Goal: Task Accomplishment & Management: Use online tool/utility

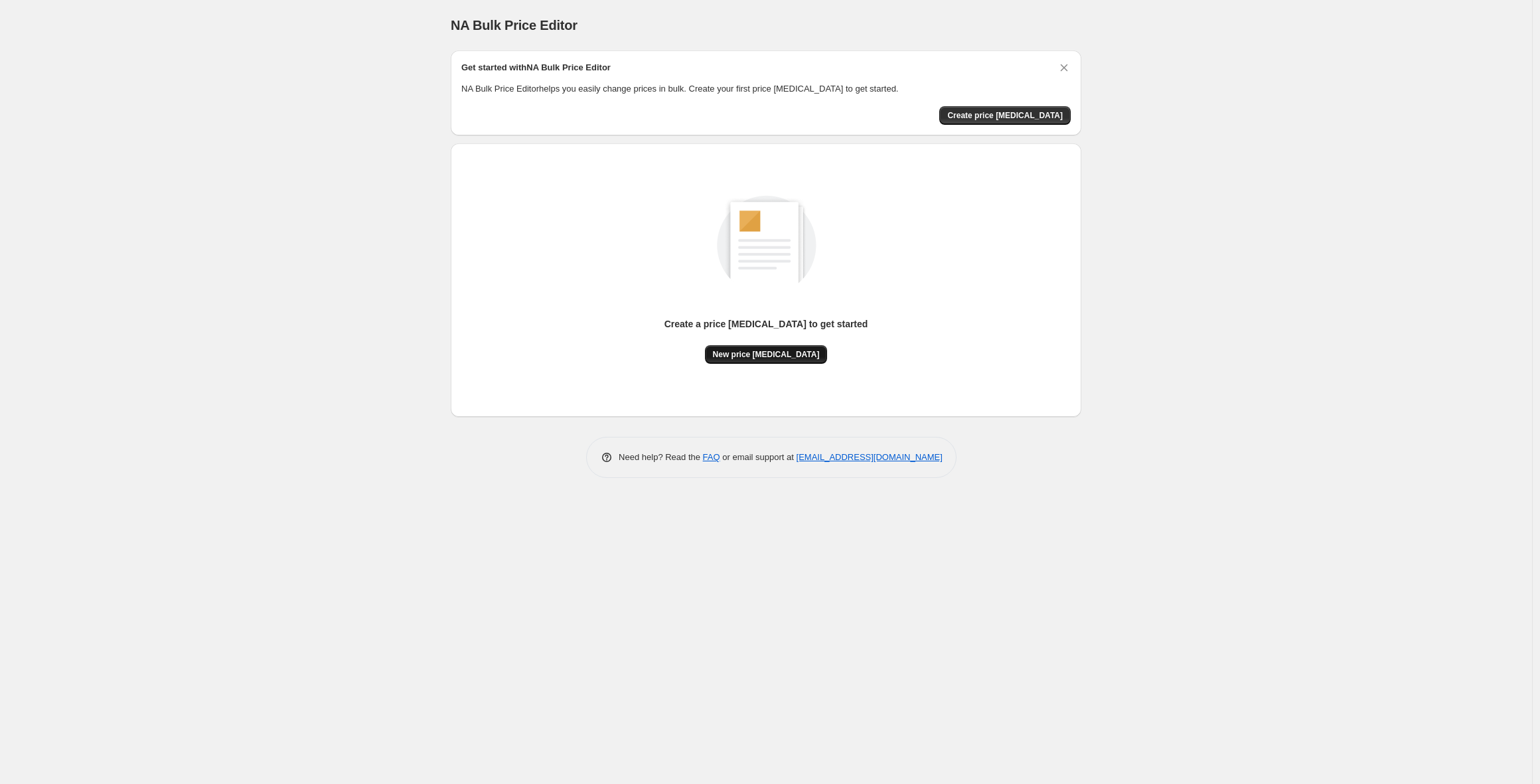
click at [766, 350] on span "New price [MEDICAL_DATA]" at bounding box center [766, 354] width 107 height 11
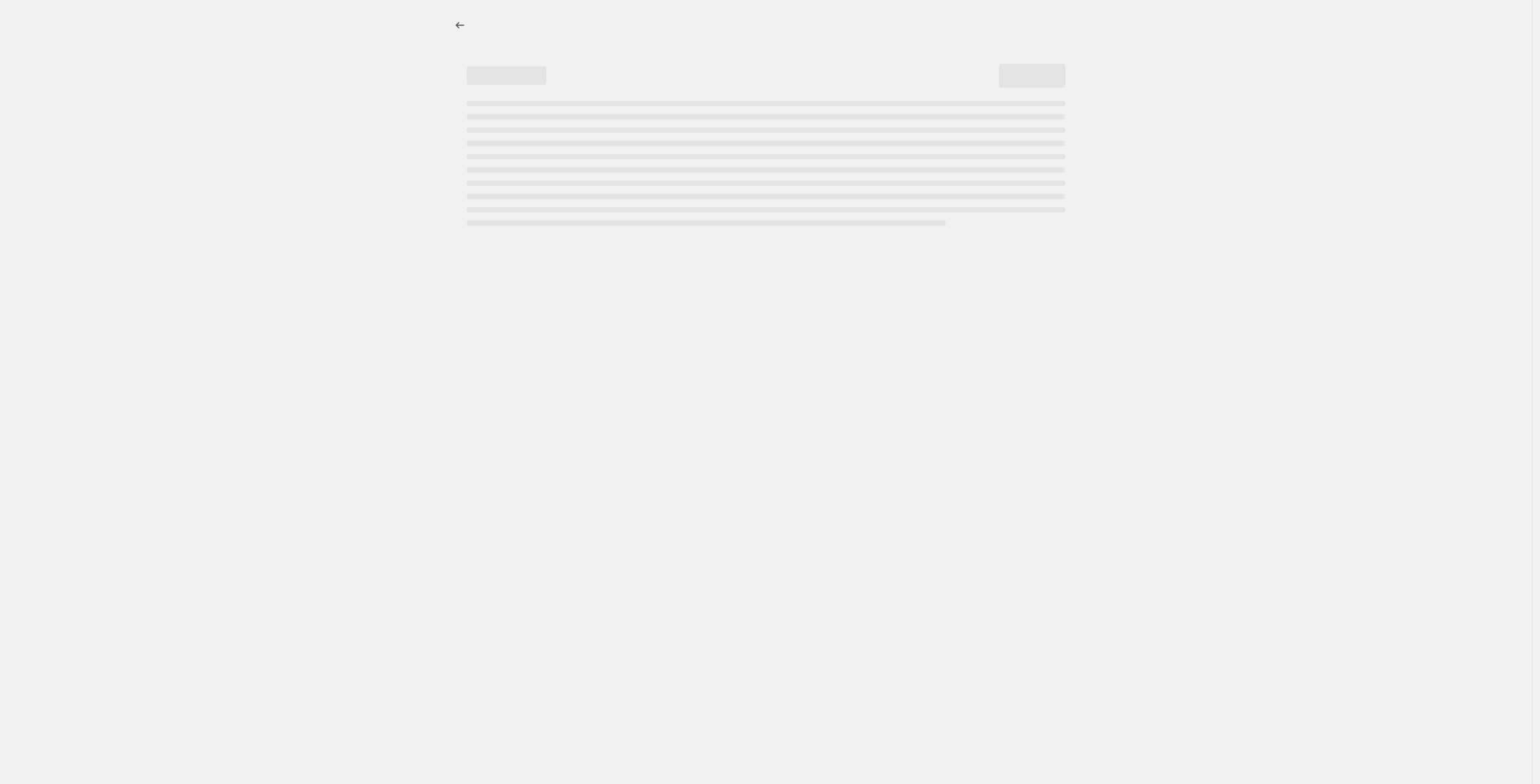
select select "percentage"
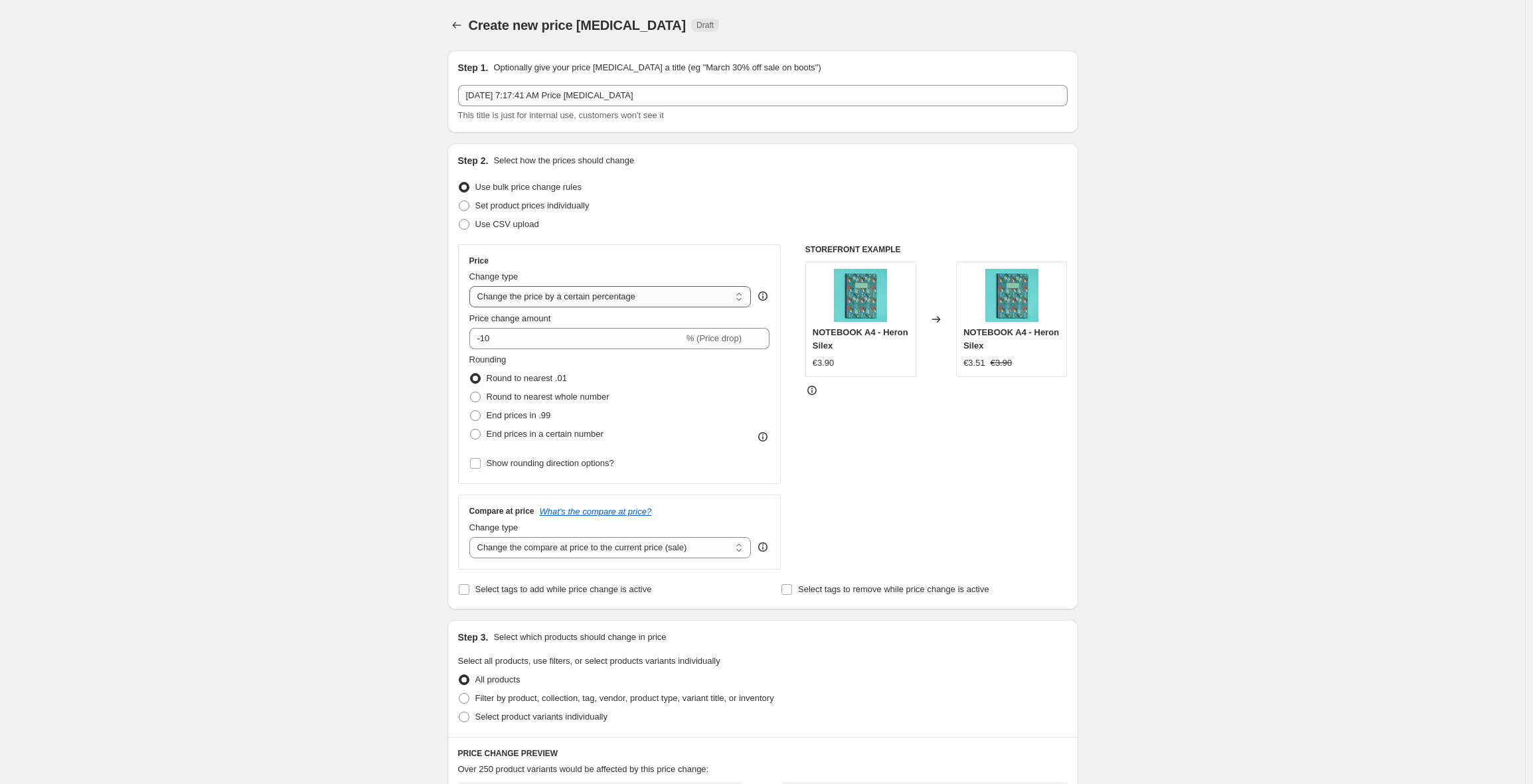
click at [578, 297] on select "Change the price to a certain amount Change the price by a certain amount Chang…" at bounding box center [610, 297] width 282 height 21
click at [473, 286] on select "Change the price to a certain amount Change the price by a certain amount Chang…" at bounding box center [610, 297] width 282 height 21
click at [461, 28] on icon "Price change jobs" at bounding box center [456, 25] width 13 height 13
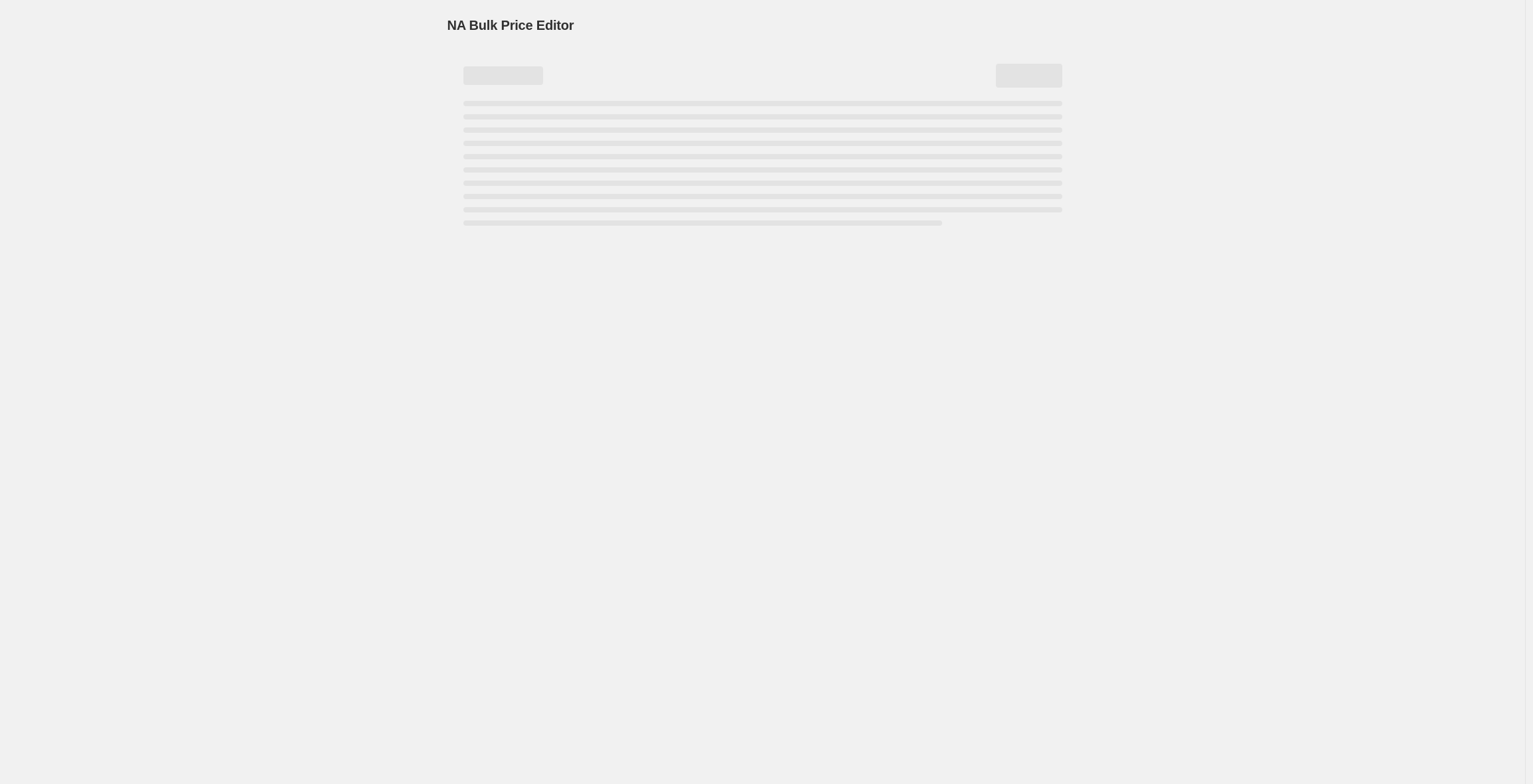
click at [461, 28] on span "NA Bulk Price Editor" at bounding box center [511, 25] width 127 height 15
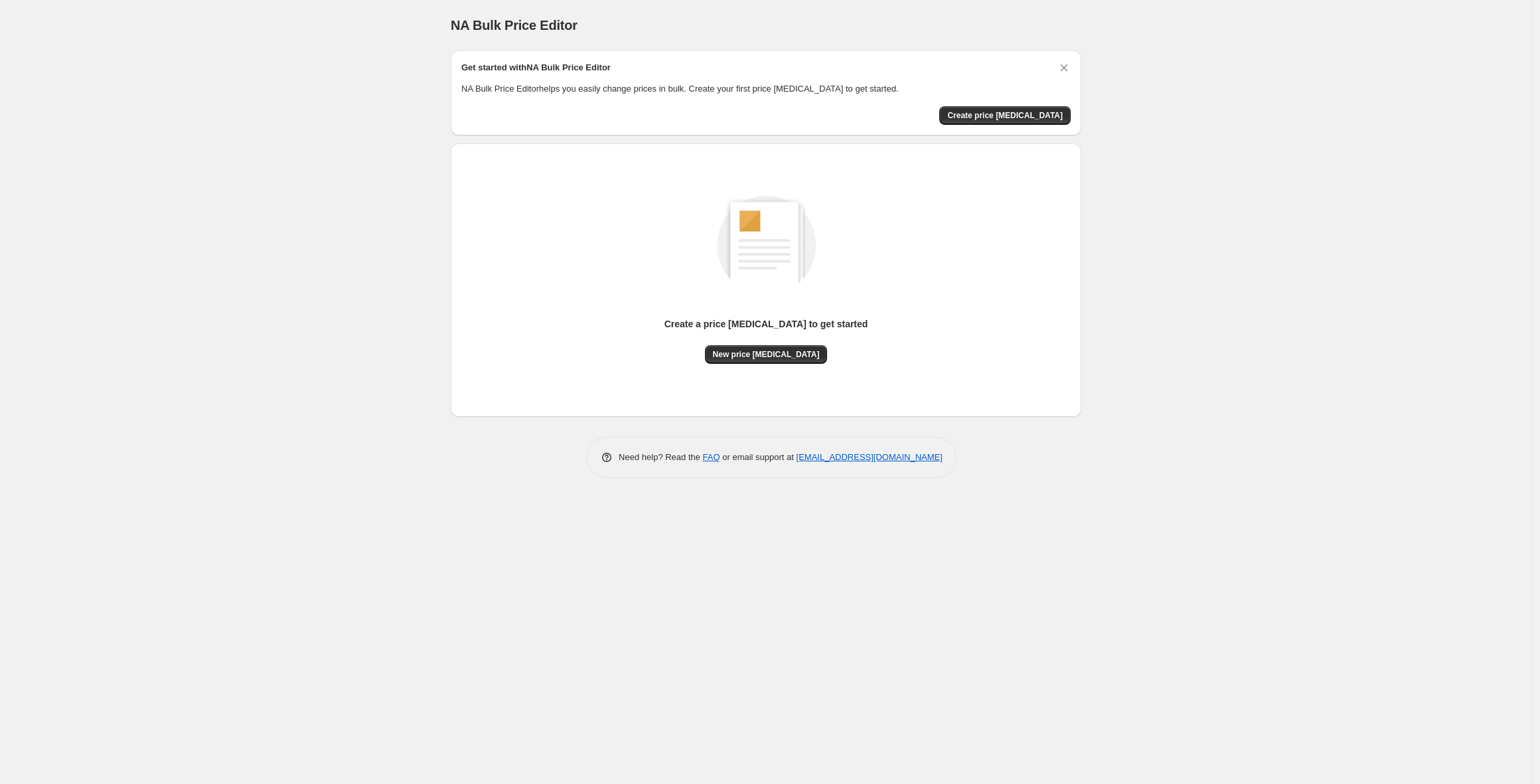
click at [250, 76] on div "NA Bulk Price Editor. This page is ready NA Bulk Price Editor Get started with …" at bounding box center [766, 392] width 1532 height 784
click at [788, 354] on span "New price [MEDICAL_DATA]" at bounding box center [766, 354] width 107 height 11
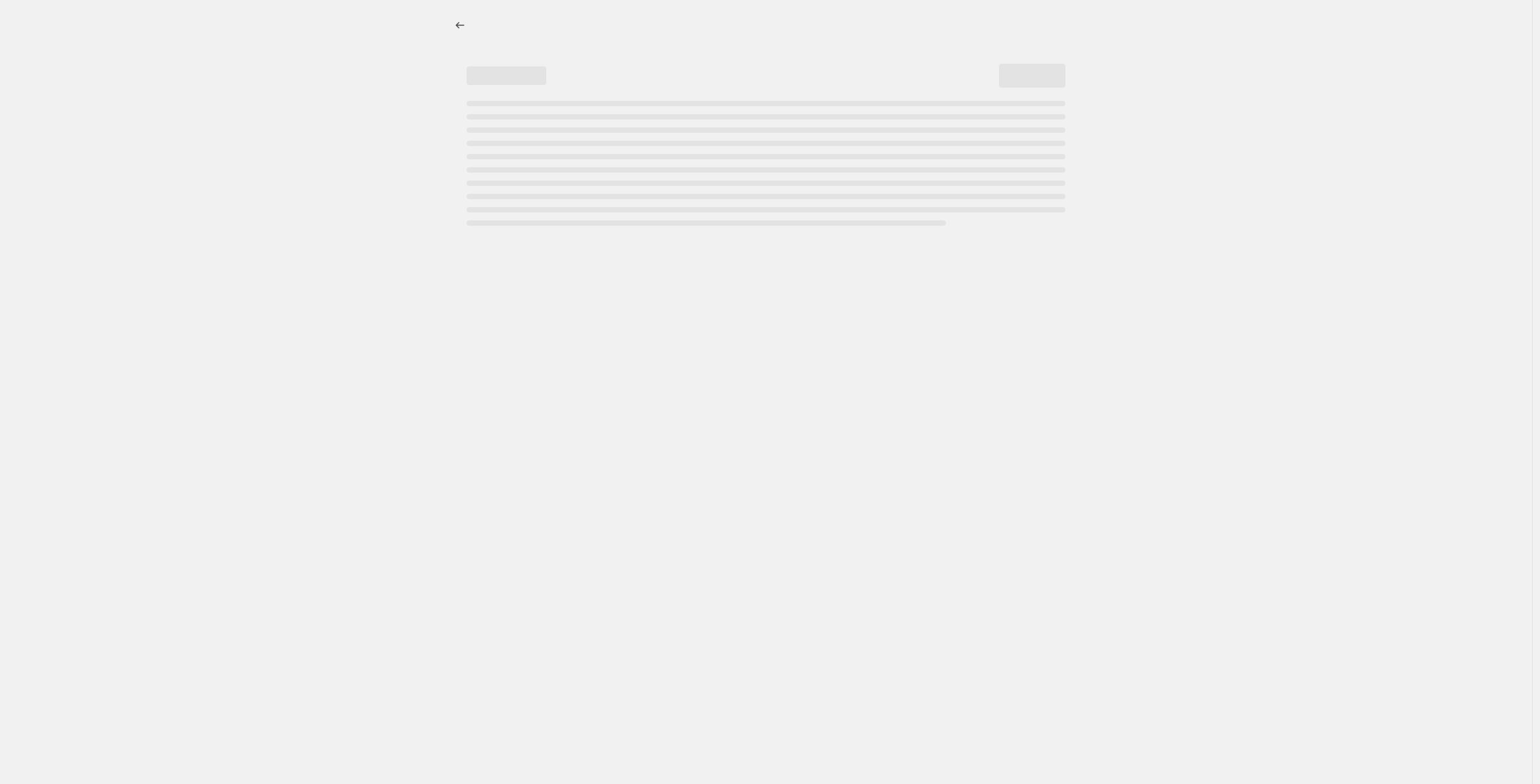
select select "percentage"
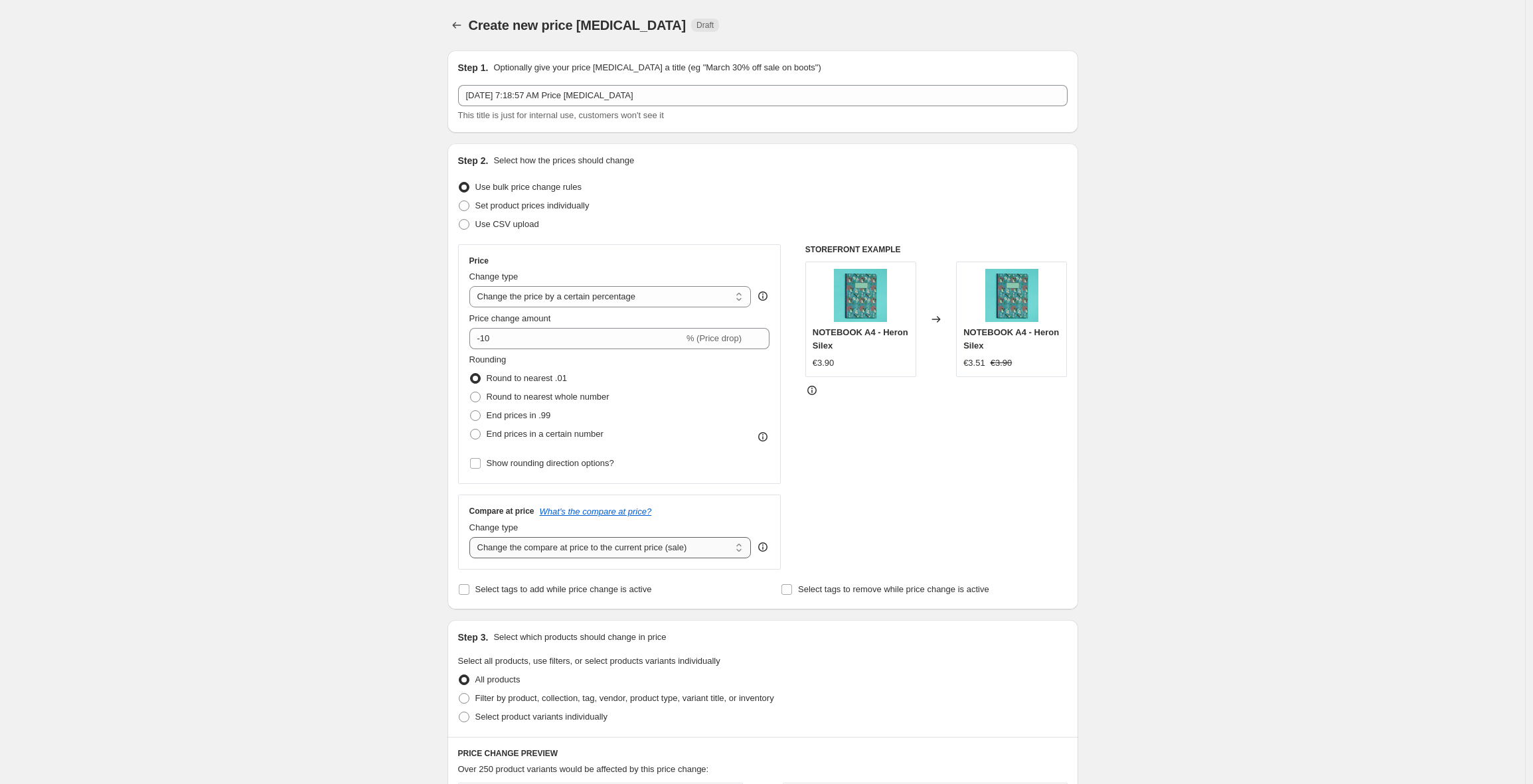
click at [590, 553] on select "Change the compare at price to the current price (sale) Change the compare at p…" at bounding box center [610, 547] width 282 height 21
drag, startPoint x: 539, startPoint y: 338, endPoint x: 439, endPoint y: 334, distance: 100.1
click at [439, 334] on div "Create new price change job. This page is ready Create new price change job Dra…" at bounding box center [763, 663] width 662 height 1327
type input "20"
click at [877, 197] on div "Set product prices individually" at bounding box center [763, 206] width 610 height 18
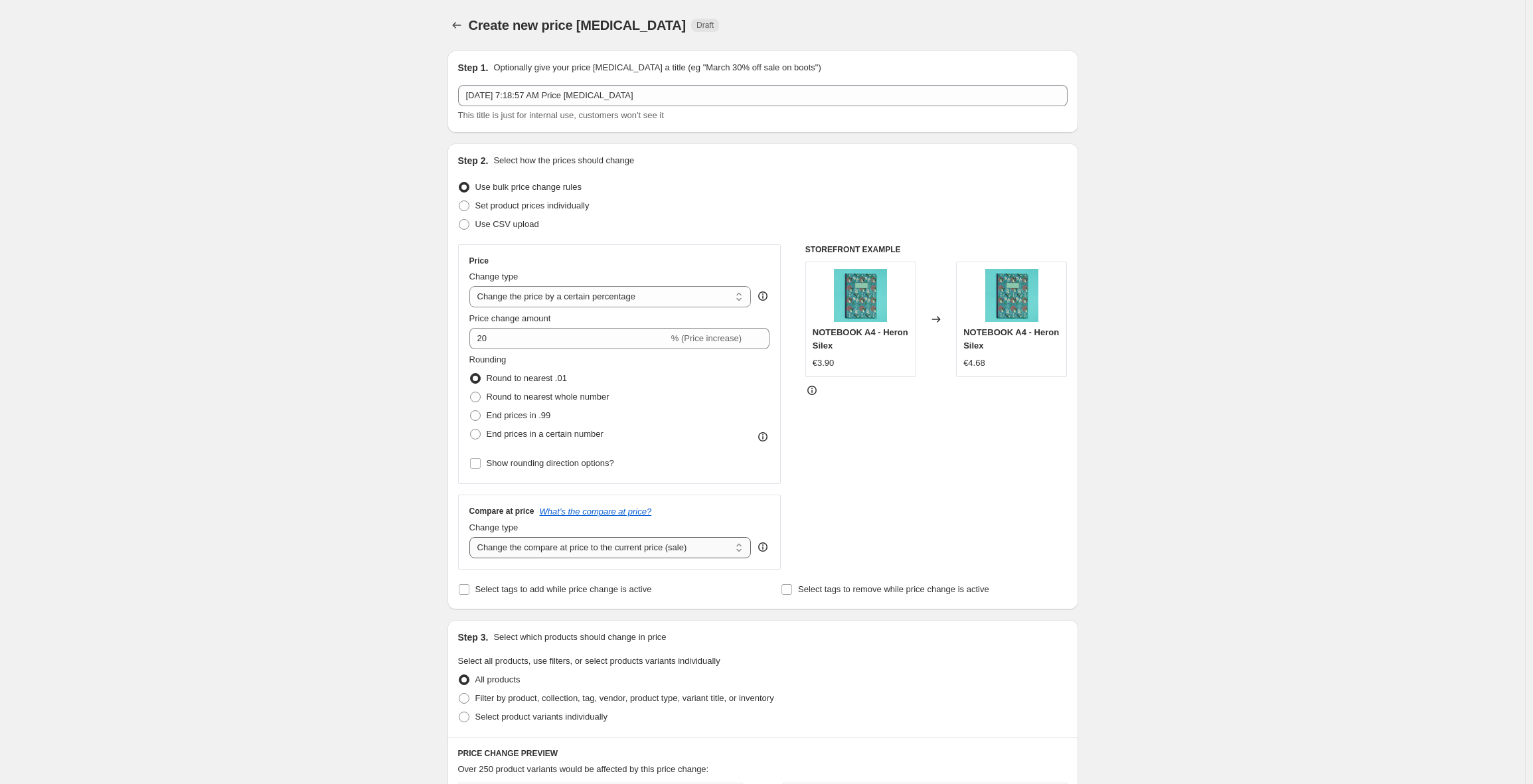
click at [683, 551] on select "Change the compare at price to the current price (sale) Change the compare at p…" at bounding box center [610, 547] width 282 height 21
click at [698, 549] on select "Change the compare at price to the current price (sale) Change the compare at p…" at bounding box center [610, 547] width 282 height 21
select select "percentage"
click at [473, 537] on select "Change the compare at price to the current price (sale) Change the compare at p…" at bounding box center [610, 547] width 282 height 21
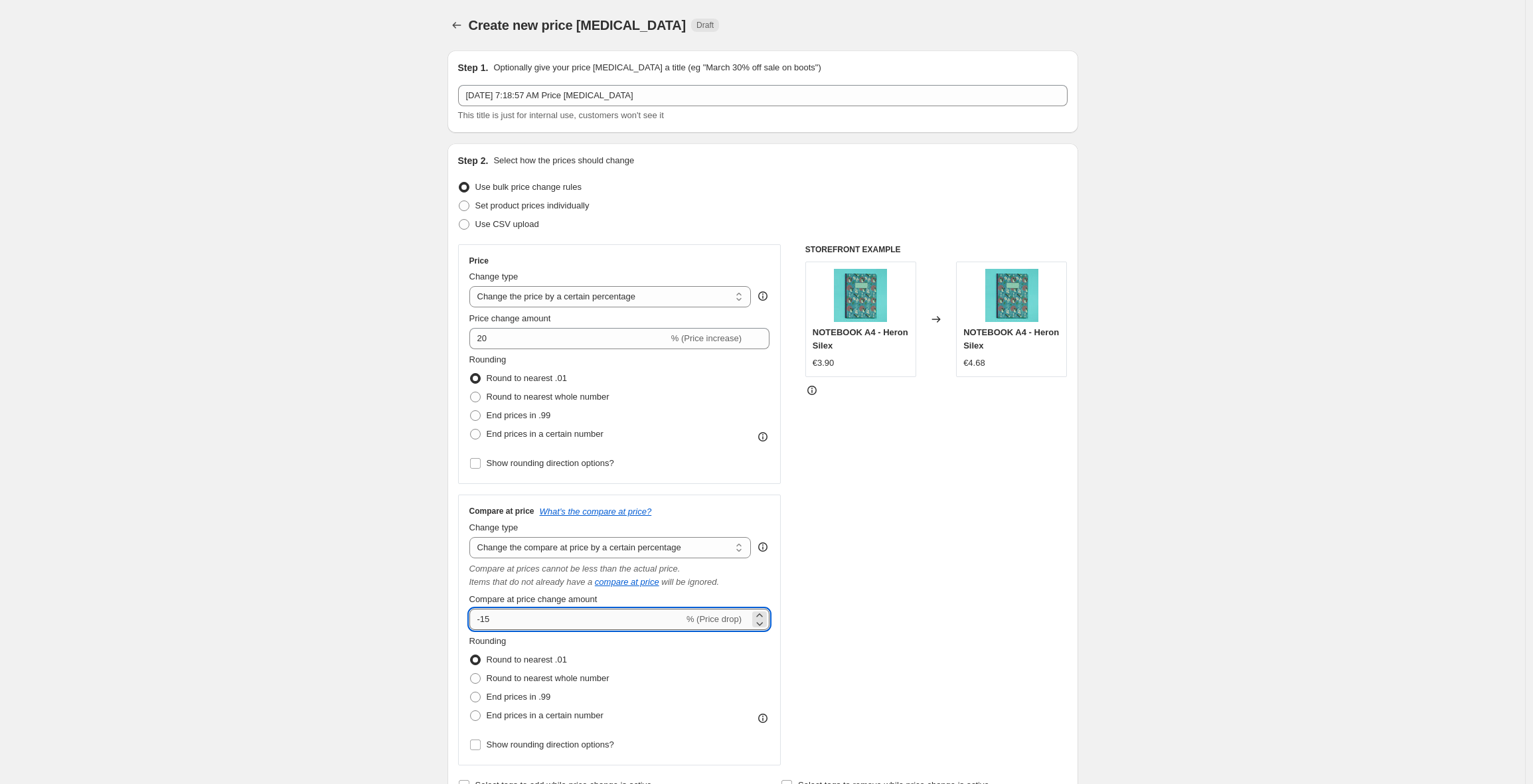
click at [544, 619] on input "-15" at bounding box center [576, 619] width 214 height 21
drag, startPoint x: 569, startPoint y: 622, endPoint x: 404, endPoint y: 615, distance: 165.1
click at [404, 615] on div "Create new price change job. This page is ready Create new price change job Dra…" at bounding box center [763, 761] width 1525 height 1522
type input "20"
click at [986, 532] on div "STOREFRONT EXAMPLE NOTEBOOK A4 - Heron Silex €3.90 Changed to NOTEBOOK A4 - Her…" at bounding box center [937, 504] width 262 height 521
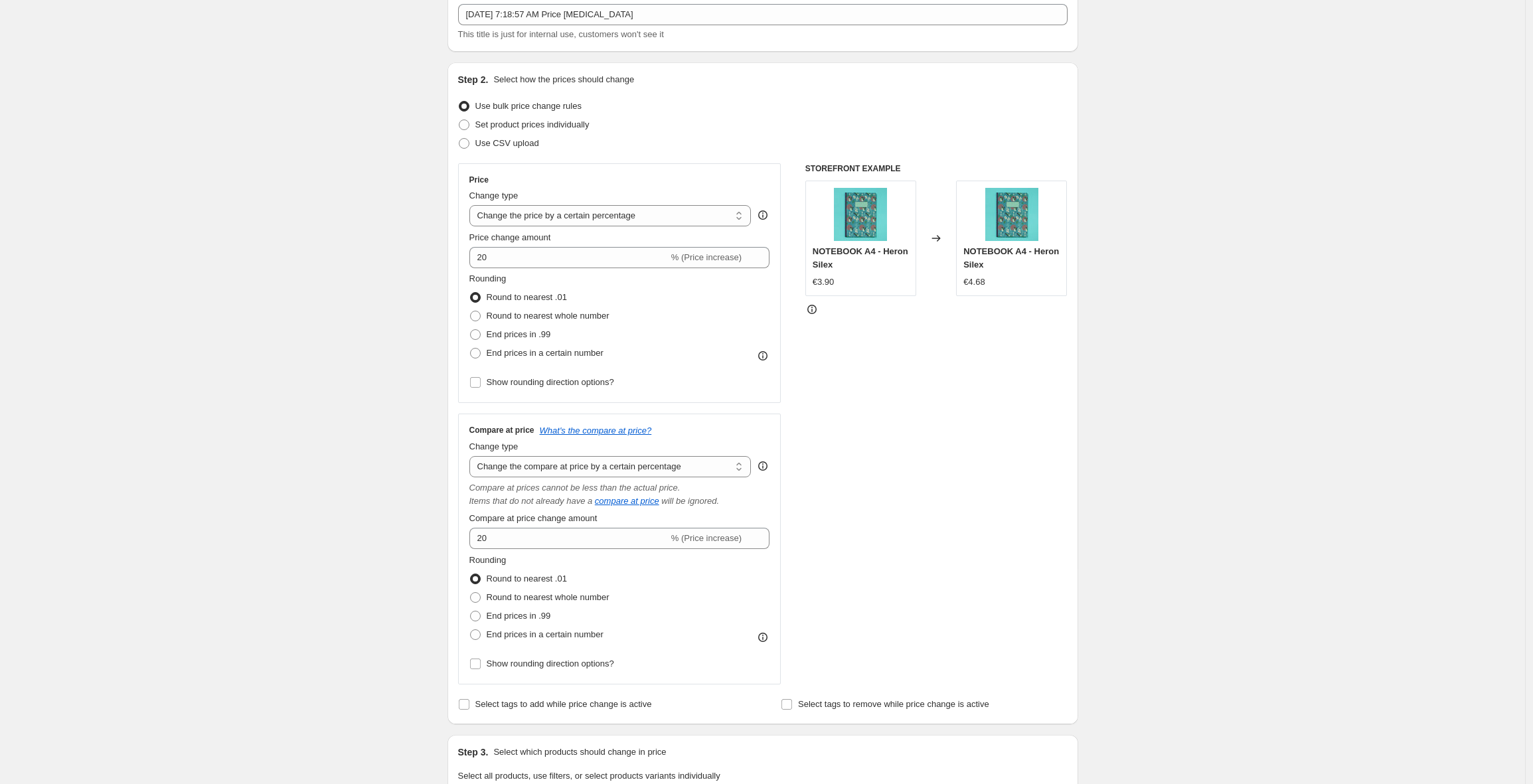
scroll to position [93, 0]
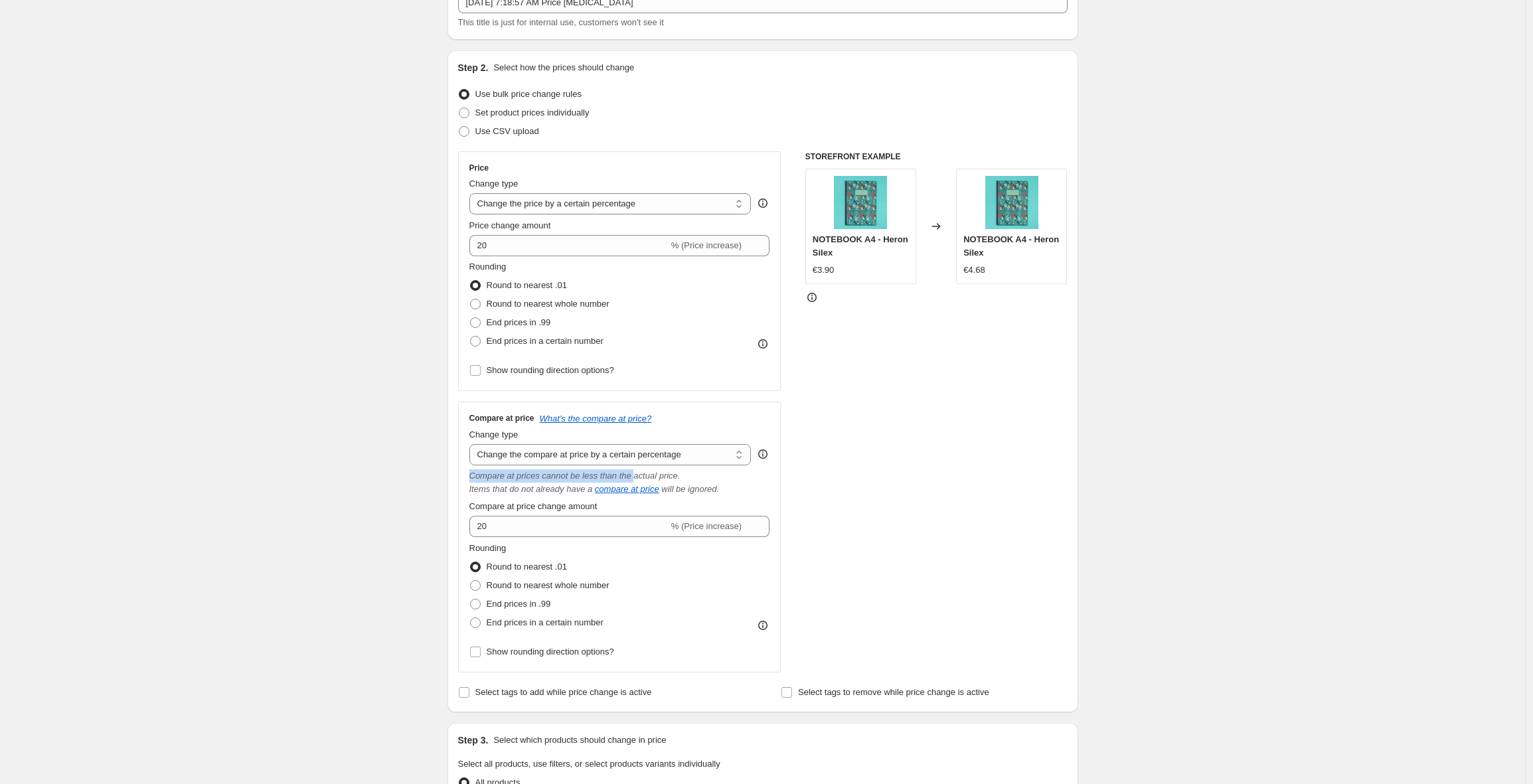
drag, startPoint x: 516, startPoint y: 480, endPoint x: 655, endPoint y: 479, distance: 139.0
click at [655, 479] on div "Compare at price What's the compare at price? Change type Change the compare at…" at bounding box center [619, 537] width 323 height 271
click at [671, 479] on icon "Compare at prices cannot be less than the actual price." at bounding box center [574, 475] width 211 height 10
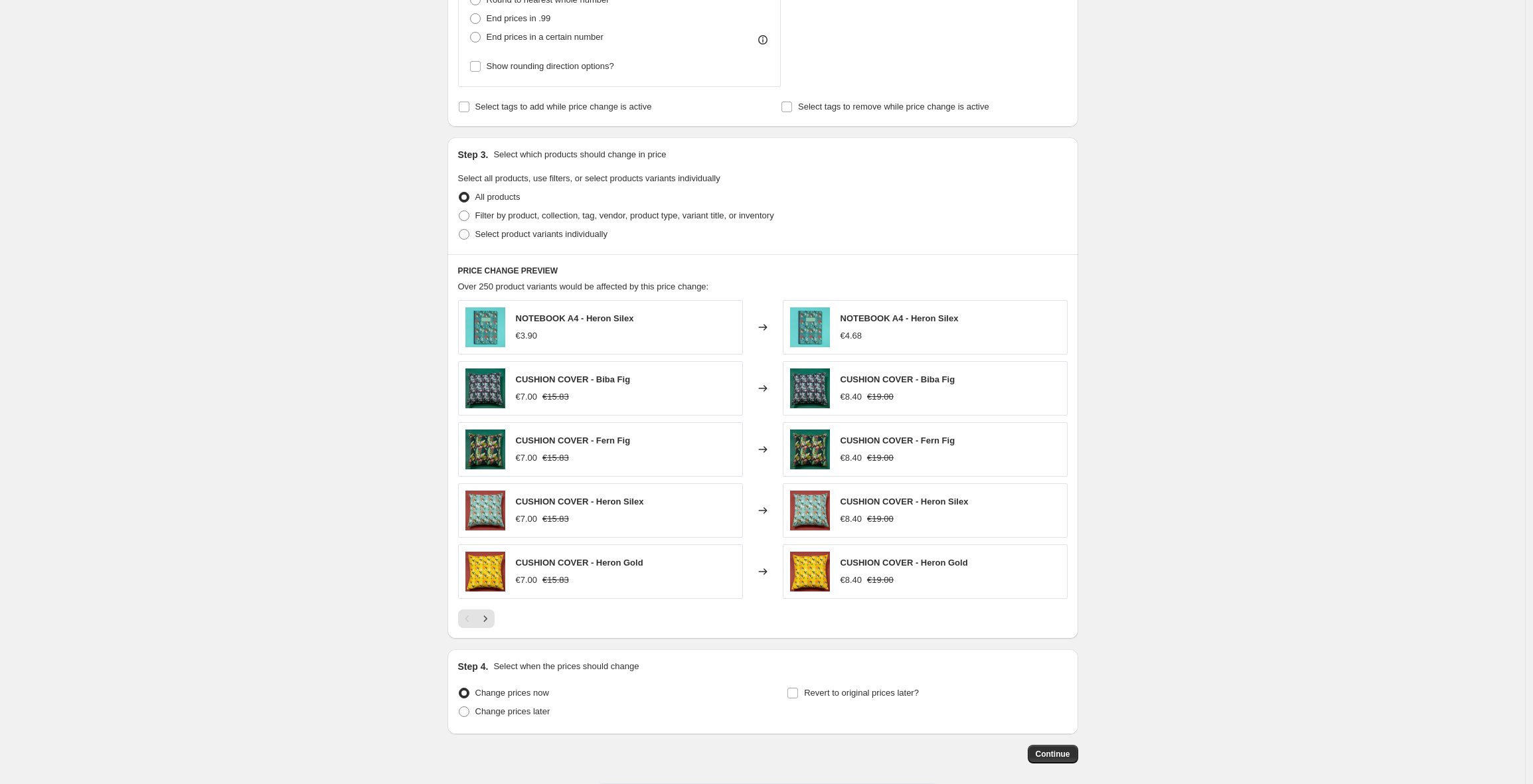
scroll to position [739, 0]
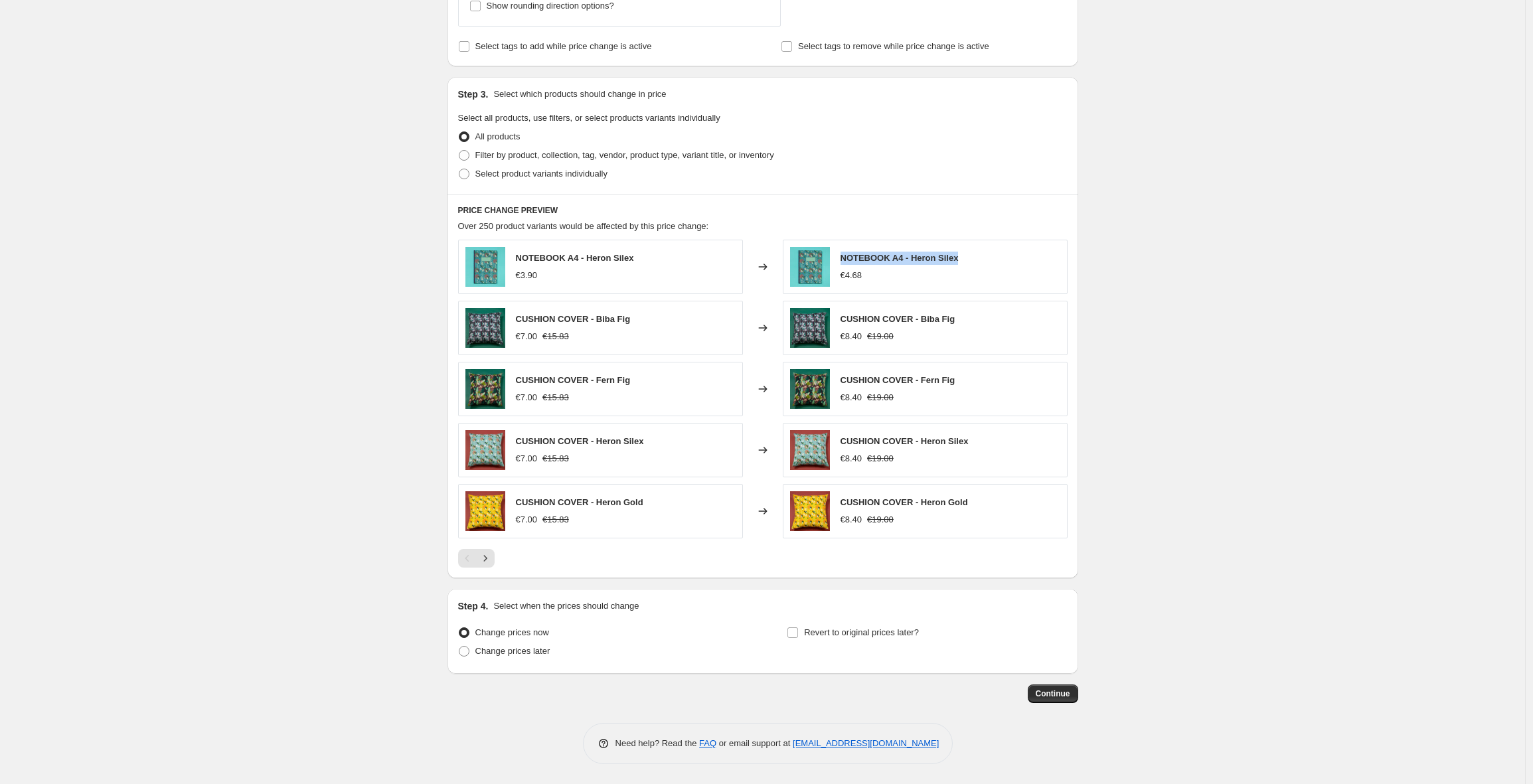
drag, startPoint x: 965, startPoint y: 257, endPoint x: 844, endPoint y: 258, distance: 121.0
click at [844, 258] on div "NOTEBOOK A4 - Heron Silex €4.68" at bounding box center [926, 267] width 285 height 54
copy span "NOTEBOOK A4 - Heron Silex"
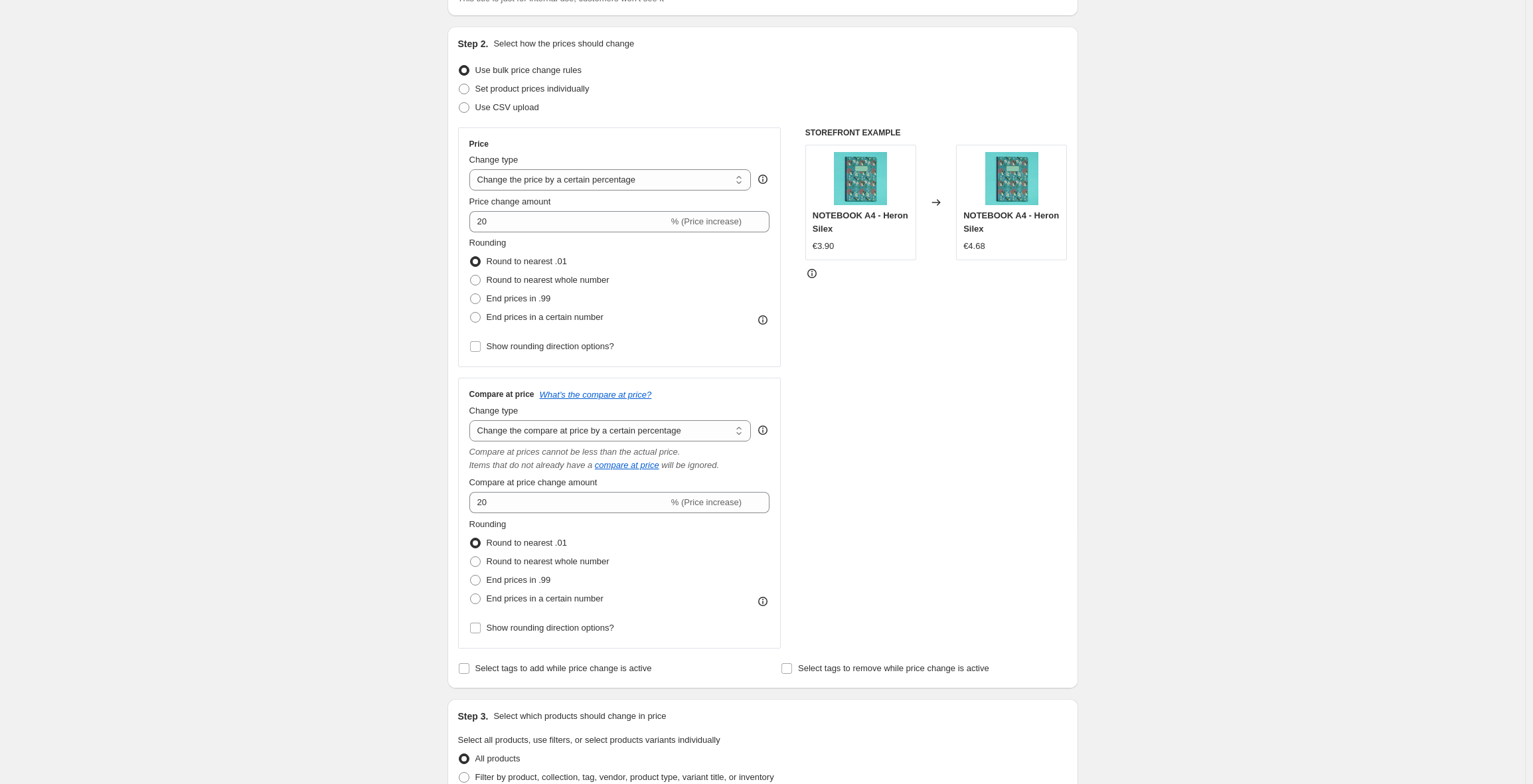
scroll to position [0, 0]
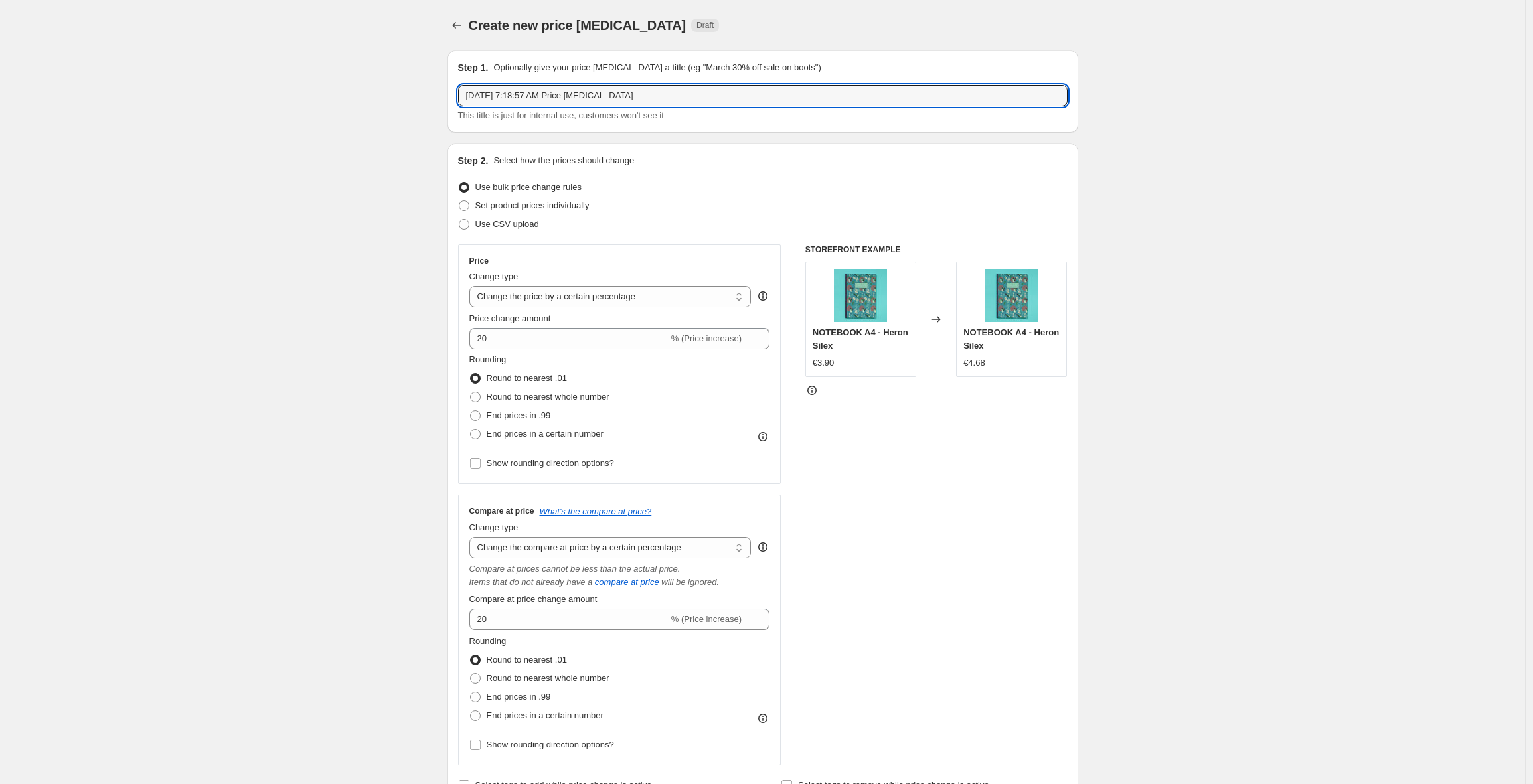
drag, startPoint x: 738, startPoint y: 96, endPoint x: 377, endPoint y: 103, distance: 361.1
click at [377, 103] on div "Create new price change job. This page is ready Create new price change job Dra…" at bounding box center [763, 761] width 1525 height 1522
drag, startPoint x: 670, startPoint y: 96, endPoint x: 380, endPoint y: 95, distance: 290.0
click at [380, 95] on div "Create new price change job. This page is ready Create new price change job Dra…" at bounding box center [763, 761] width 1525 height 1522
paste input "Correction prix HT vers TTC (+20% TVA)"
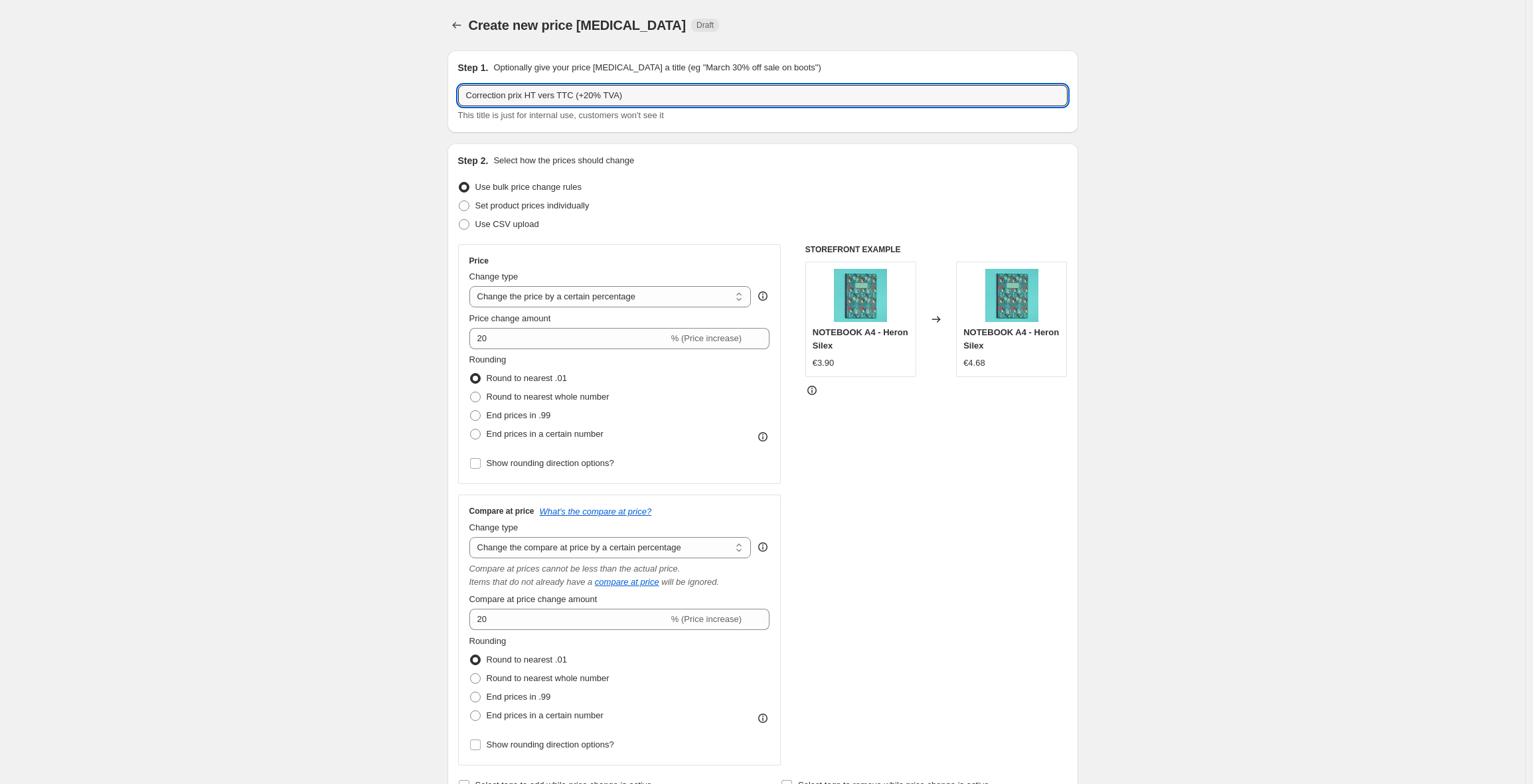
type input "Correction prix HT vers TTC (+20% TVA)"
click at [379, 128] on div "Create new price change job. This page is ready Create new price change job Dra…" at bounding box center [763, 761] width 1525 height 1522
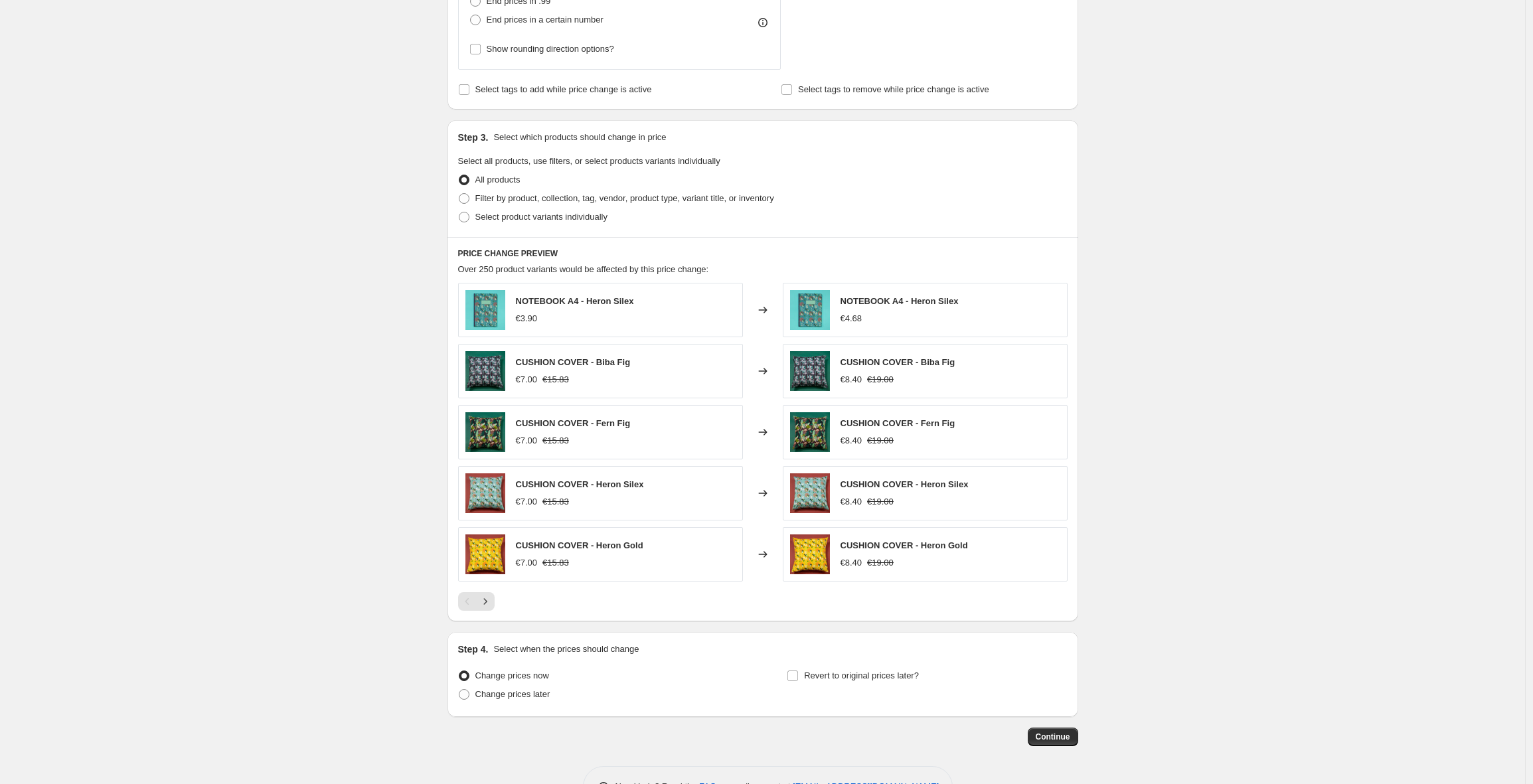
scroll to position [739, 0]
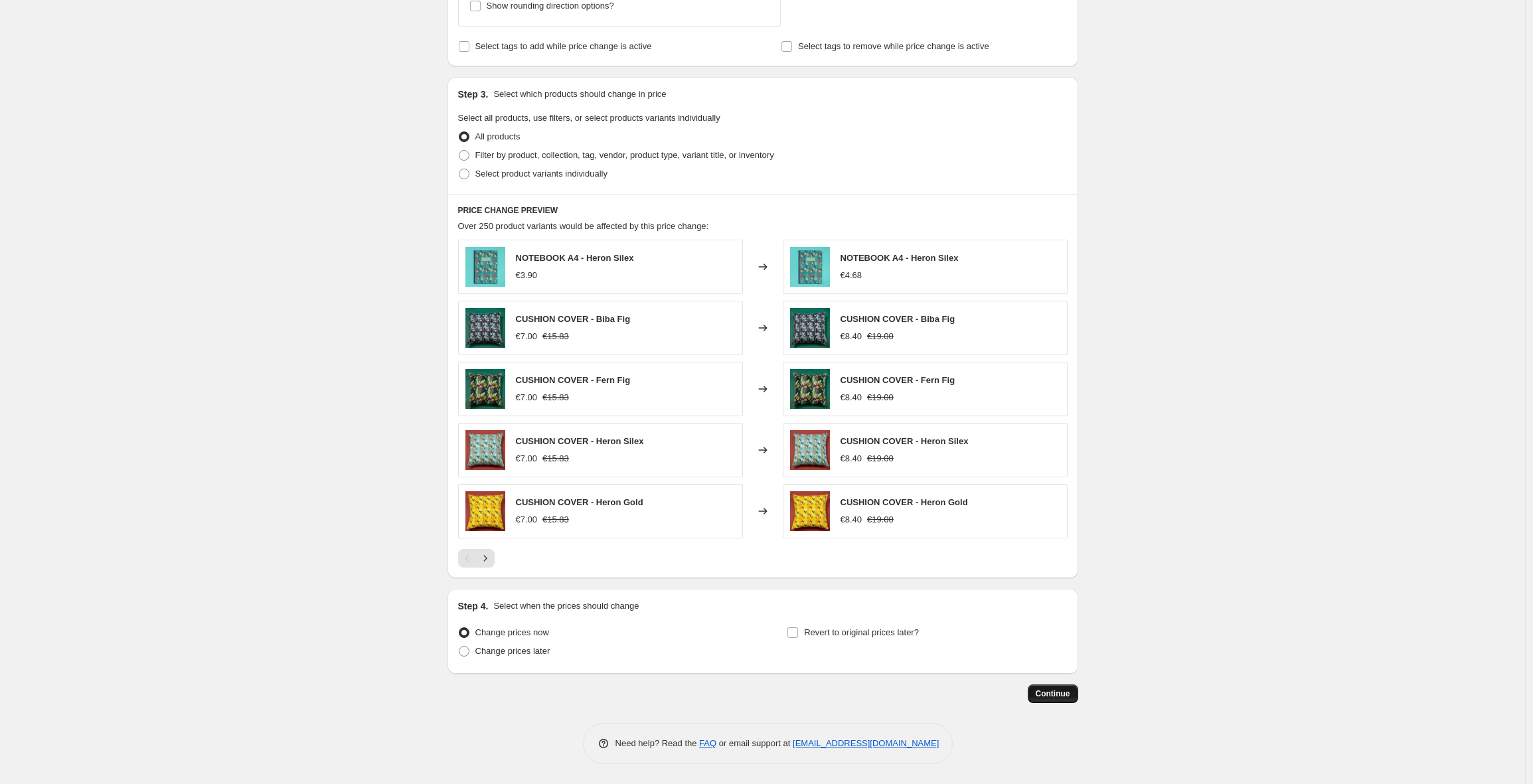
click at [1065, 695] on span "Continue" at bounding box center [1053, 693] width 35 height 11
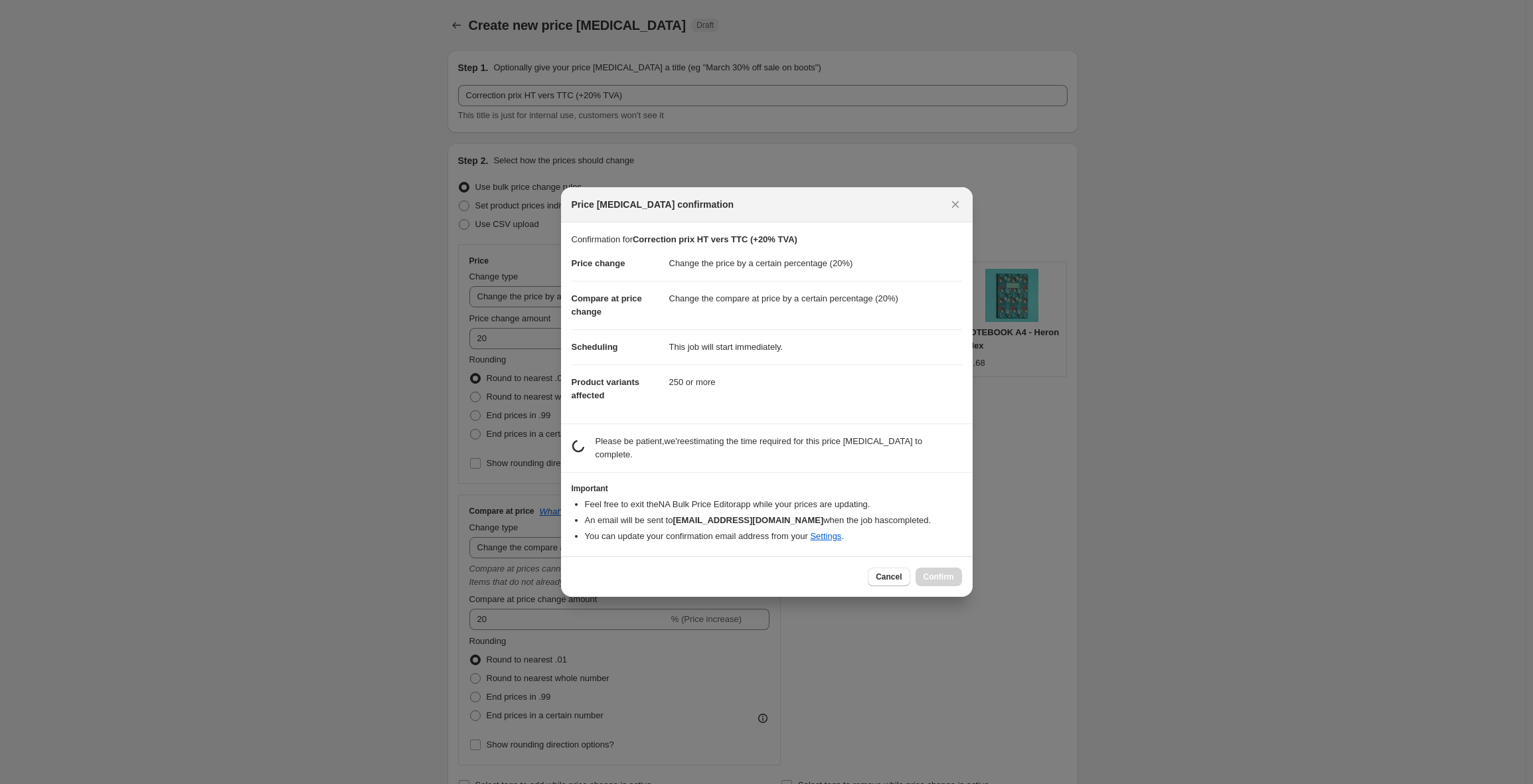
scroll to position [0, 0]
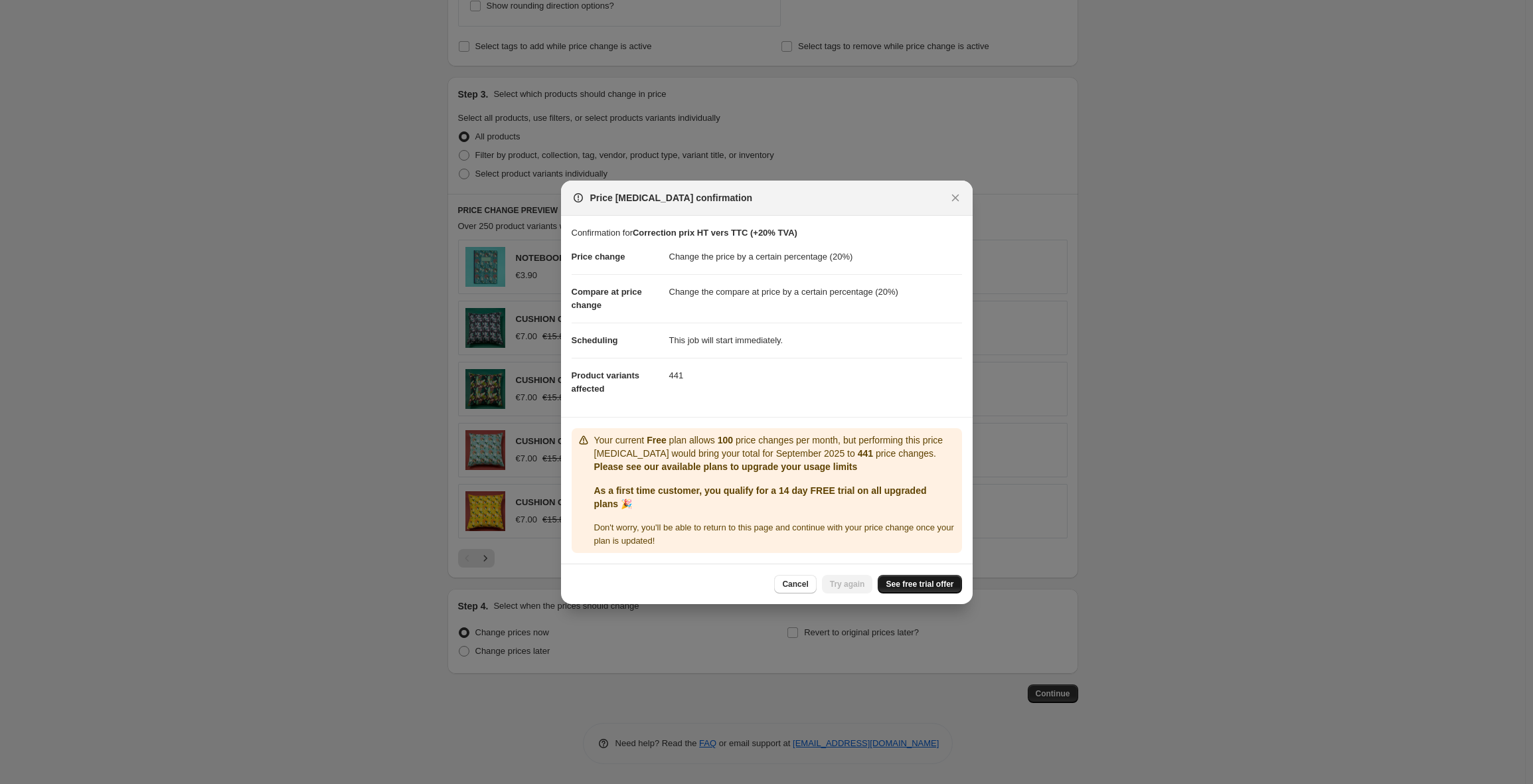
click at [905, 587] on span "See free trial offer" at bounding box center [920, 584] width 68 height 11
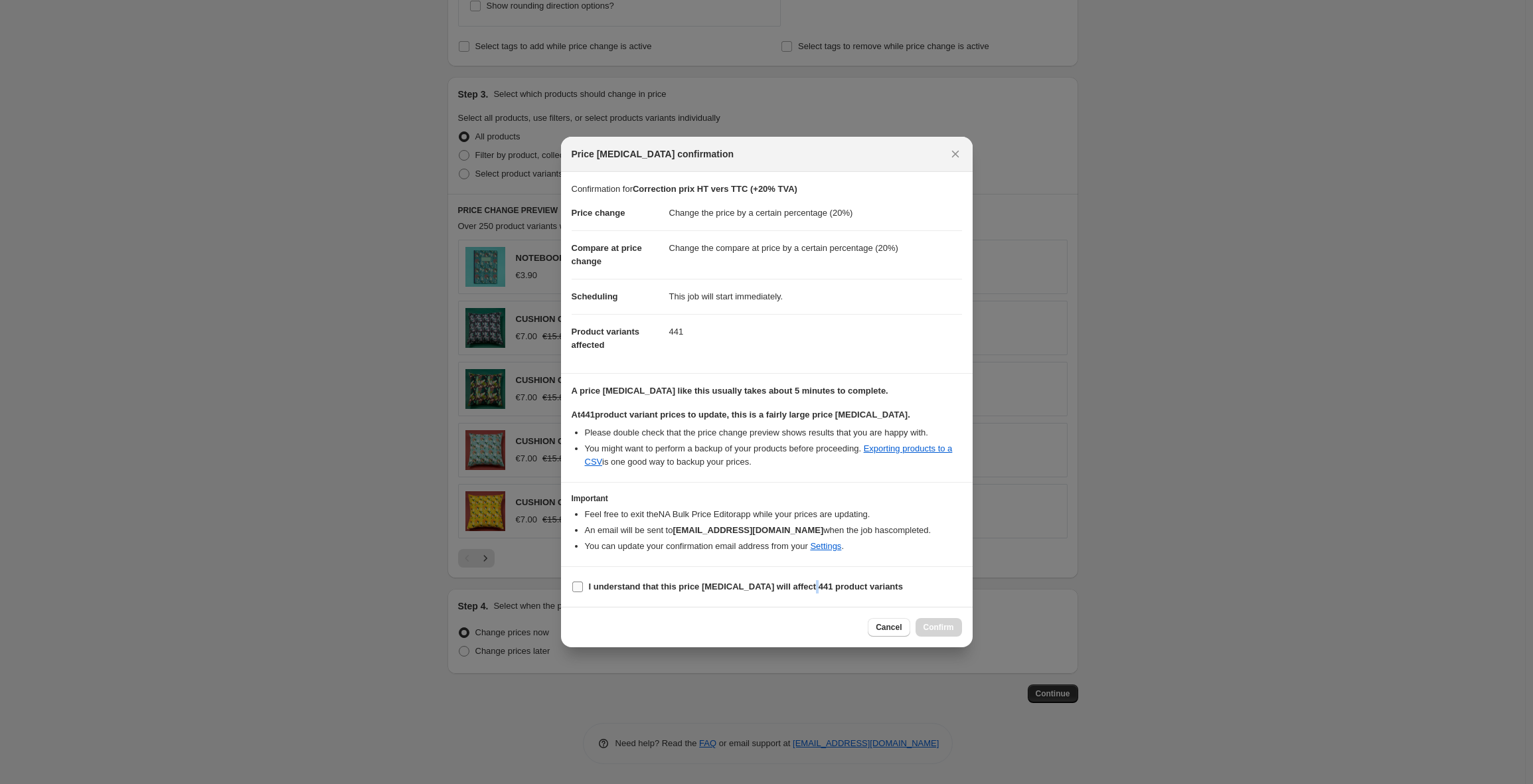
click at [818, 588] on b "I understand that this price change job will affect 441 product variants" at bounding box center [746, 587] width 314 height 10
click at [785, 580] on span "I understand that this price change job will affect 441 product variants" at bounding box center [746, 587] width 314 height 13
click at [583, 582] on input "I understand that this price change job will affect 441 product variants" at bounding box center [577, 587] width 11 height 11
checkbox input "true"
drag, startPoint x: 598, startPoint y: 446, endPoint x: 799, endPoint y: 450, distance: 201.0
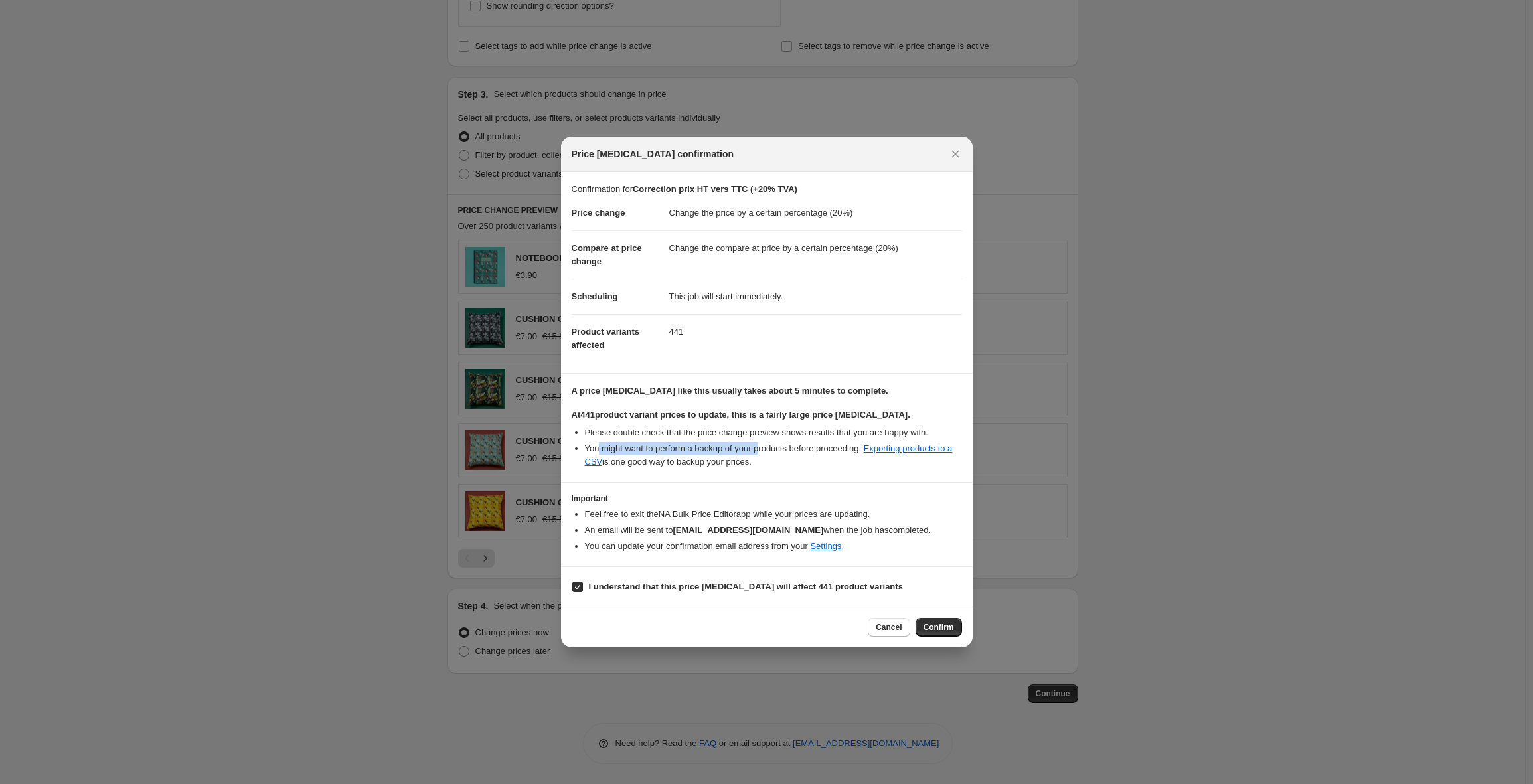
click at [784, 451] on li "You might want to perform a backup of your products before proceeding. Exportin…" at bounding box center [773, 455] width 377 height 27
click at [801, 449] on li "You might want to perform a backup of your products before proceeding. Exportin…" at bounding box center [773, 455] width 377 height 27
drag, startPoint x: 590, startPoint y: 515, endPoint x: 899, endPoint y: 520, distance: 309.0
click at [899, 520] on li "Feel free to exit the NA Bulk Price Editor app while your prices are updating." at bounding box center [773, 514] width 377 height 13
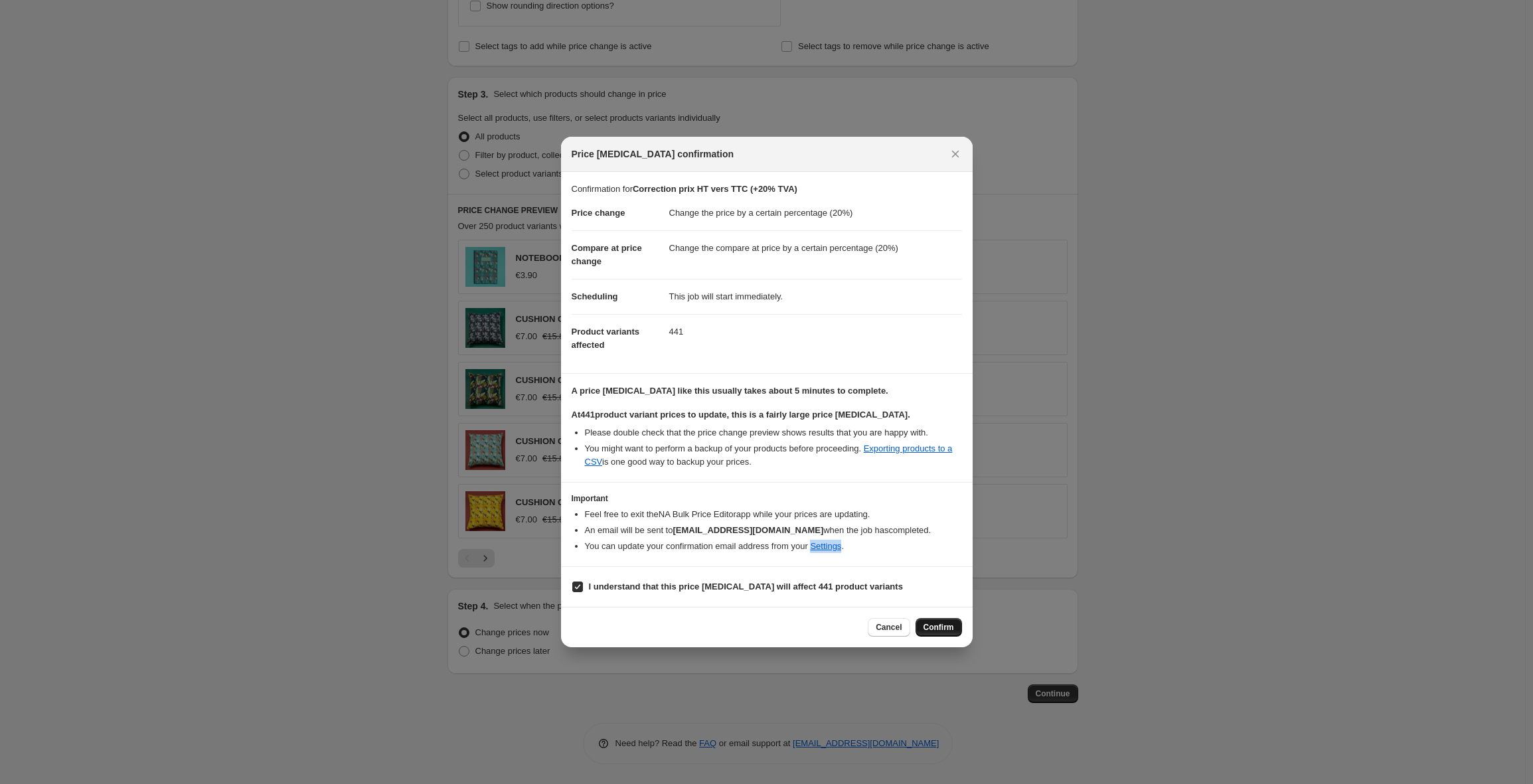
click at [934, 625] on span "Confirm" at bounding box center [938, 627] width 30 height 11
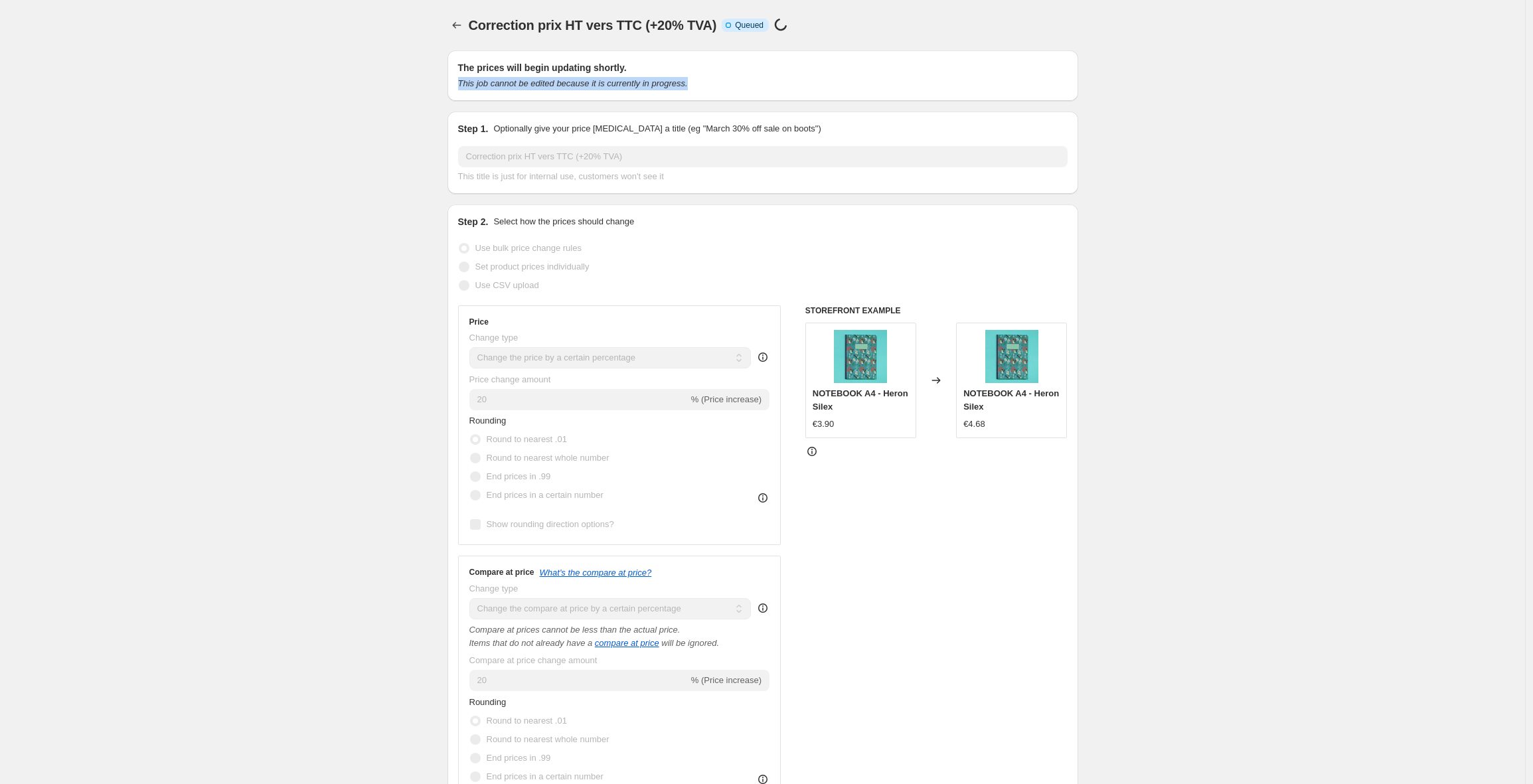
drag, startPoint x: 463, startPoint y: 84, endPoint x: 720, endPoint y: 81, distance: 257.0
click at [719, 81] on div "This job cannot be edited because it is currently in progress." at bounding box center [763, 83] width 610 height 13
click at [725, 81] on div "This job cannot be edited because it is currently in progress." at bounding box center [763, 83] width 610 height 13
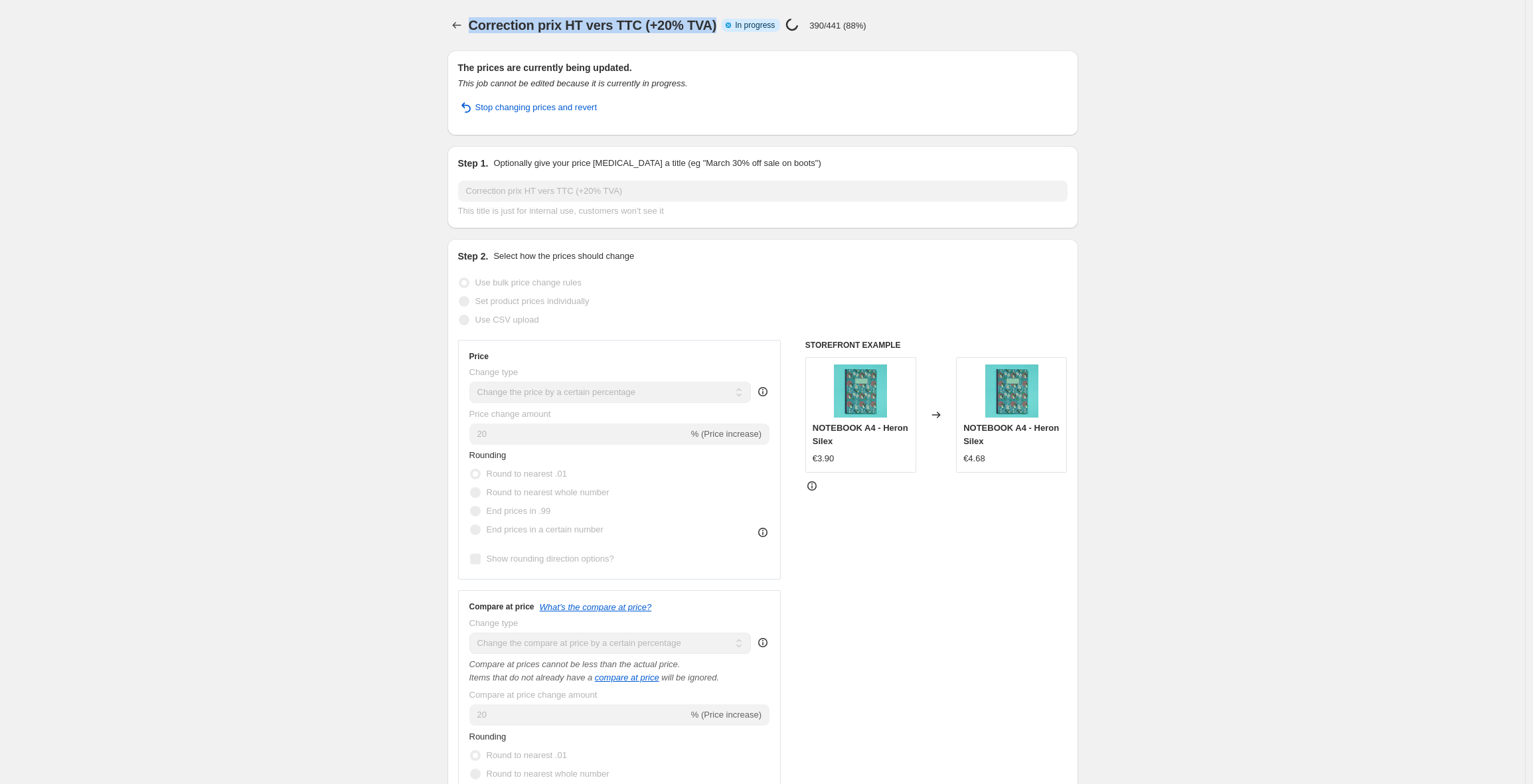
drag, startPoint x: 473, startPoint y: 24, endPoint x: 719, endPoint y: 27, distance: 246.0
click at [717, 27] on span "Correction prix HT vers TTC (+20% TVA)" at bounding box center [593, 25] width 248 height 15
drag, startPoint x: 719, startPoint y: 27, endPoint x: 483, endPoint y: 22, distance: 236.1
click at [483, 22] on span "Correction prix HT vers TTC (+20% TVA)" at bounding box center [593, 25] width 248 height 15
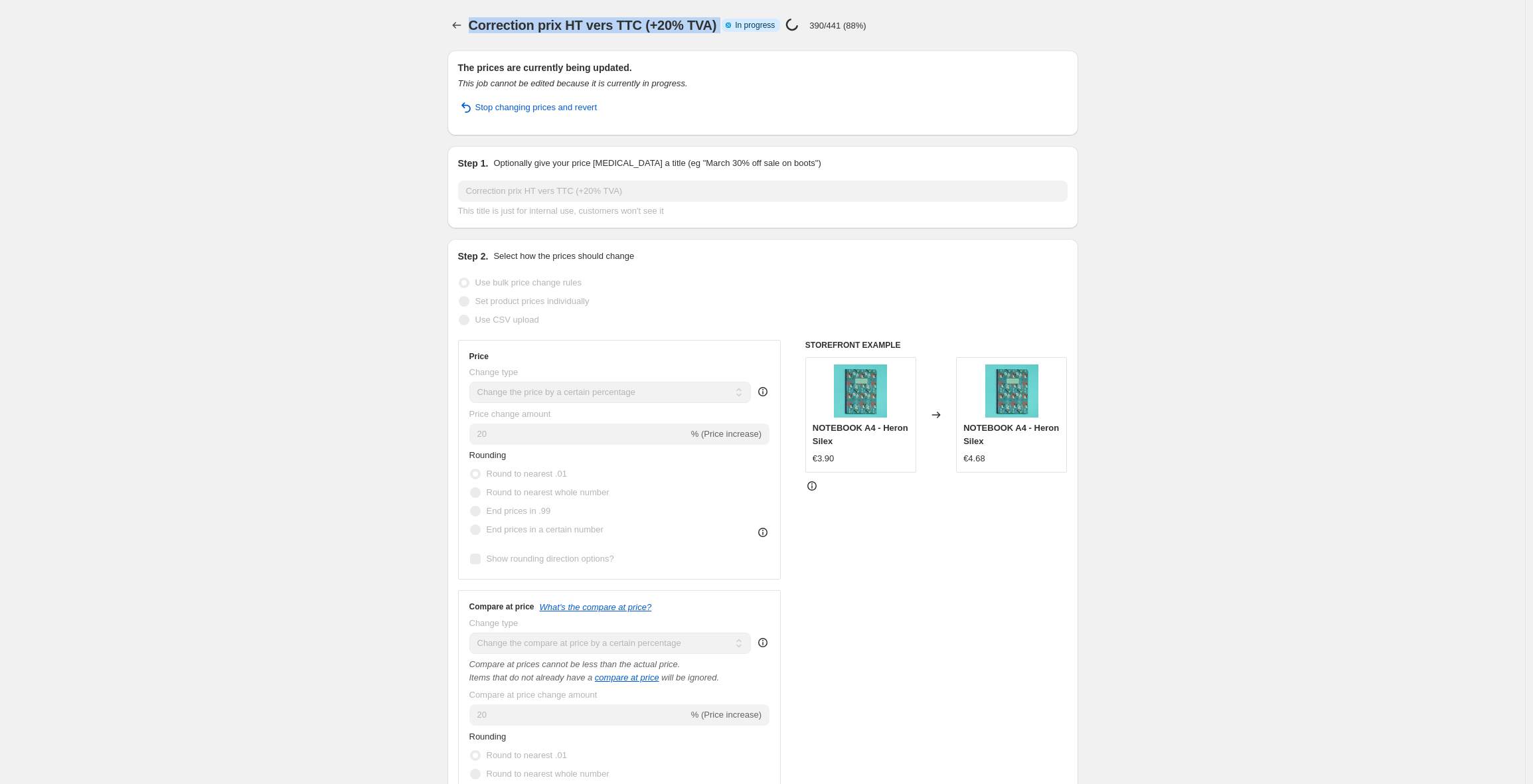
click at [483, 22] on span "Correction prix HT vers TTC (+20% TVA)" at bounding box center [593, 25] width 248 height 15
drag, startPoint x: 720, startPoint y: 26, endPoint x: 648, endPoint y: 25, distance: 72.0
click at [648, 25] on div "Correction prix HT vers TTC (+20% TVA) Info Partially complete In progress Pric…" at bounding box center [718, 25] width 499 height 18
click at [648, 25] on span "Correction prix HT vers TTC (+20% TVA)" at bounding box center [593, 25] width 248 height 15
drag, startPoint x: 646, startPoint y: 25, endPoint x: 720, endPoint y: 26, distance: 74.0
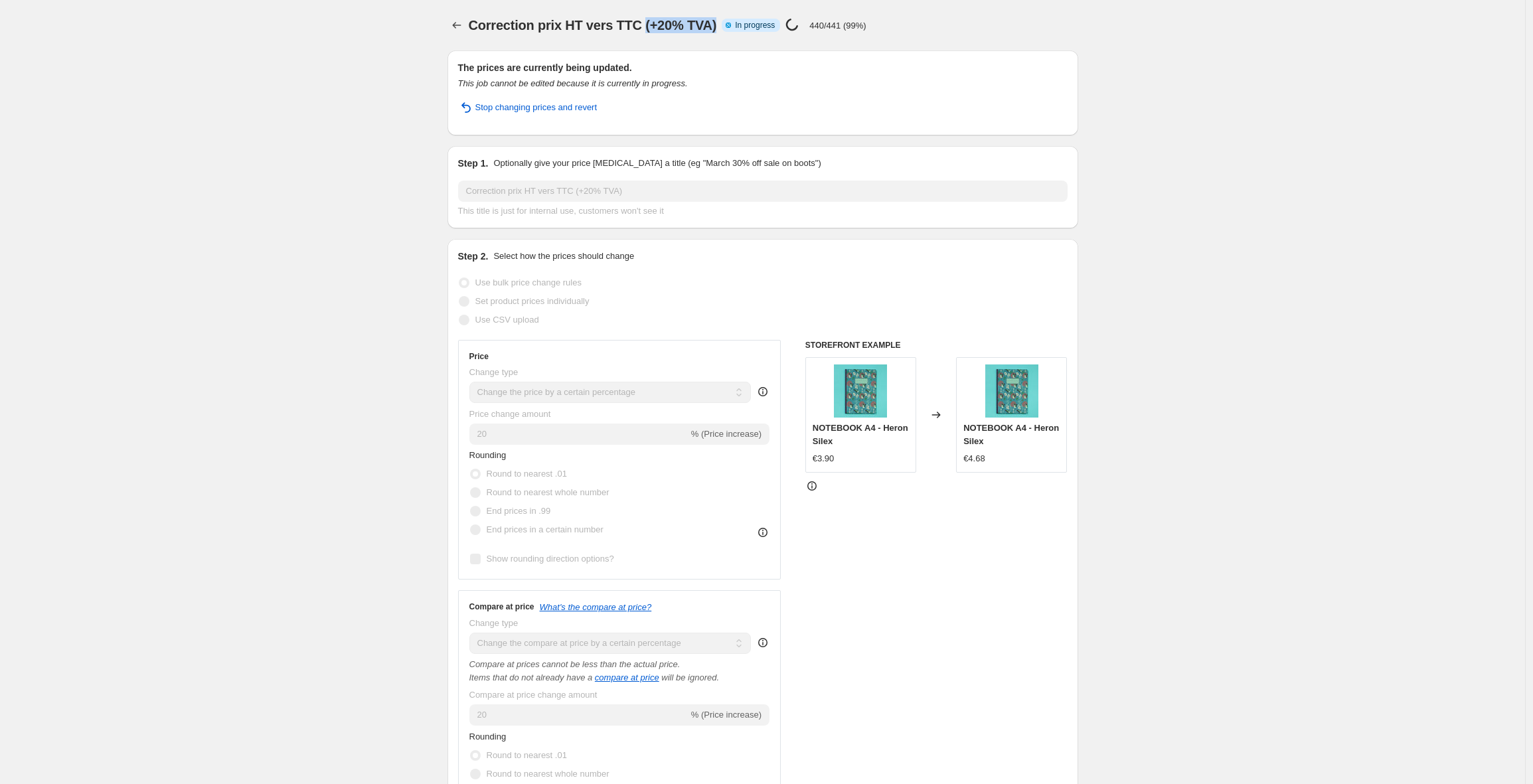
click at [720, 26] on div "Correction prix HT vers TTC (+20% TVA) Info Partially complete In progress Pric…" at bounding box center [718, 25] width 499 height 18
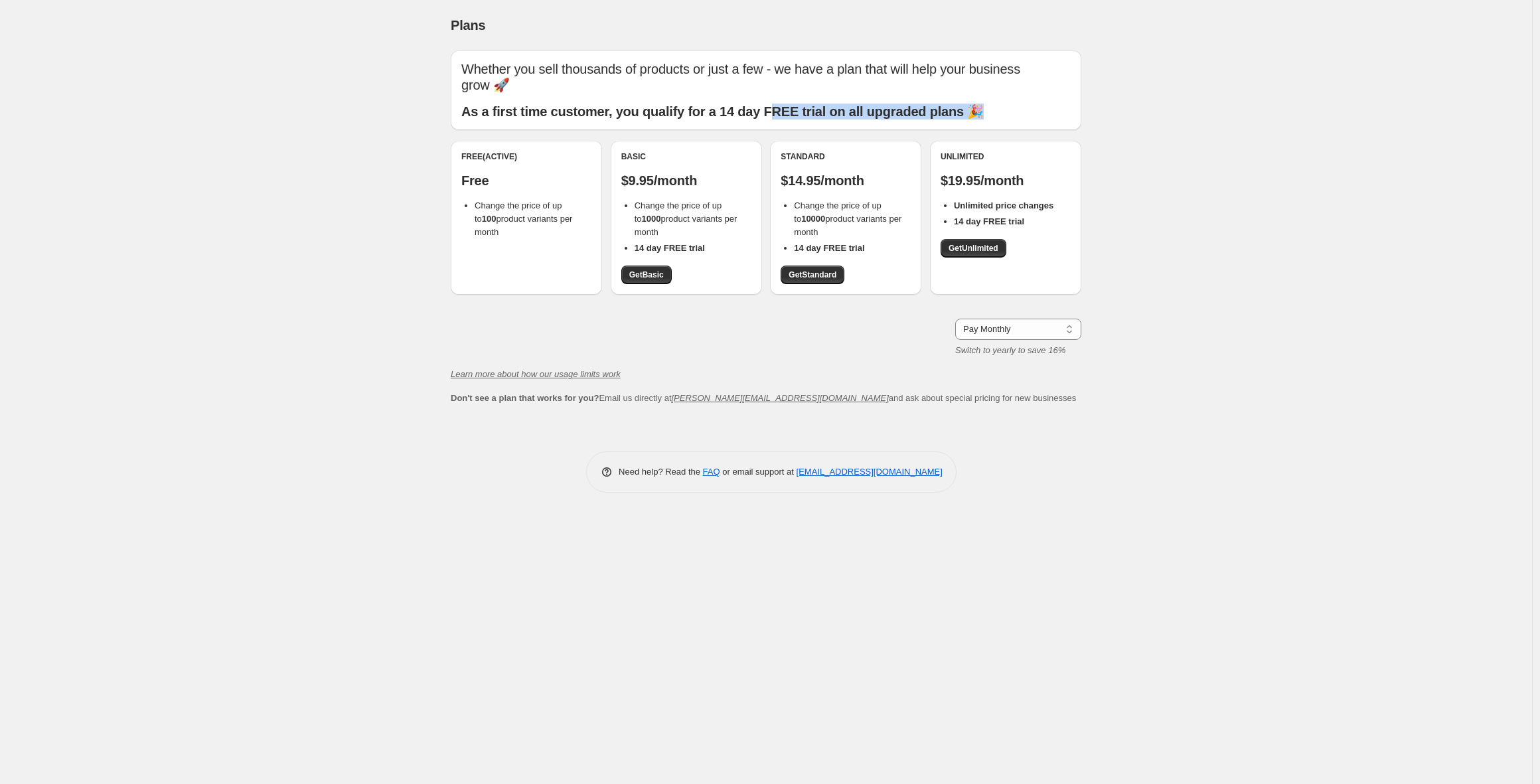
drag, startPoint x: 982, startPoint y: 97, endPoint x: 776, endPoint y: 97, distance: 206.0
click at [776, 104] on b "As a first time customer, you qualify for a 14 day FREE trial on all upgraded p…" at bounding box center [722, 111] width 522 height 15
click at [970, 243] on span "Get Unlimited" at bounding box center [973, 247] width 50 height 11
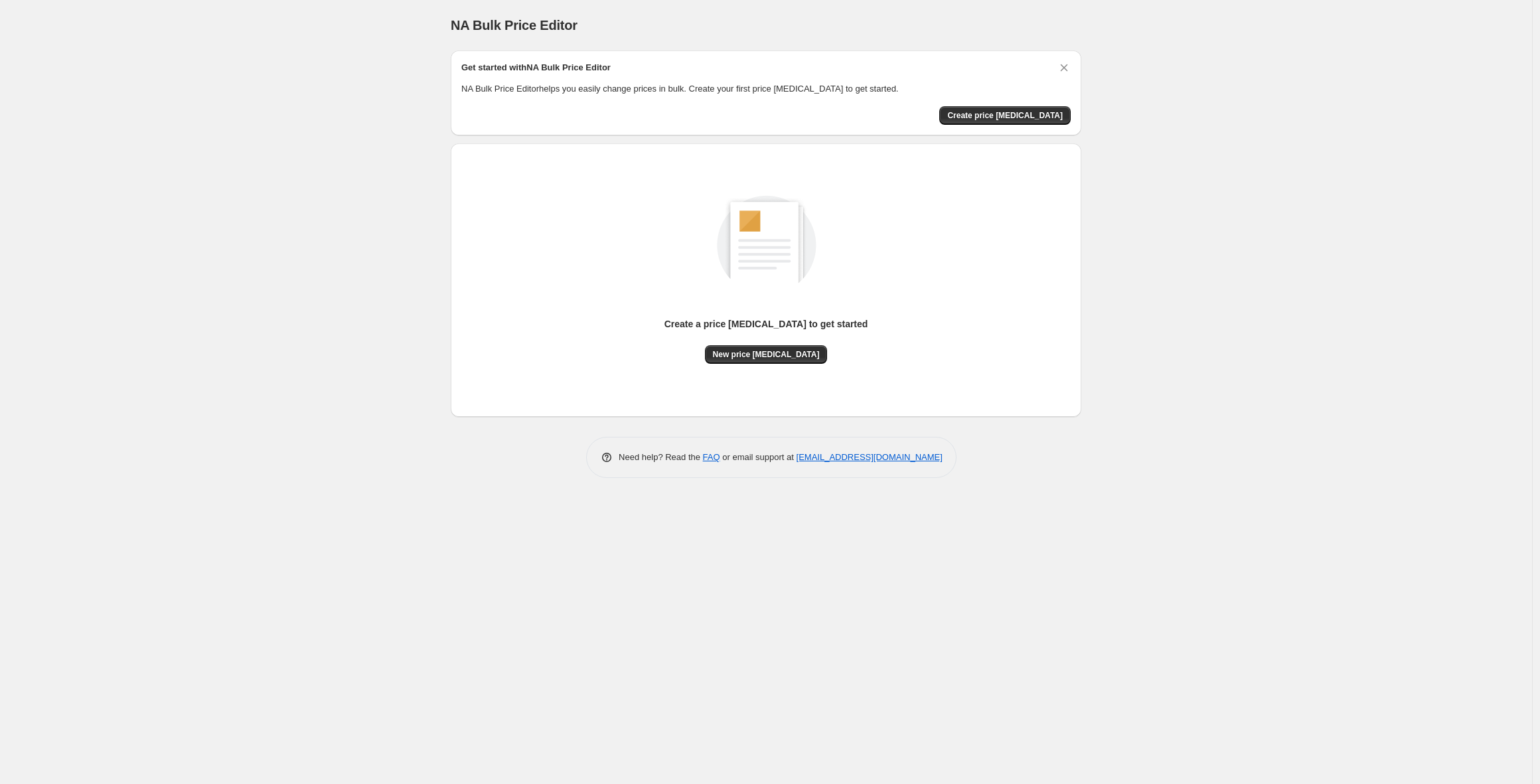
click at [632, 139] on div "Create a price [MEDICAL_DATA] to get started New price [MEDICAL_DATA]" at bounding box center [760, 274] width 641 height 284
click at [461, 204] on div "Create a price [MEDICAL_DATA] to get started New price [MEDICAL_DATA]" at bounding box center [766, 265] width 609 height 197
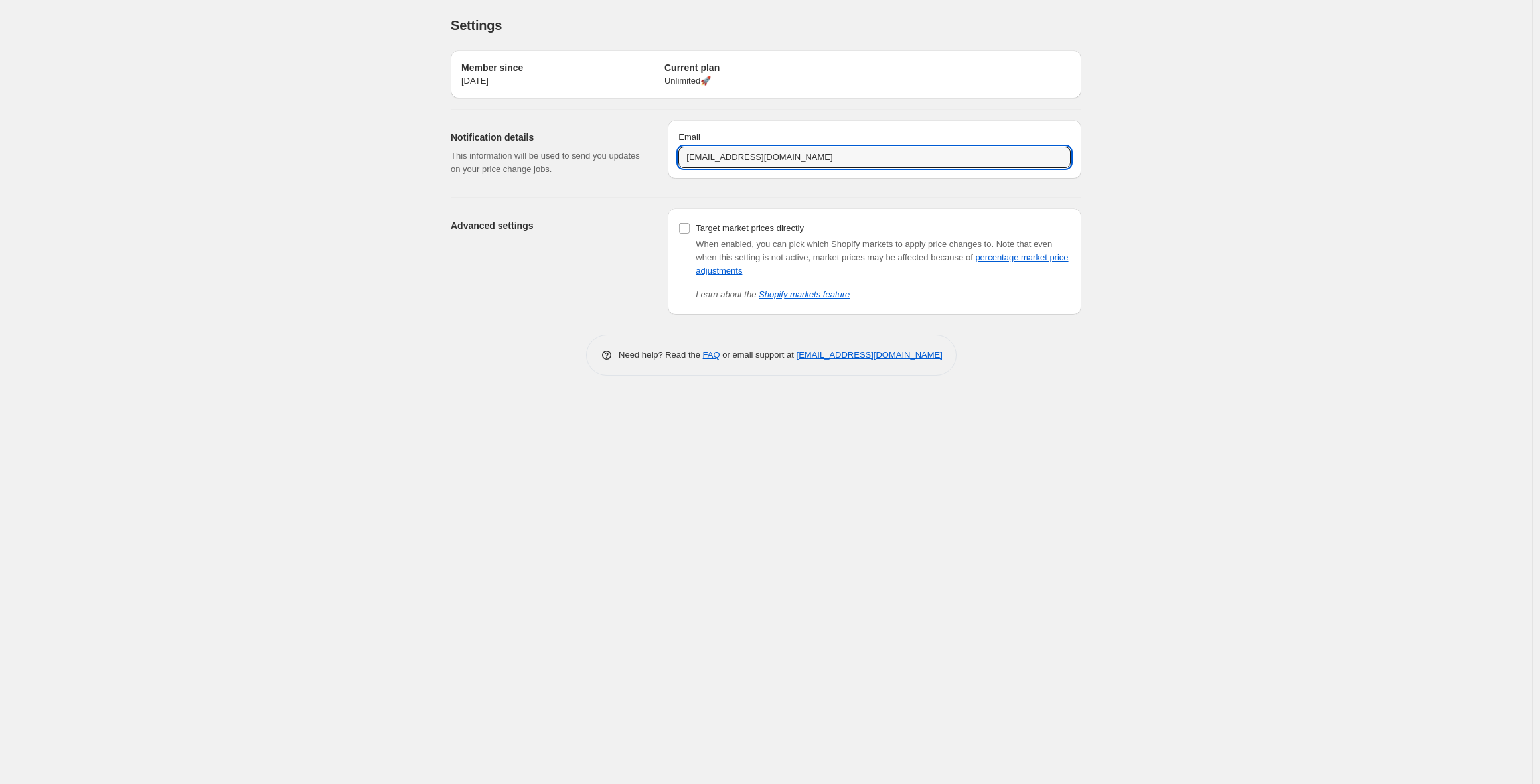
drag, startPoint x: 864, startPoint y: 164, endPoint x: 616, endPoint y: 152, distance: 248.3
click at [616, 152] on div "Notification details This information will be used to send you updates on your …" at bounding box center [760, 147] width 641 height 77
click at [867, 155] on input "info@lestouristes.eu" at bounding box center [874, 157] width 392 height 21
drag, startPoint x: 836, startPoint y: 155, endPoint x: 609, endPoint y: 152, distance: 227.0
click at [609, 152] on div "Notification details This information will be used to send you updates on your …" at bounding box center [760, 147] width 641 height 77
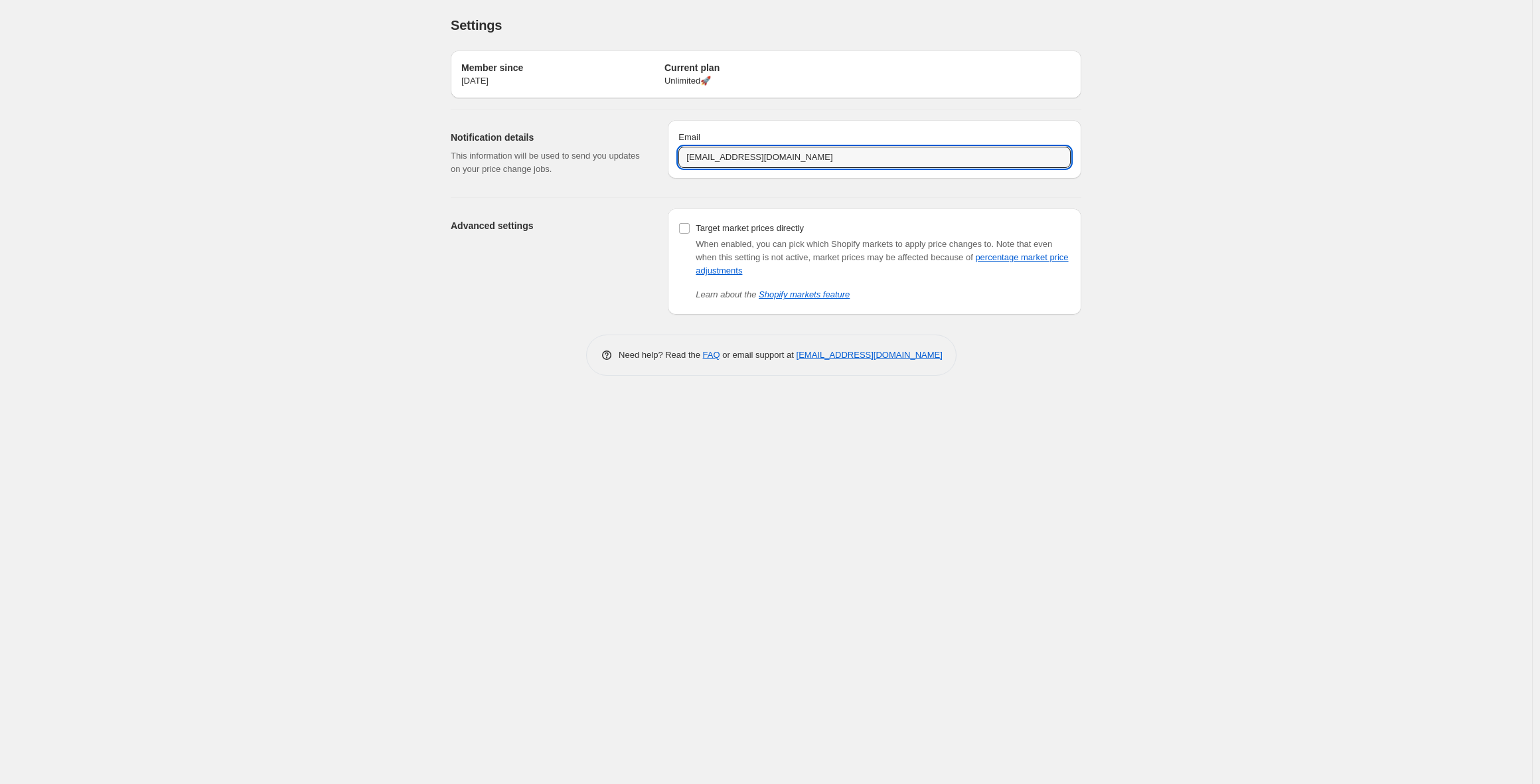
type input "m"
type input "[PERSON_NAME][EMAIL_ADDRESS][DOMAIN_NAME]"
click at [901, 83] on div "Member since Sep 11, 2025 Current plan Unlimited 🚀" at bounding box center [766, 75] width 609 height 27
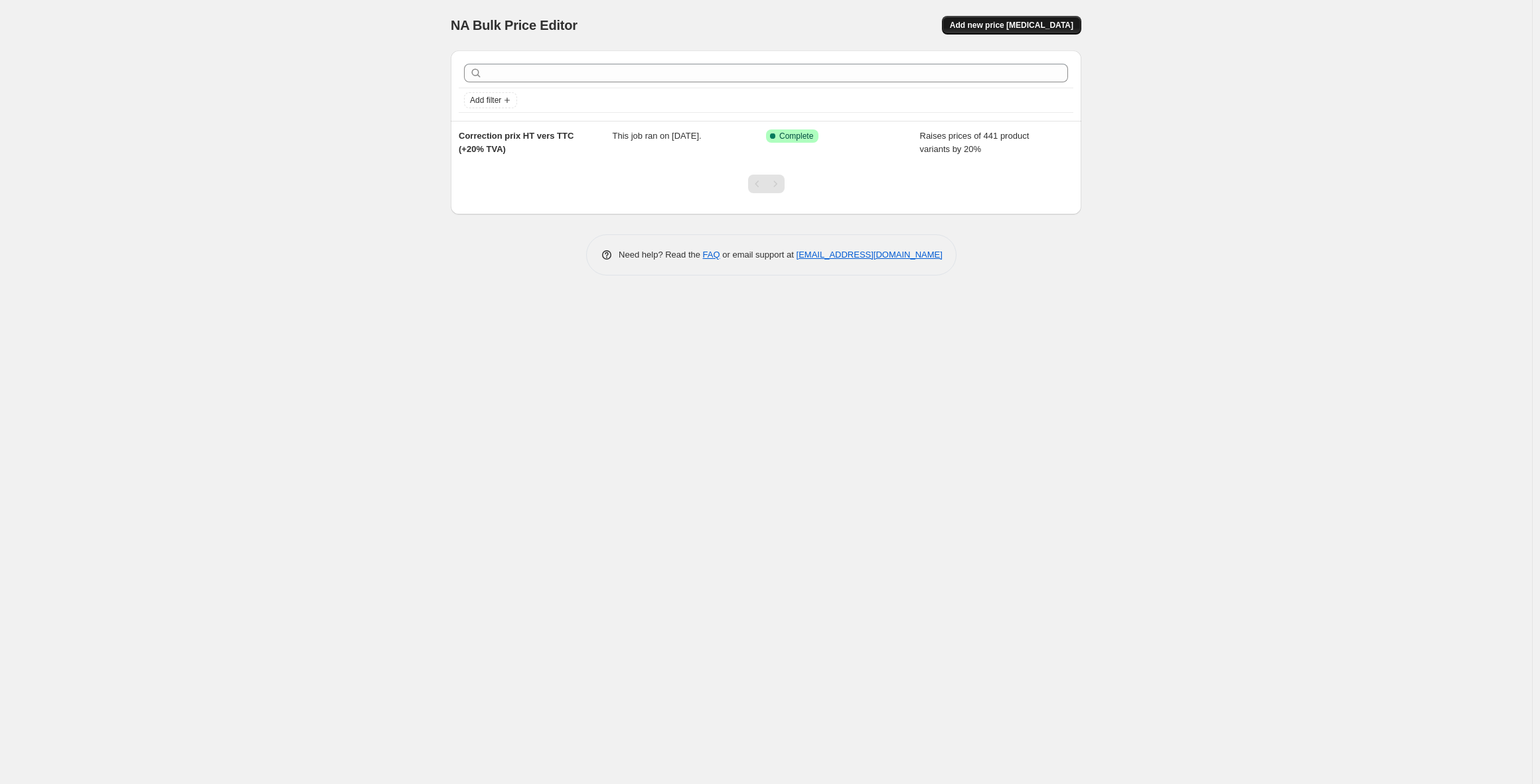
click at [1017, 18] on button "Add new price [MEDICAL_DATA]" at bounding box center [1012, 25] width 140 height 18
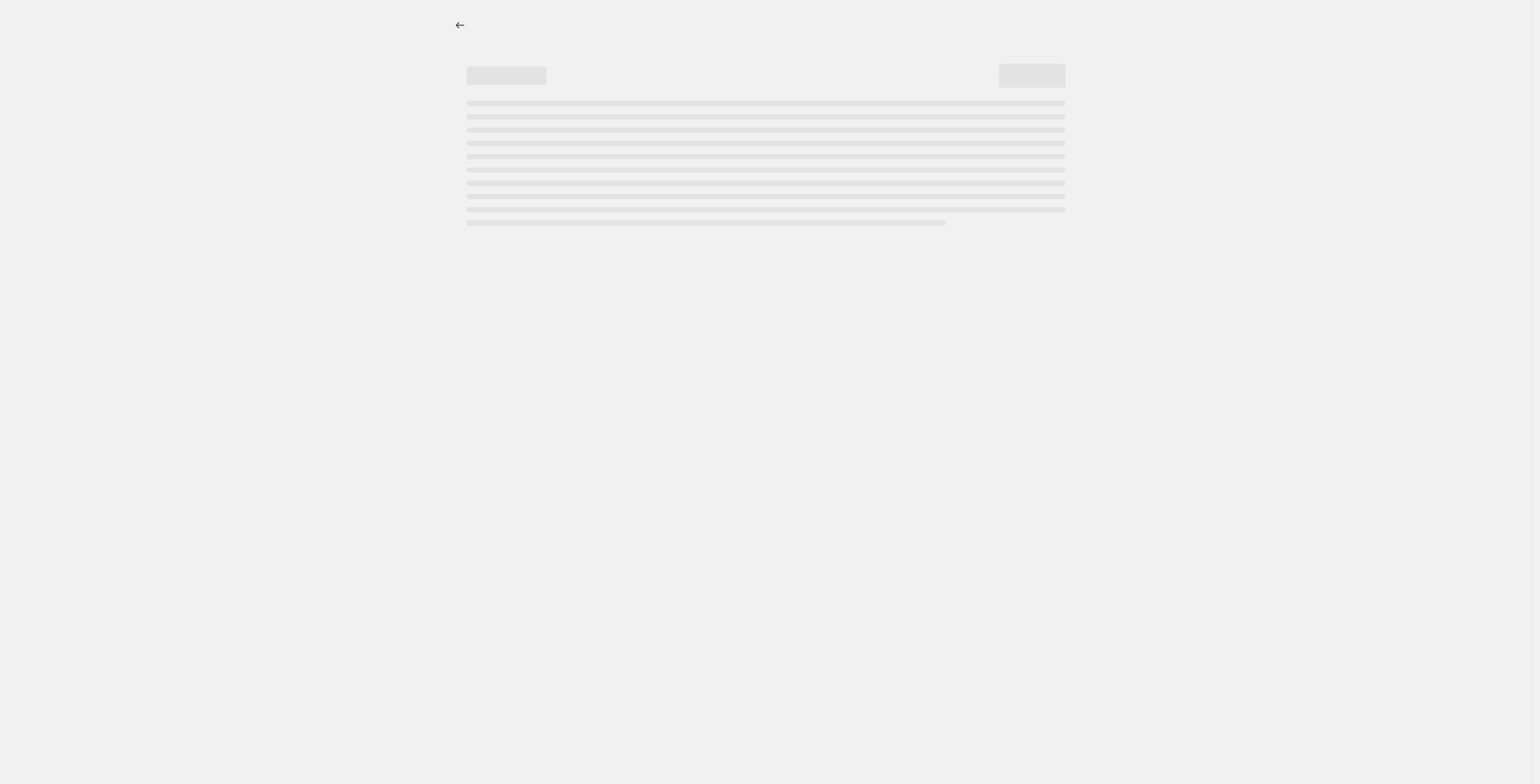
select select "percentage"
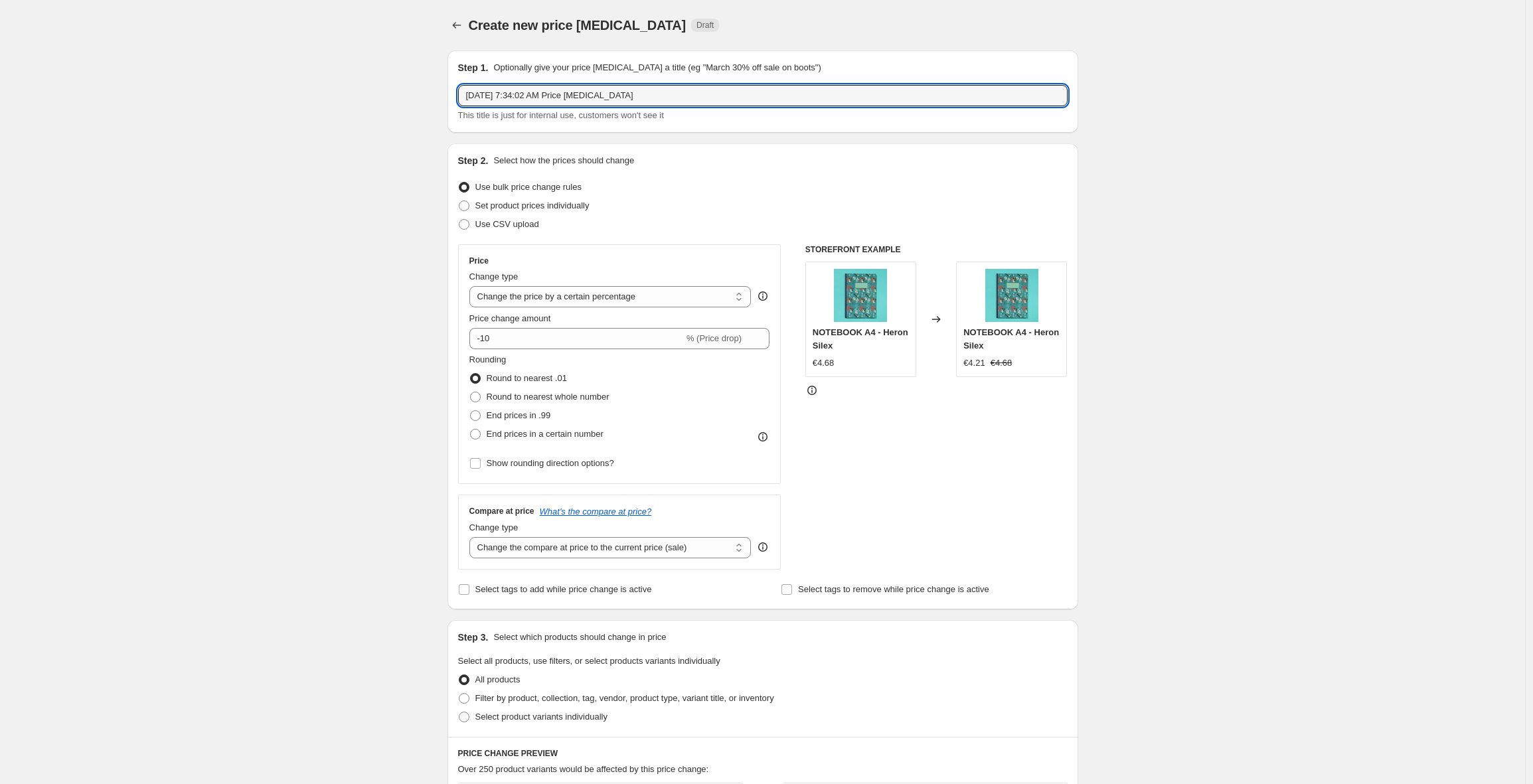
drag, startPoint x: 741, startPoint y: 90, endPoint x: 382, endPoint y: 90, distance: 359.0
click at [382, 90] on div "Create new price [MEDICAL_DATA]. This page is ready Create new price [MEDICAL_D…" at bounding box center [763, 663] width 1525 height 1327
paste input "uppression promos hors collection Sales"
type input "Suppression promos hors collection Sales"
click at [1150, 85] on div "Create new price [MEDICAL_DATA]. This page is ready Create new price [MEDICAL_D…" at bounding box center [763, 663] width 1525 height 1327
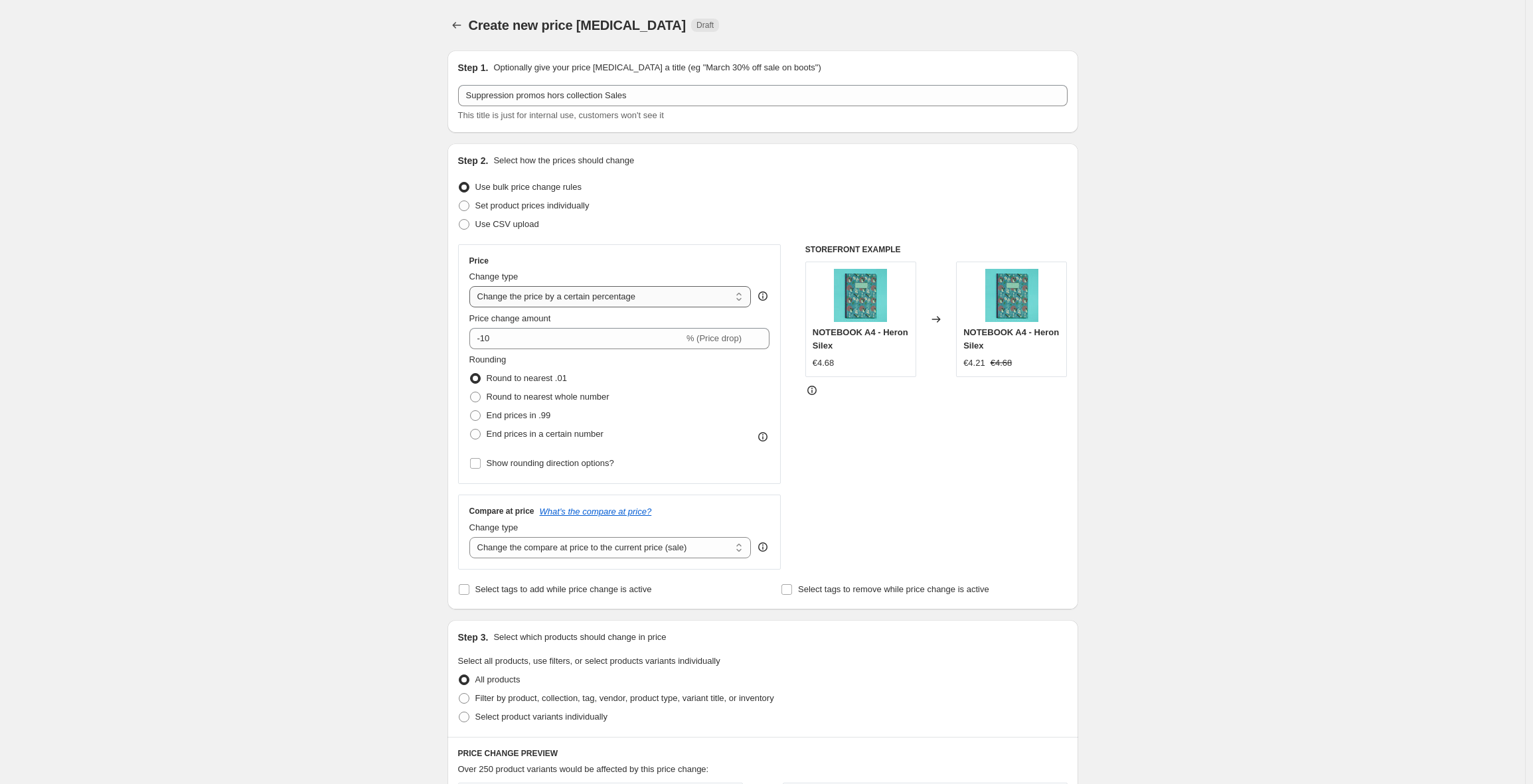
click at [595, 302] on select "Change the price to a certain amount Change the price by a certain amount Chang…" at bounding box center [610, 297] width 282 height 21
select select "no_change"
click at [473, 286] on select "Change the price to a certain amount Change the price by a certain amount Chang…" at bounding box center [610, 297] width 282 height 21
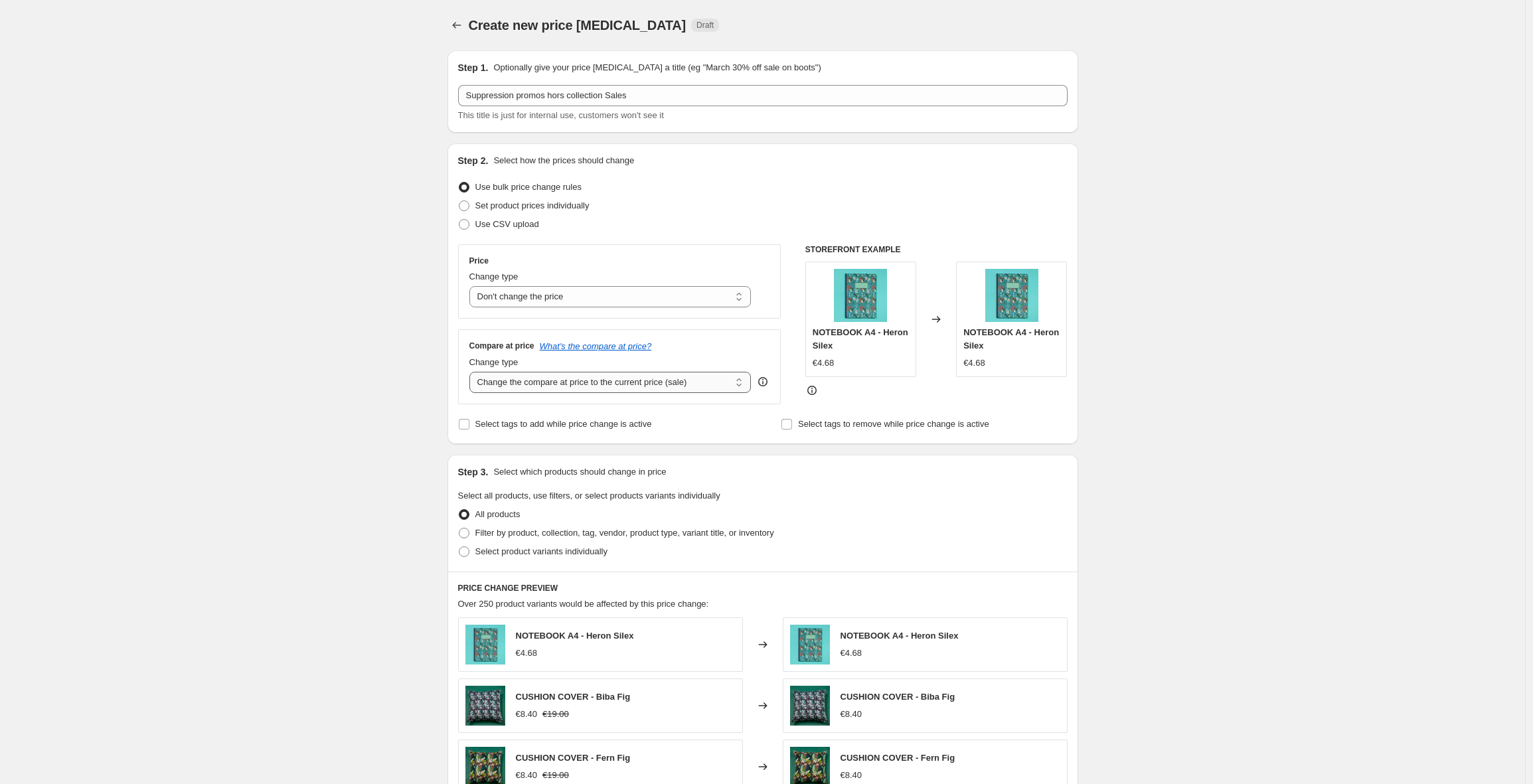
click at [682, 379] on select "Change the compare at price to the current price (sale) Change the compare at p…" at bounding box center [610, 382] width 282 height 21
select select "remove"
click at [473, 372] on select "Change the compare at price to the current price (sale) Change the compare at p…" at bounding box center [610, 382] width 282 height 21
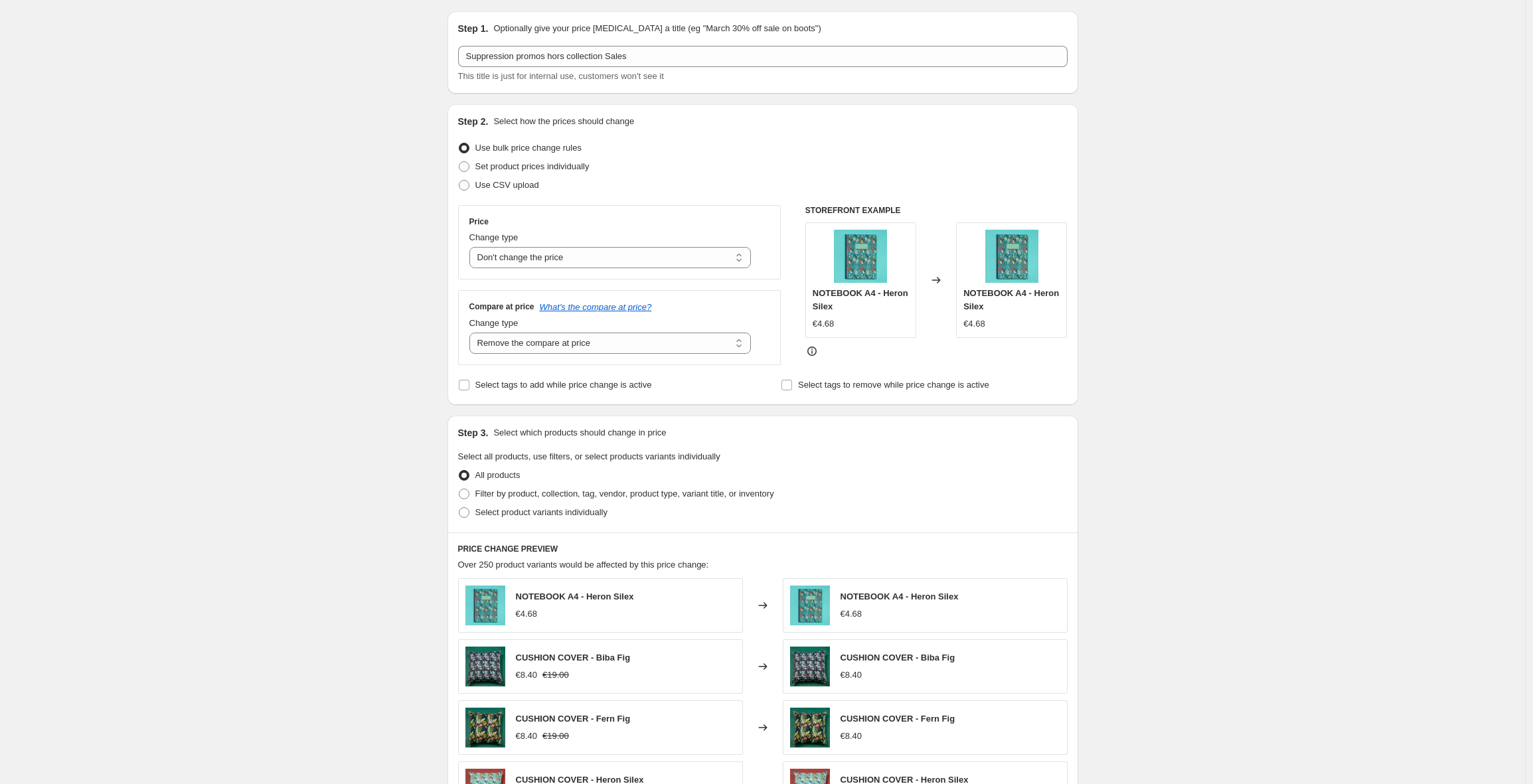
scroll to position [56, 0]
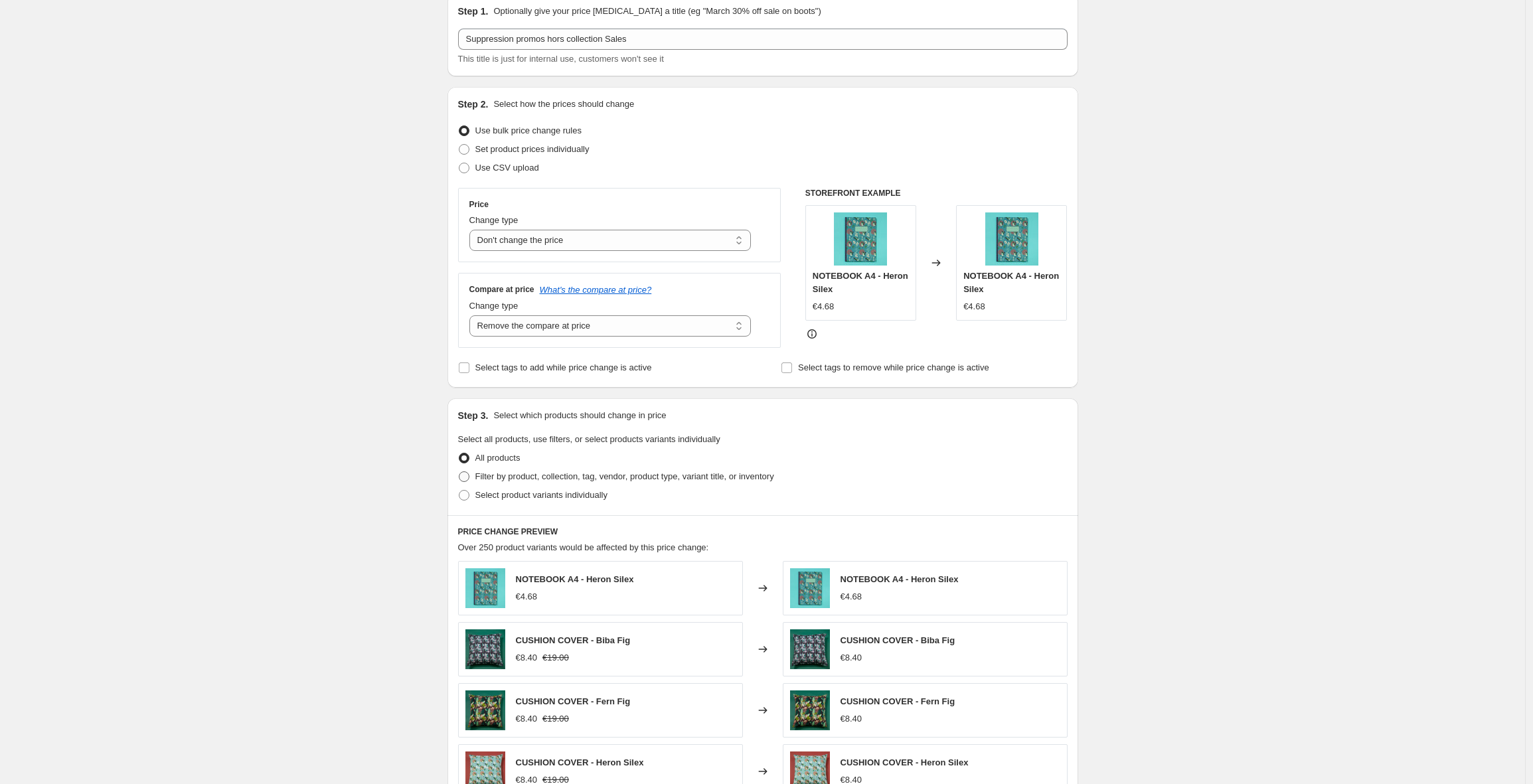
click at [595, 477] on span "Filter by product, collection, tag, vendor, product type, variant title, or inv…" at bounding box center [625, 476] width 299 height 10
click at [459, 472] on input "Filter by product, collection, tag, vendor, product type, variant title, or inv…" at bounding box center [459, 471] width 1 height 1
radio input "true"
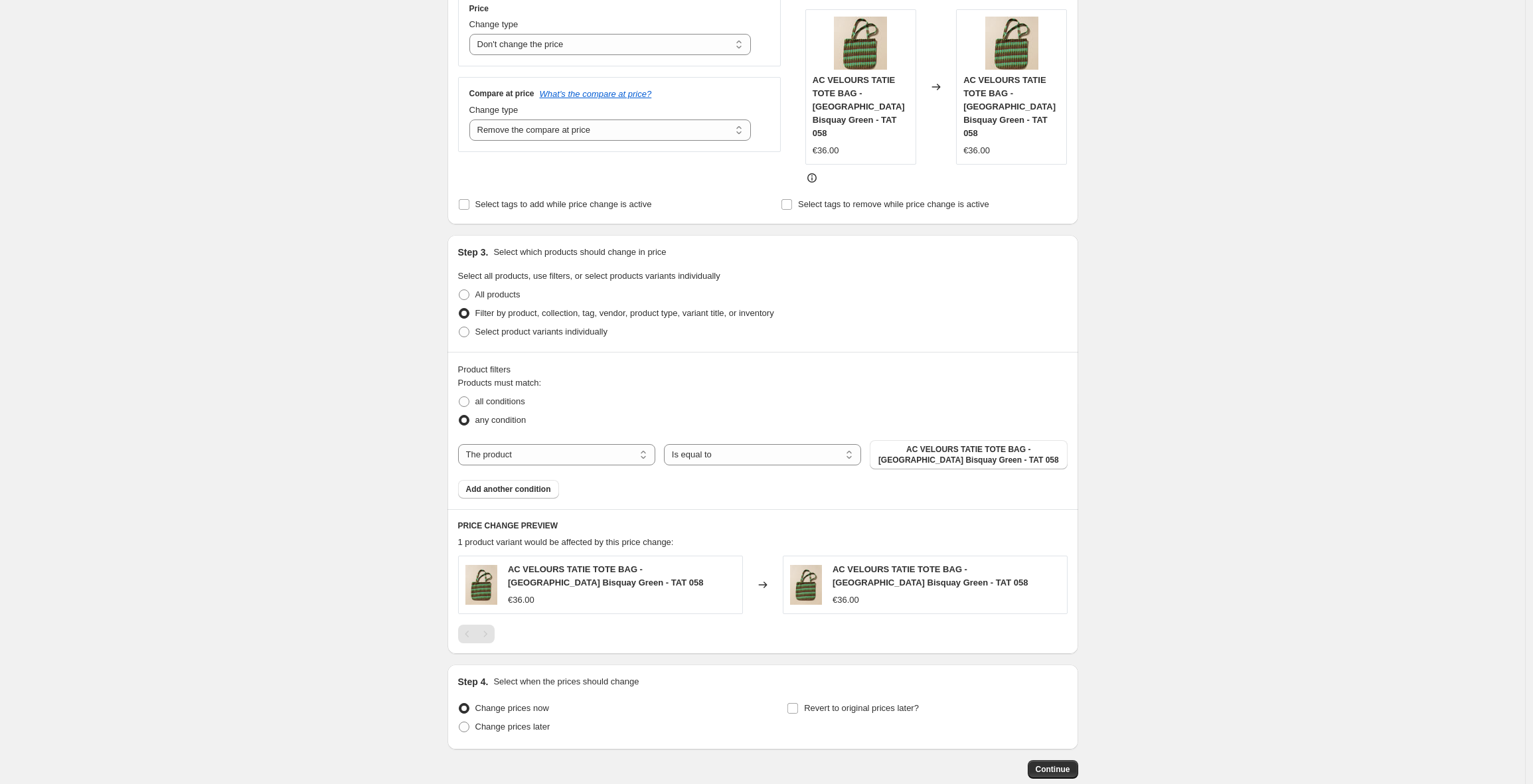
scroll to position [257, 0]
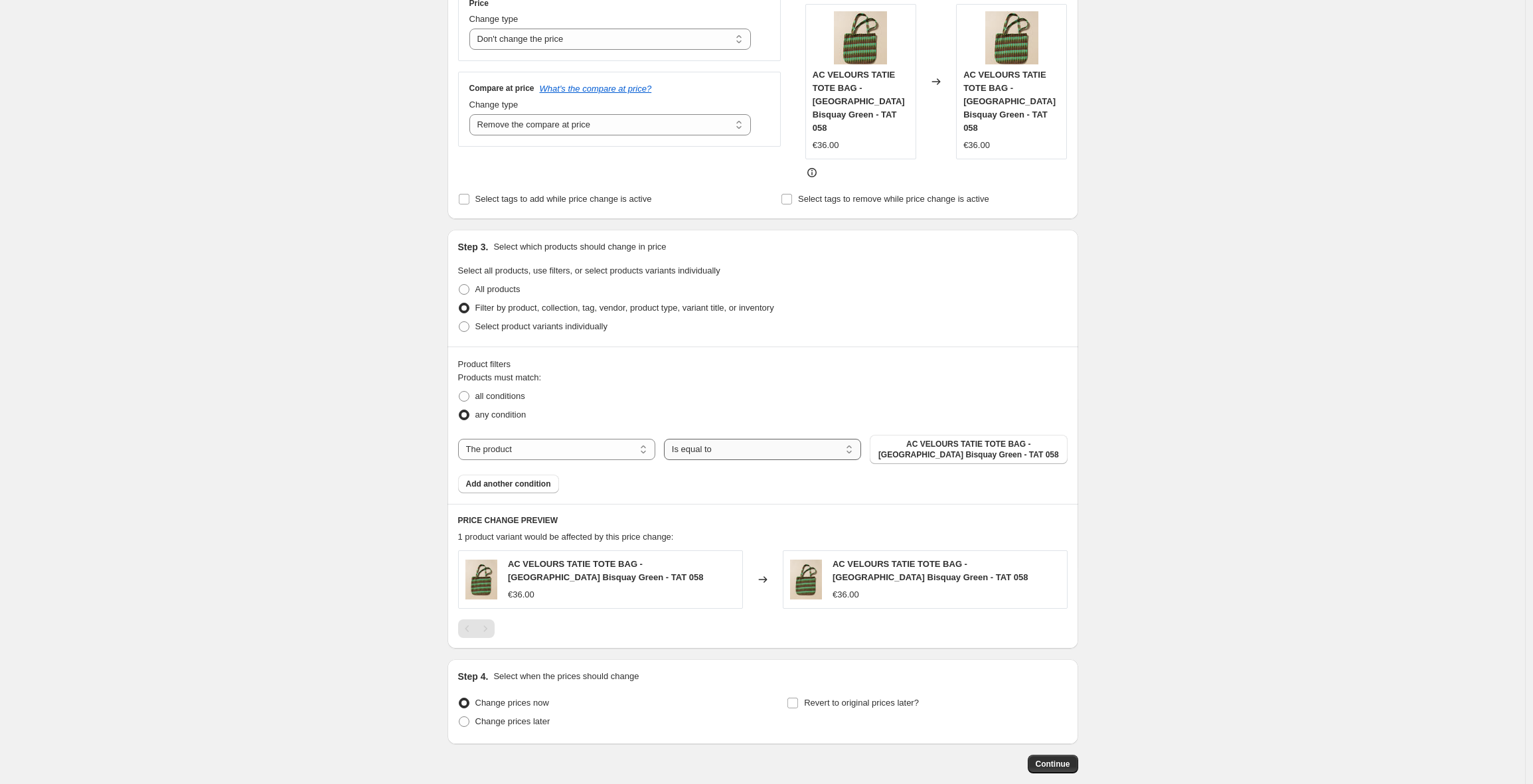
click at [702, 439] on select "Is equal to Is not equal to" at bounding box center [763, 449] width 198 height 21
click at [594, 439] on select "The product The product's collection The product's vendor The product's status …" at bounding box center [557, 449] width 198 height 21
select select "collection"
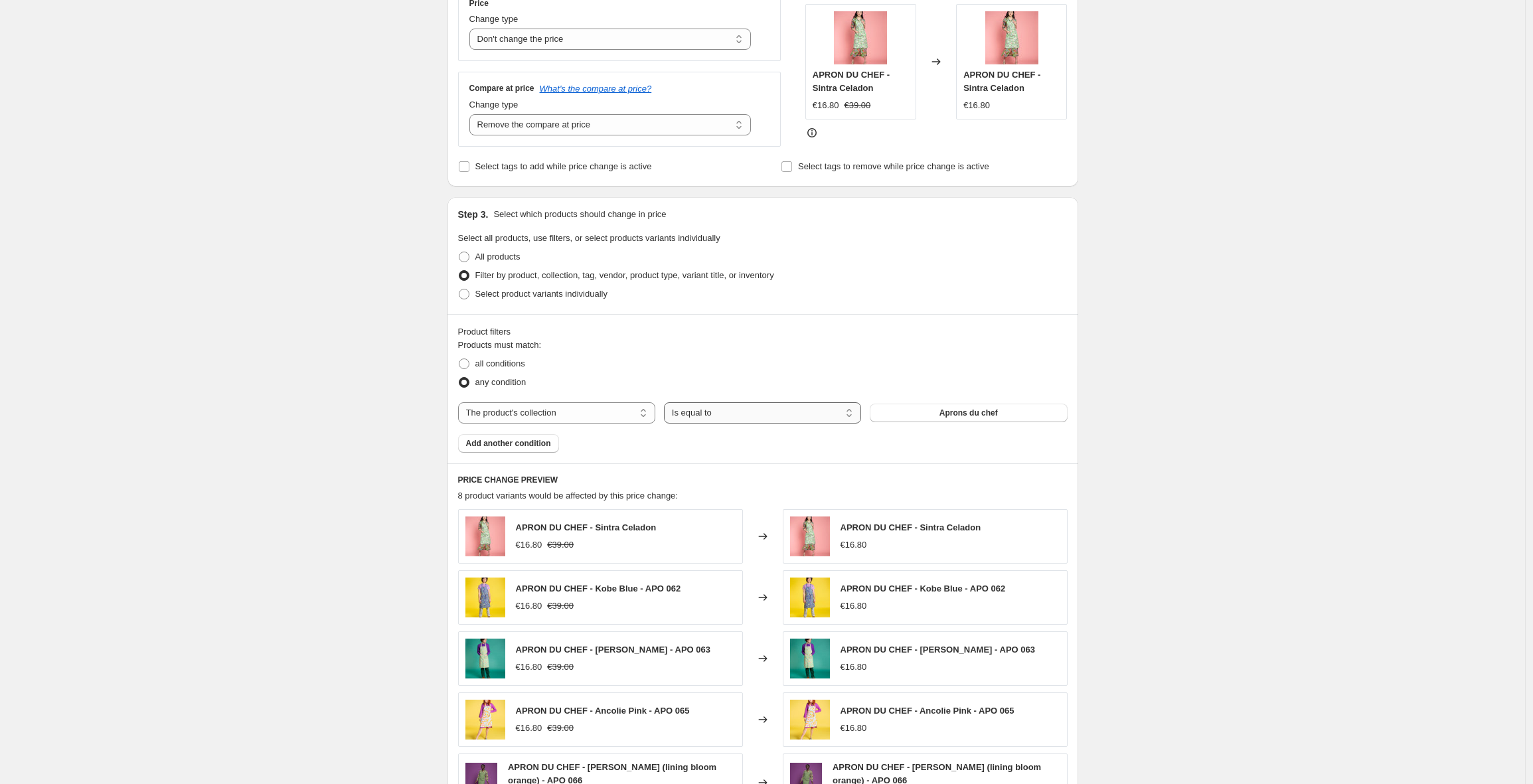
click at [720, 418] on select "Is equal to Is not equal to" at bounding box center [763, 412] width 198 height 21
select select "not_equal"
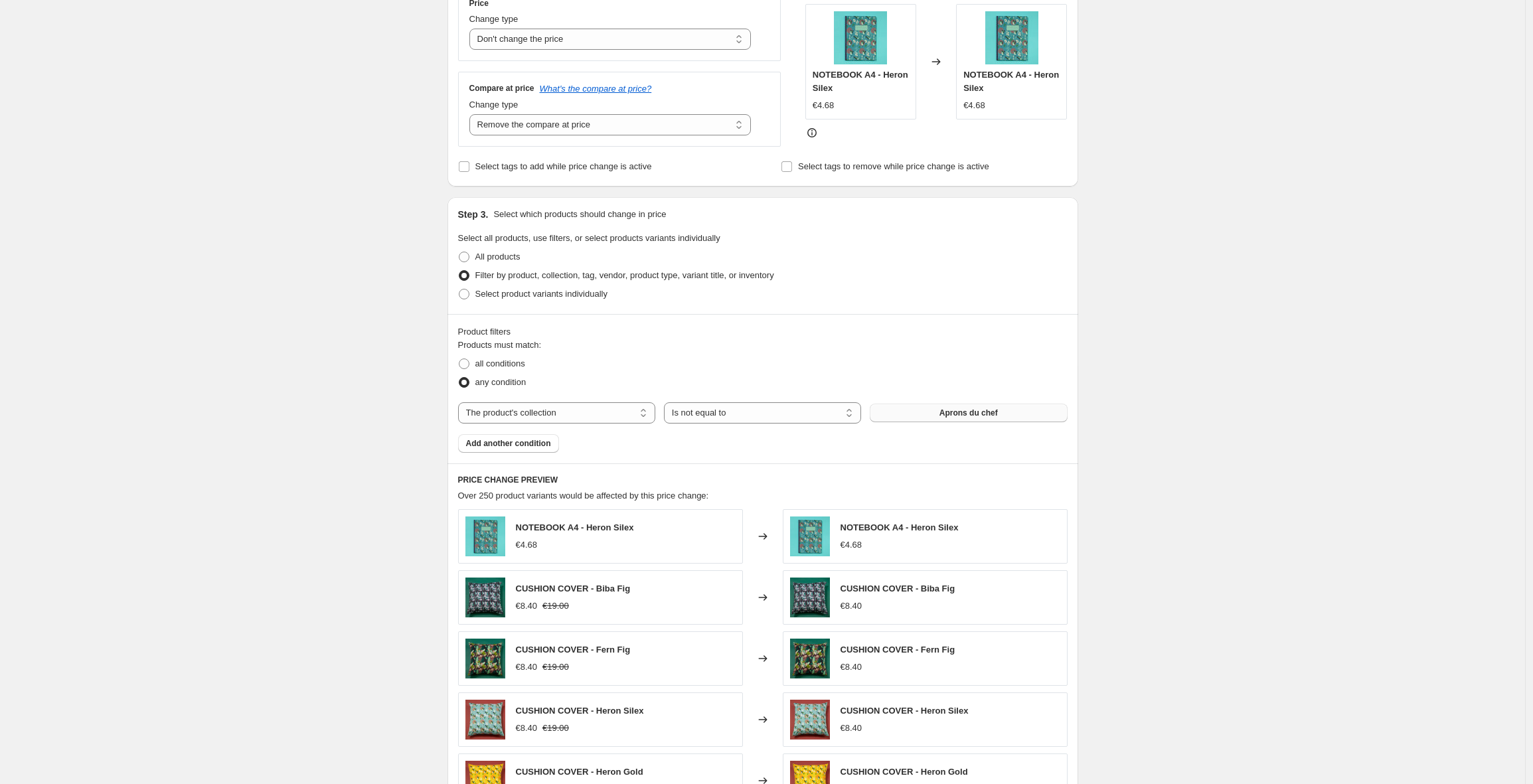
click at [965, 412] on span "Aprons du chef" at bounding box center [969, 412] width 59 height 11
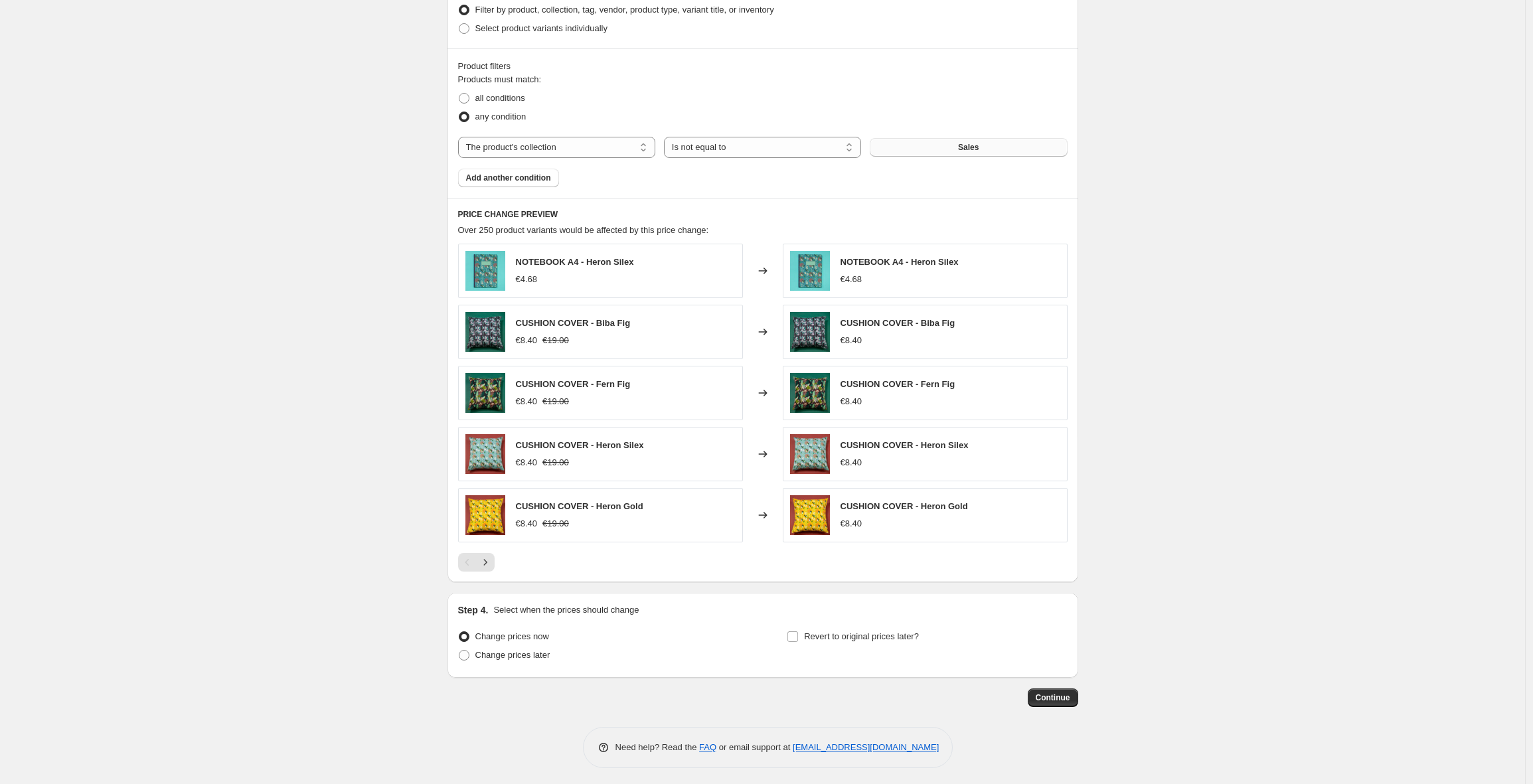
scroll to position [527, 0]
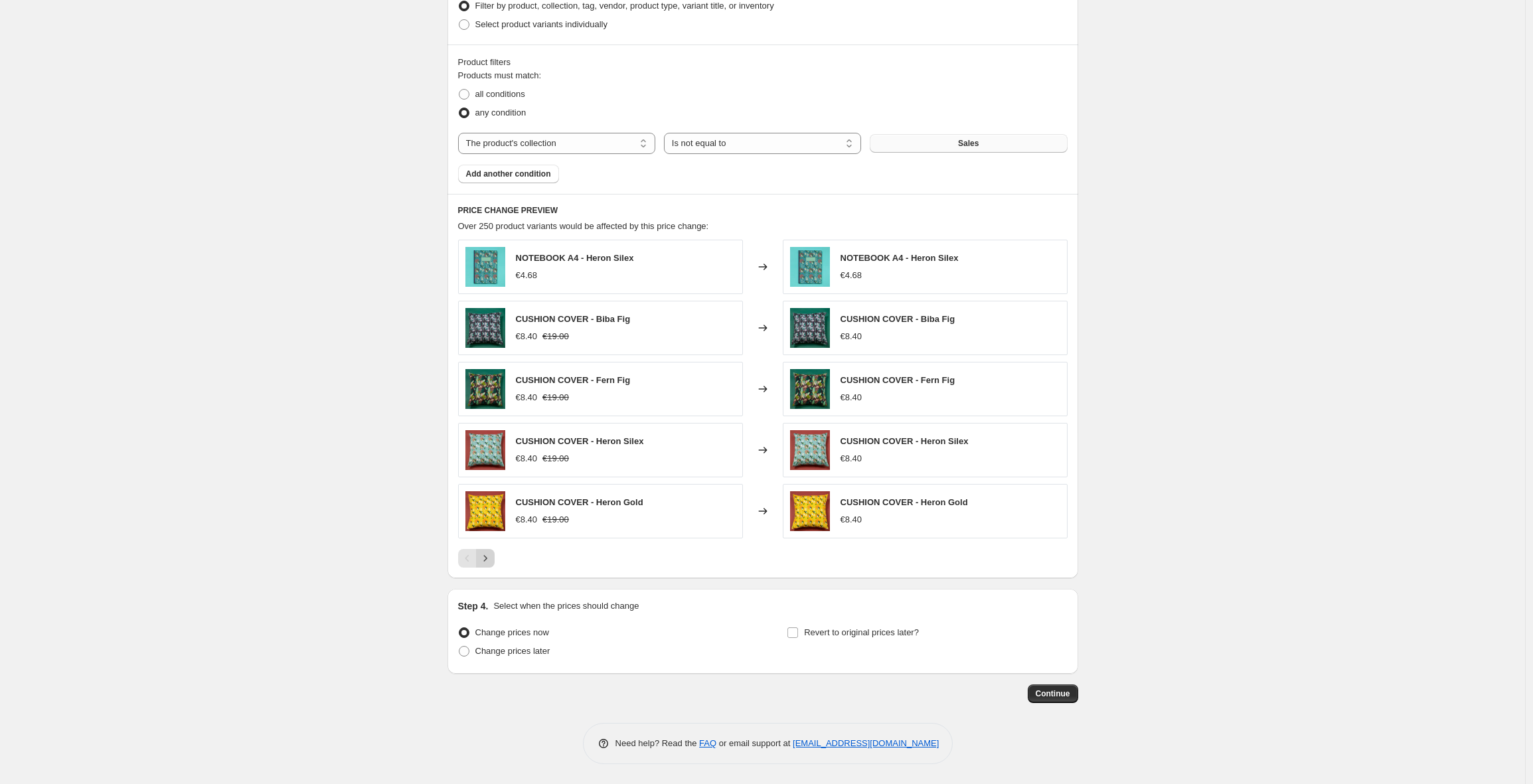
click at [489, 561] on icon "Next" at bounding box center [485, 558] width 13 height 13
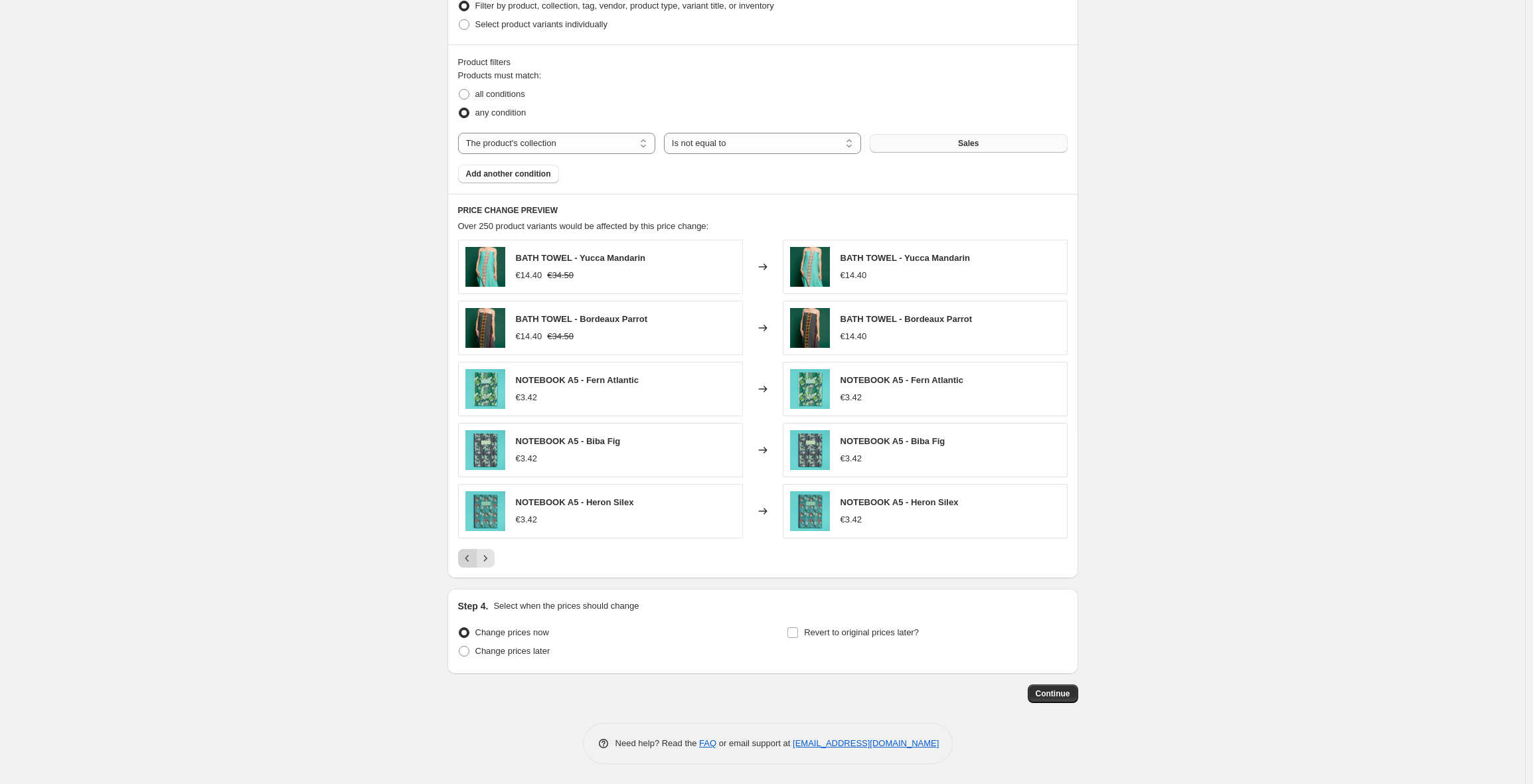
click at [468, 563] on icon "Previous" at bounding box center [467, 558] width 13 height 13
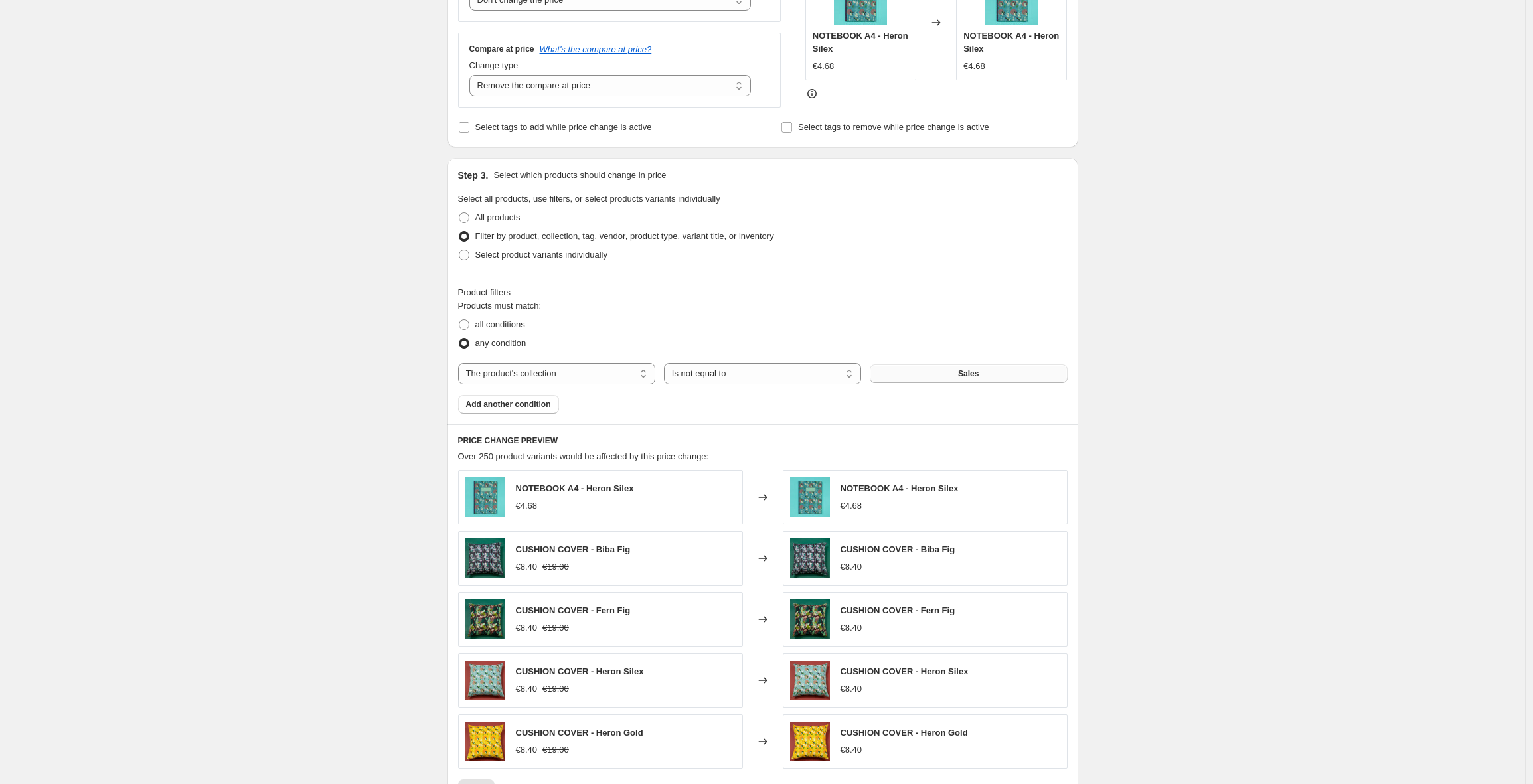
scroll to position [73, 0]
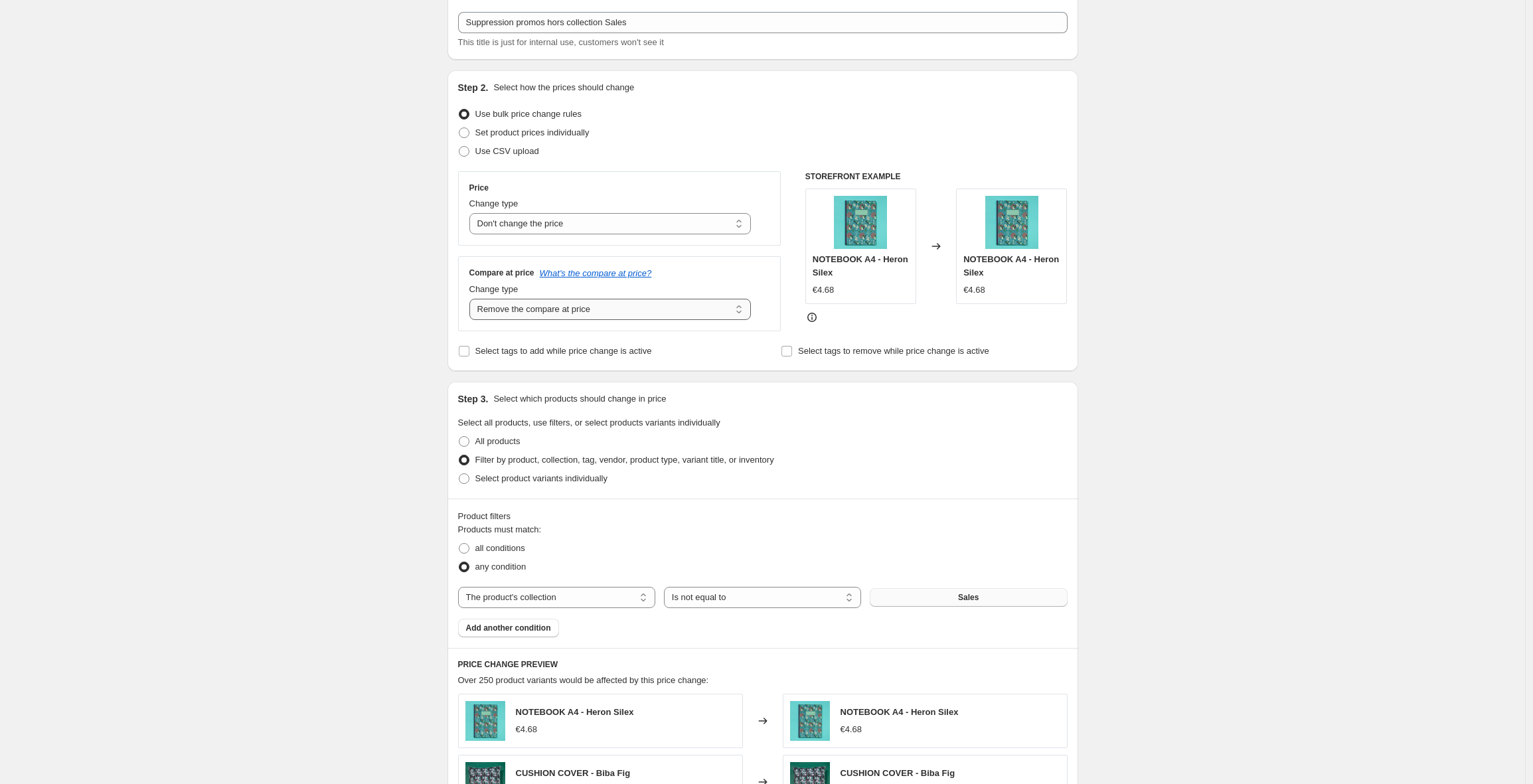
click at [595, 312] on select "Change the compare at price to the current price (sale) Change the compare at p…" at bounding box center [610, 310] width 282 height 21
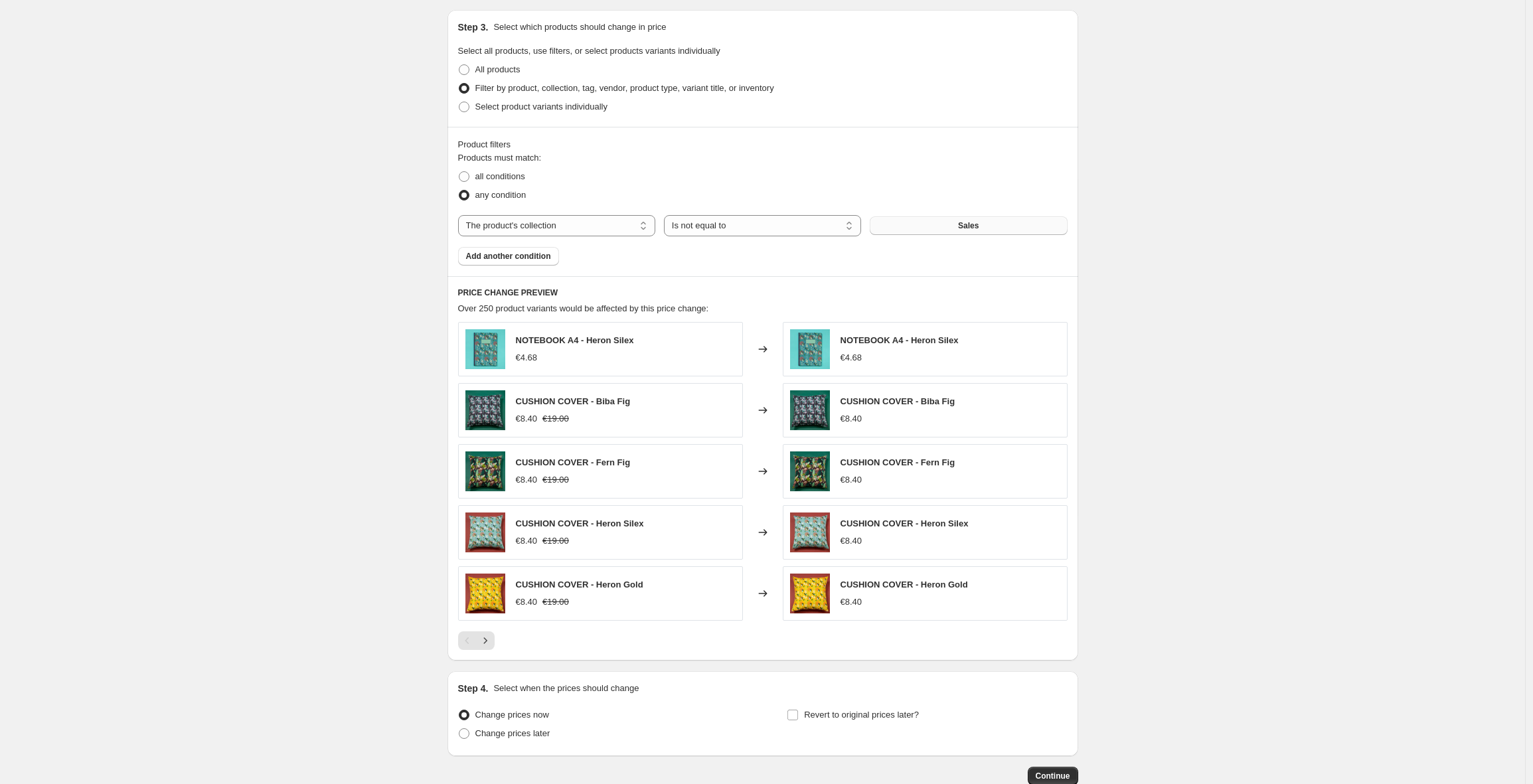
scroll to position [446, 0]
drag, startPoint x: 917, startPoint y: 522, endPoint x: 845, endPoint y: 520, distance: 72.0
click at [845, 520] on span "CUSHION COVER - Heron Silex" at bounding box center [905, 521] width 128 height 10
copy span "CUSHION COVER"
click at [1210, 385] on div "Create new price change job. This page is ready Create new price change job Dra…" at bounding box center [763, 209] width 1525 height 1311
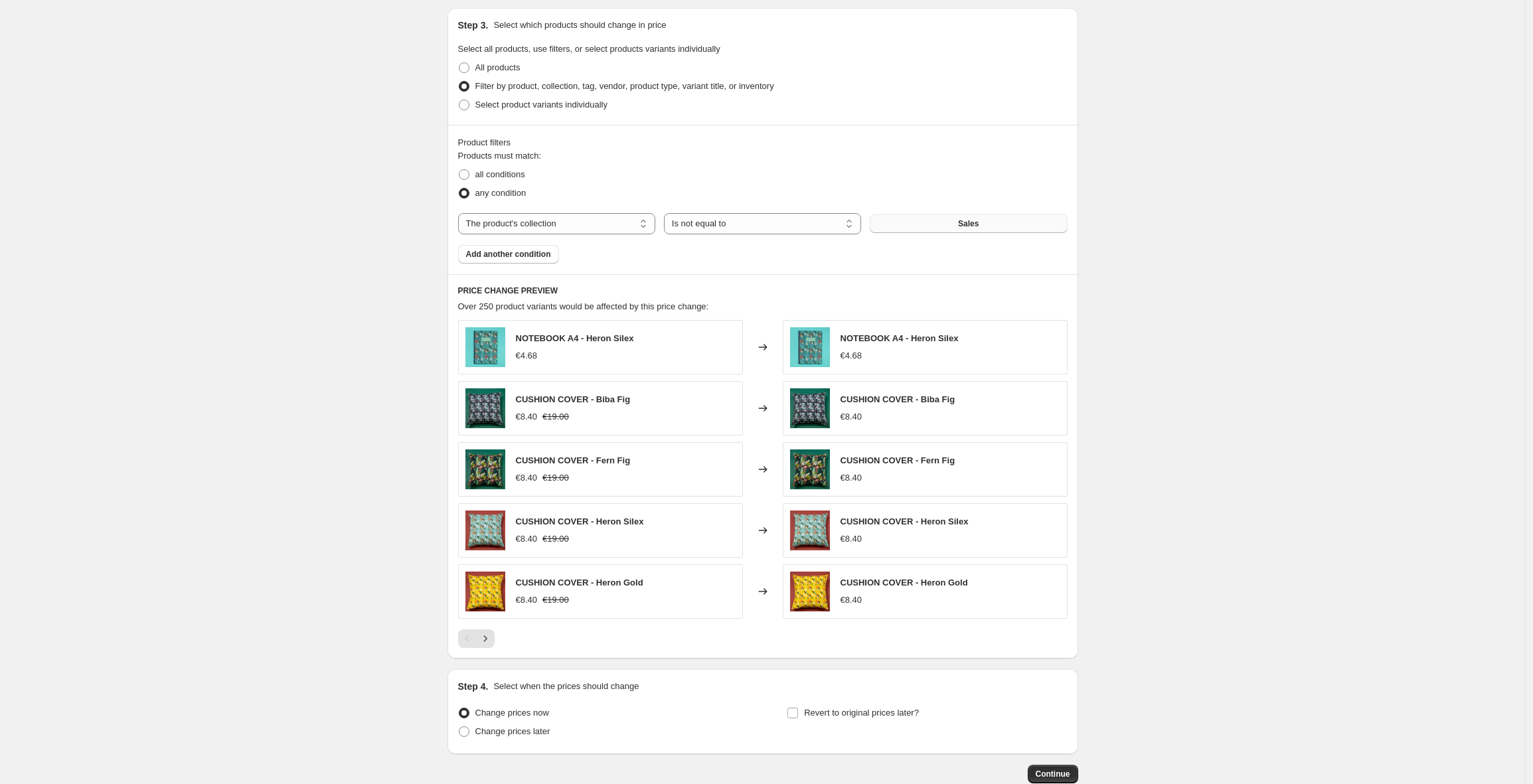
scroll to position [29, 0]
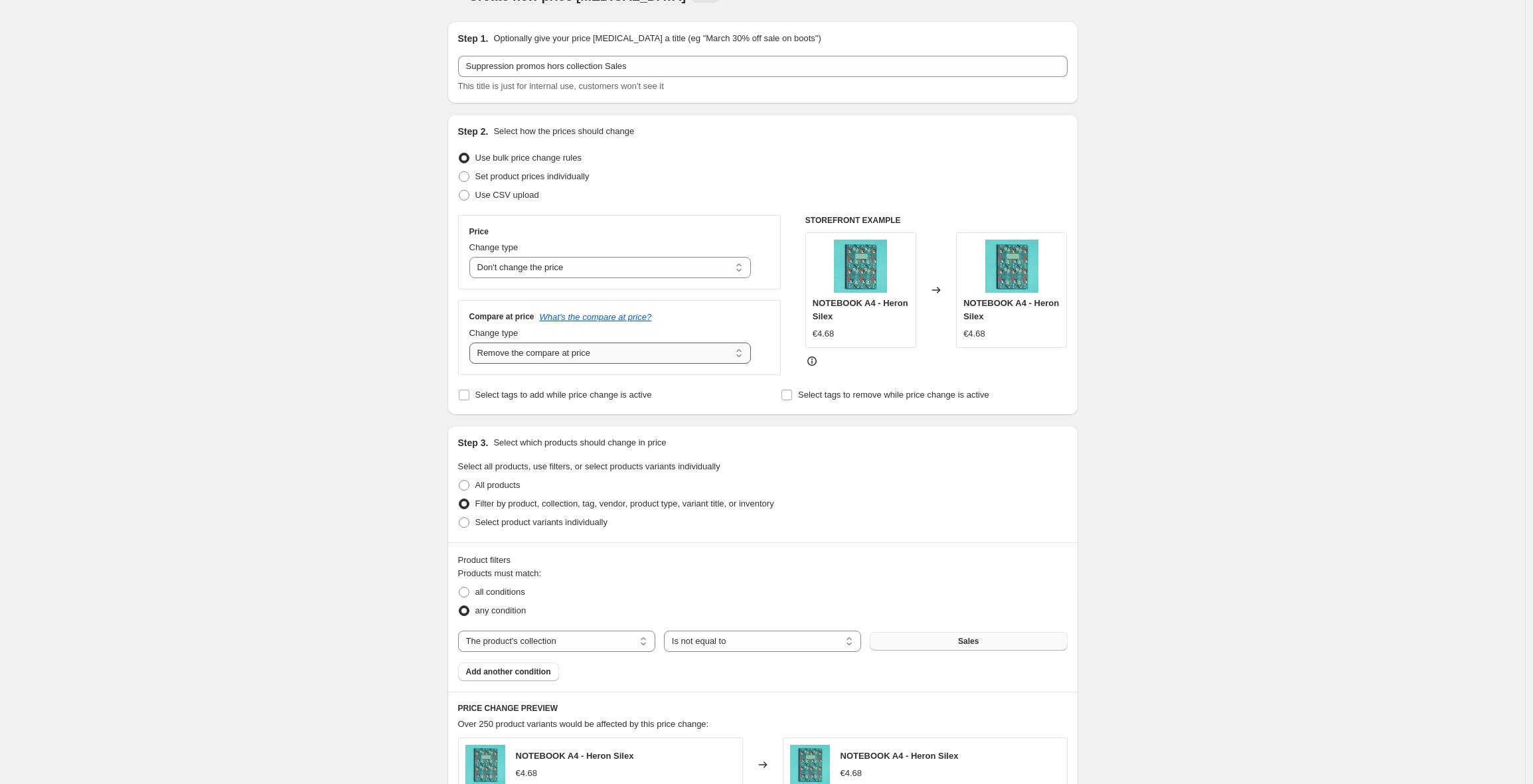
click at [602, 353] on select "Change the compare at price to the current price (sale) Change the compare at p…" at bounding box center [610, 353] width 282 height 21
click at [473, 343] on select "Change the compare at price to the current price (sale) Change the compare at p…" at bounding box center [610, 353] width 282 height 21
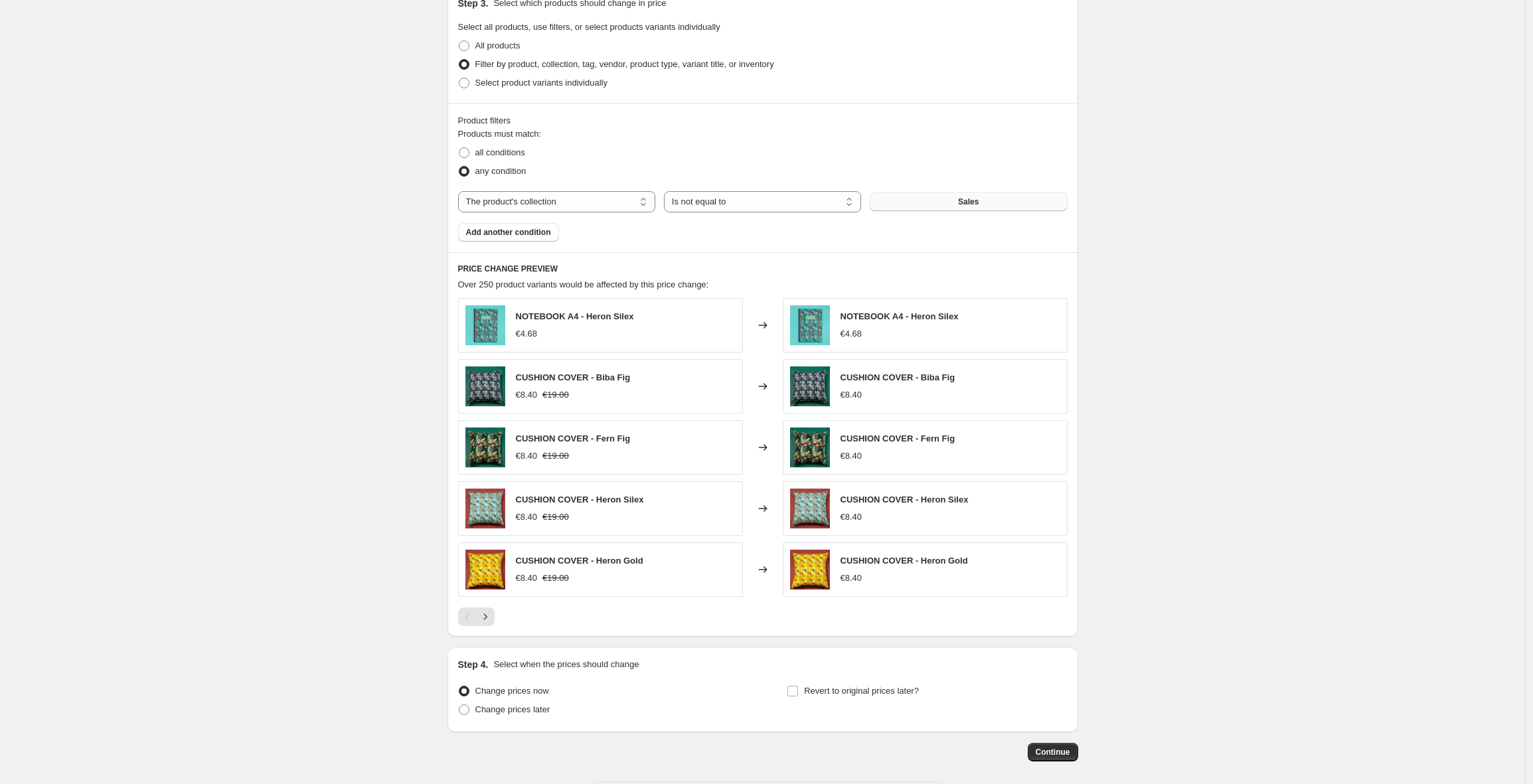
scroll to position [304, 0]
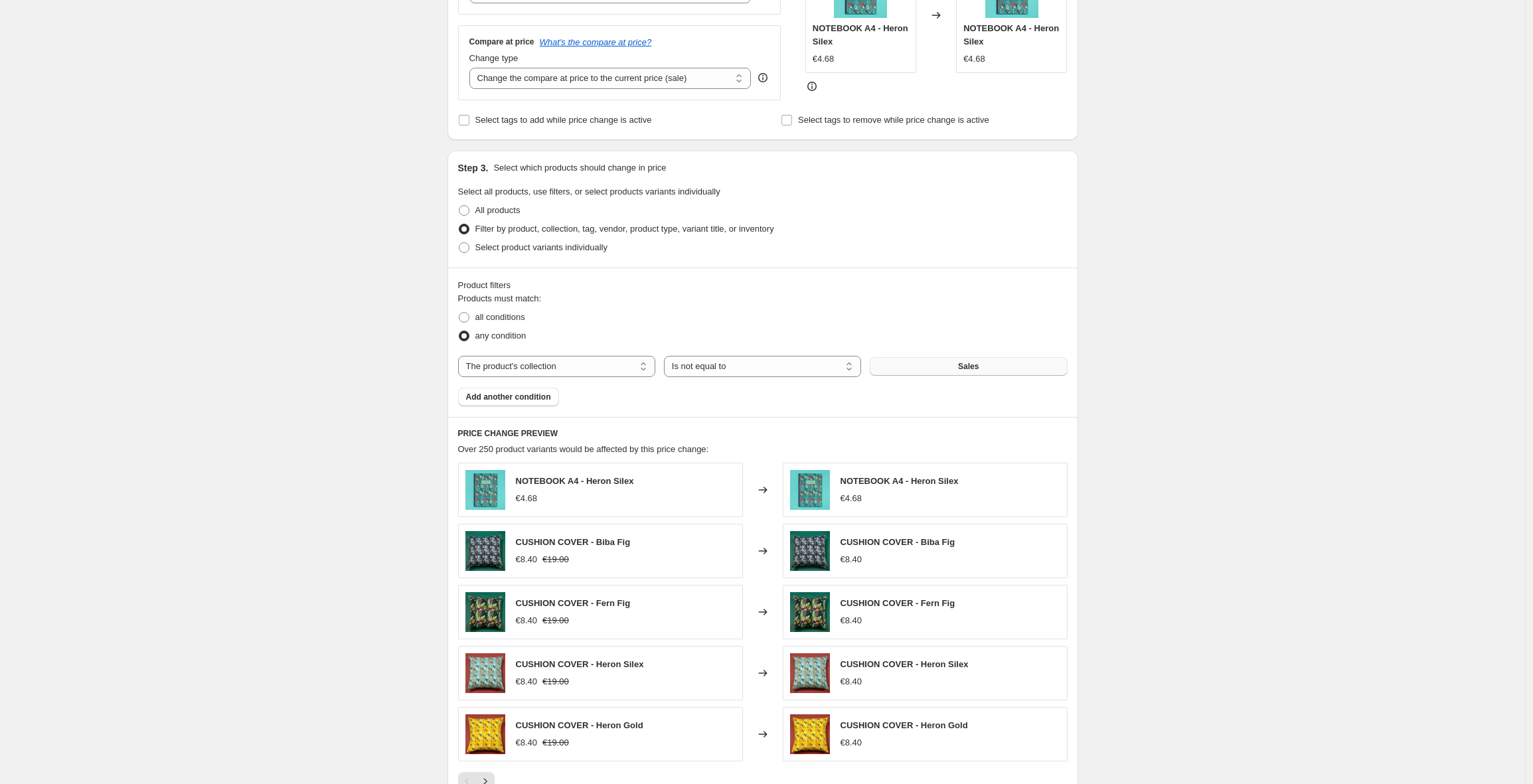
click at [783, 299] on fieldset "Products must match: all conditions any condition" at bounding box center [763, 318] width 610 height 53
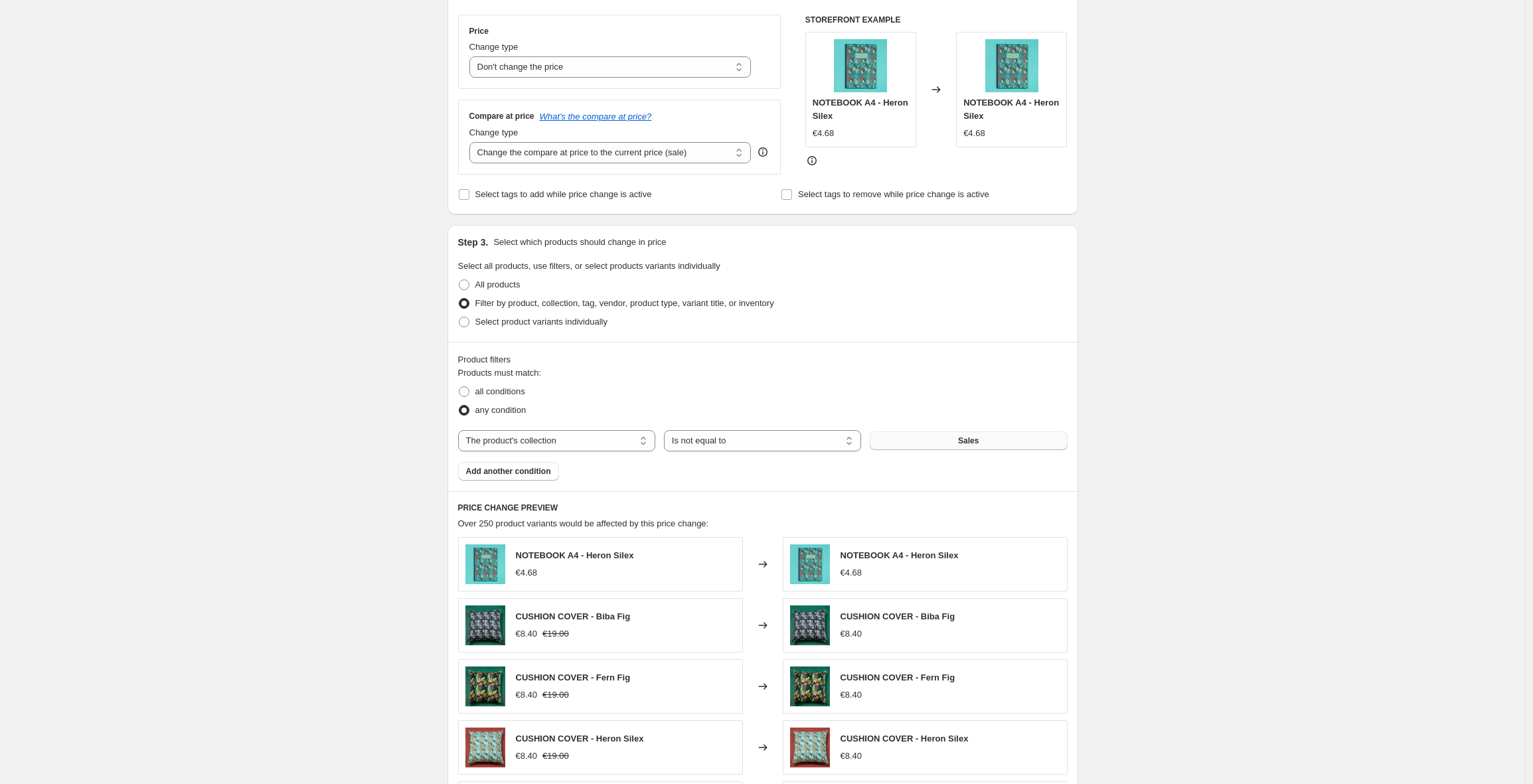
scroll to position [169, 0]
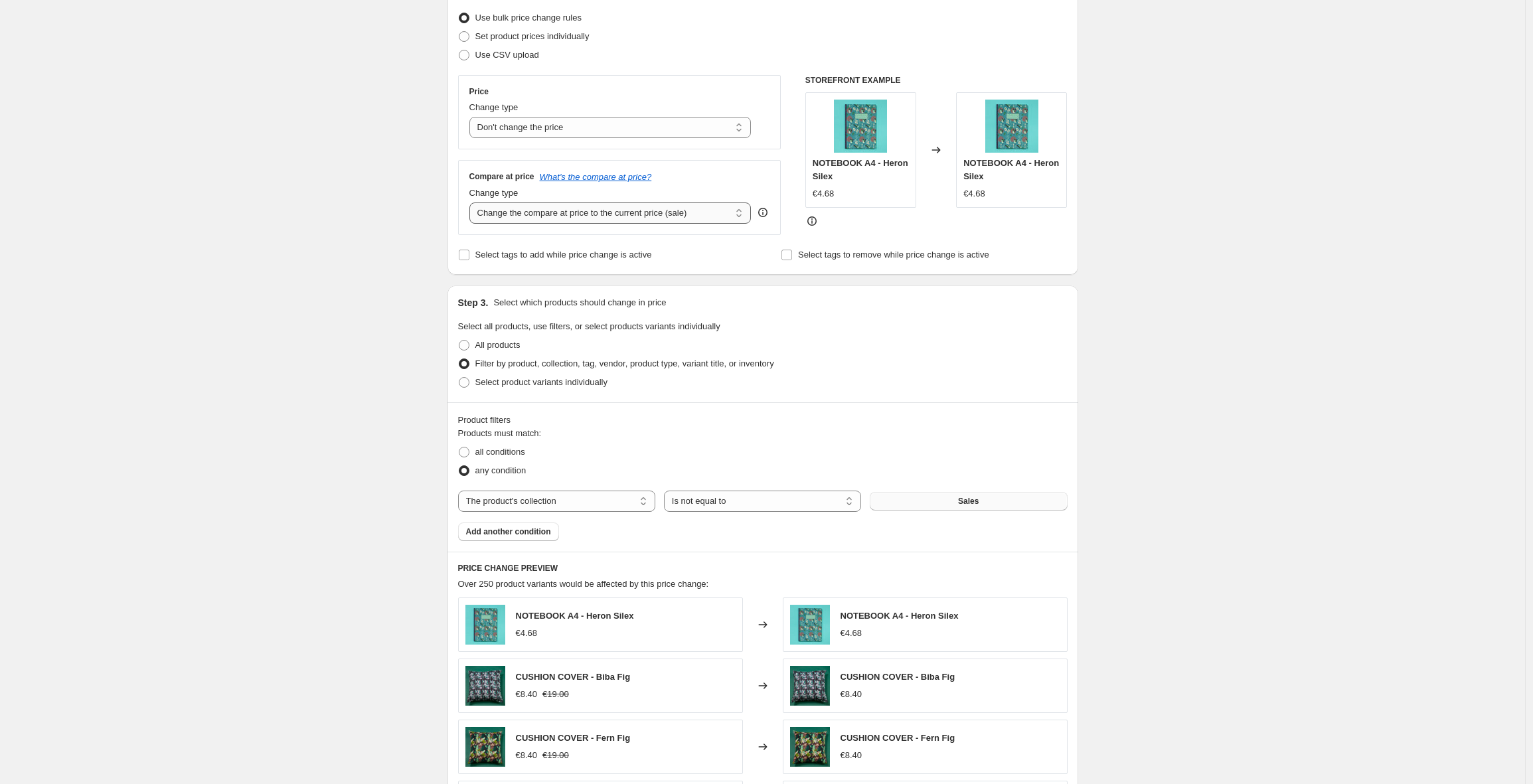
click at [650, 219] on select "Change the compare at price to the current price (sale) Change the compare at p…" at bounding box center [610, 213] width 282 height 21
click at [473, 202] on select "Change the compare at price to the current price (sale) Change the compare at p…" at bounding box center [610, 213] width 282 height 21
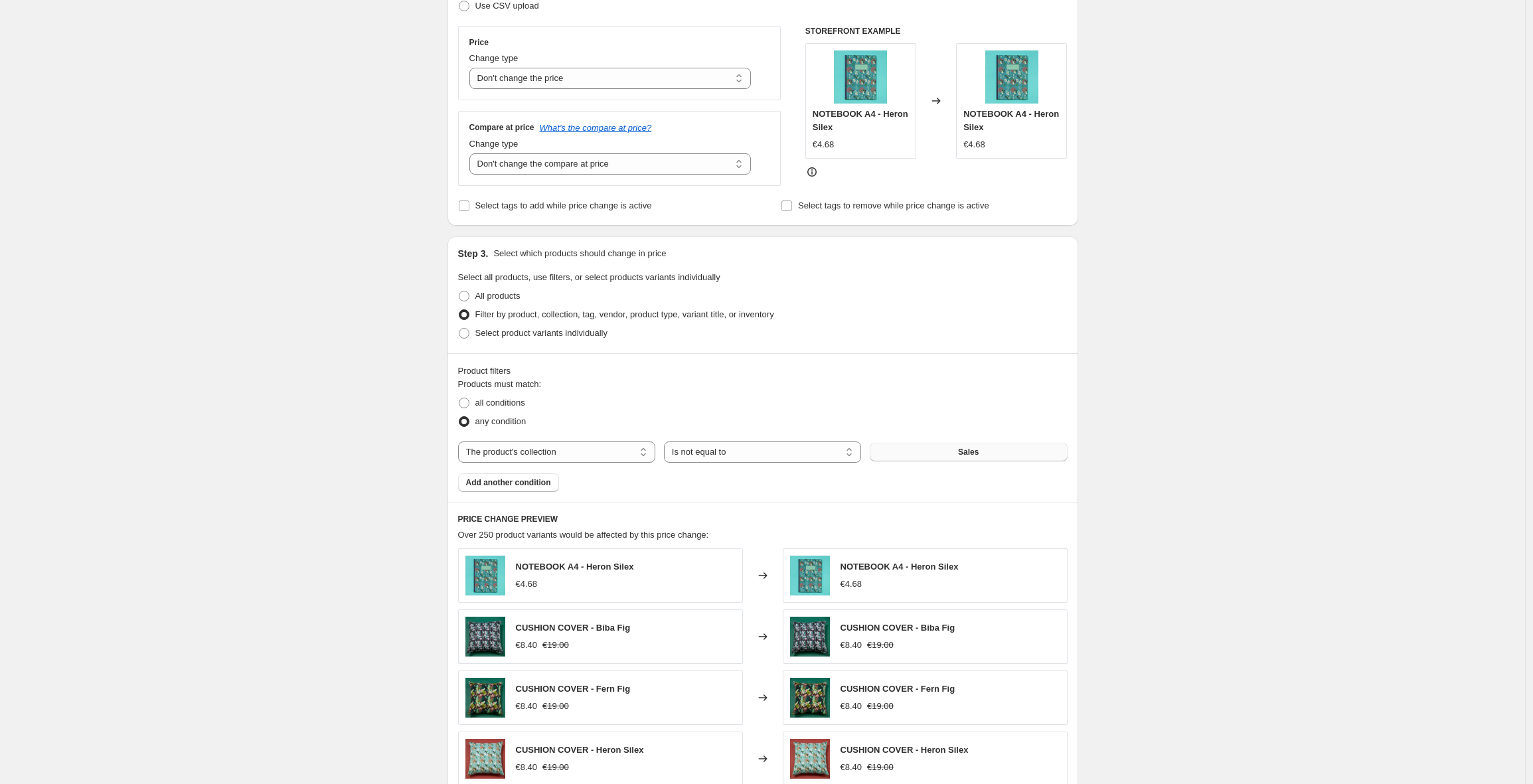
scroll to position [197, 0]
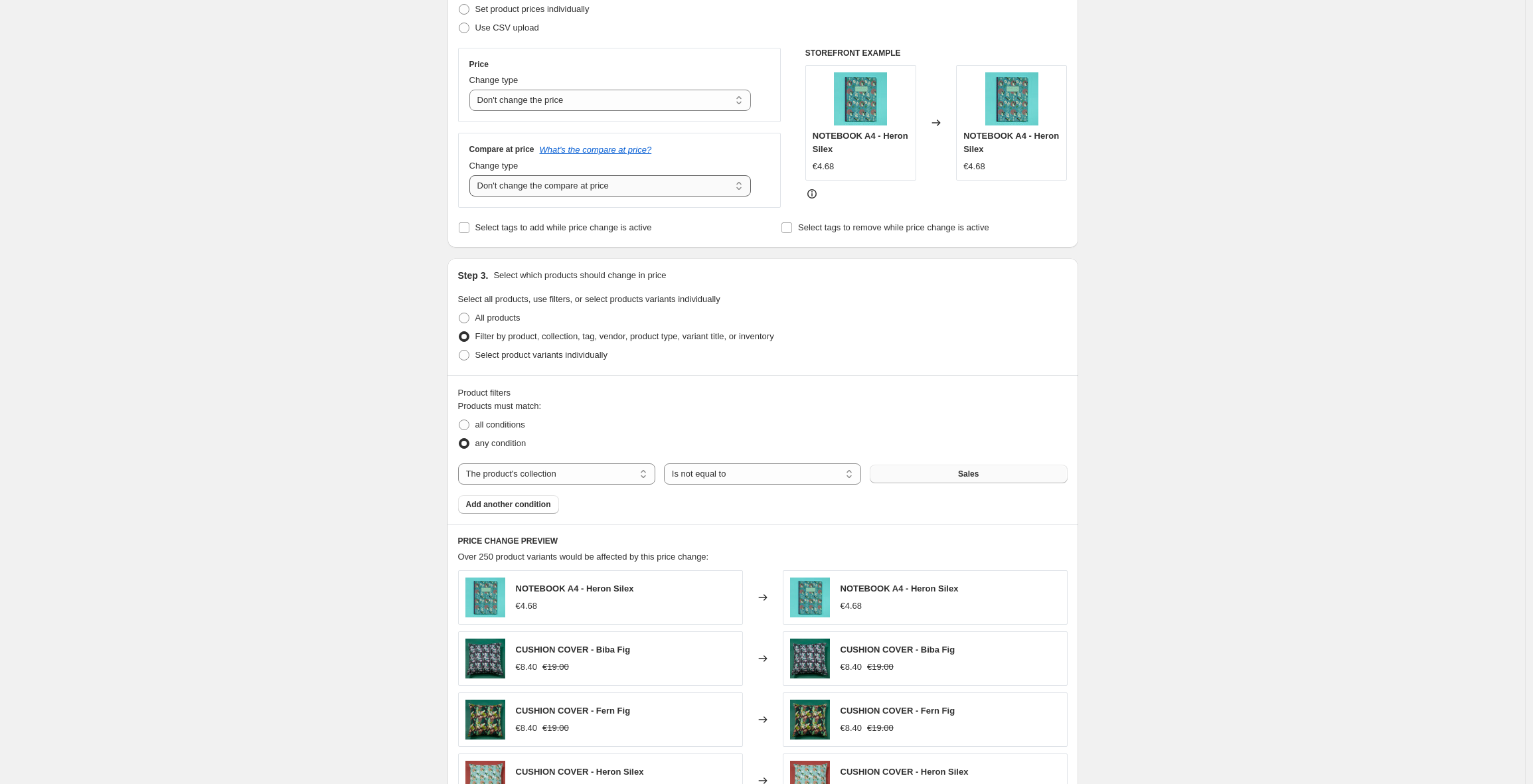
click at [589, 190] on select "Change the compare at price to the current price (sale) Change the compare at p…" at bounding box center [610, 185] width 282 height 21
click at [473, 175] on select "Change the compare at price to the current price (sale) Change the compare at p…" at bounding box center [610, 185] width 282 height 21
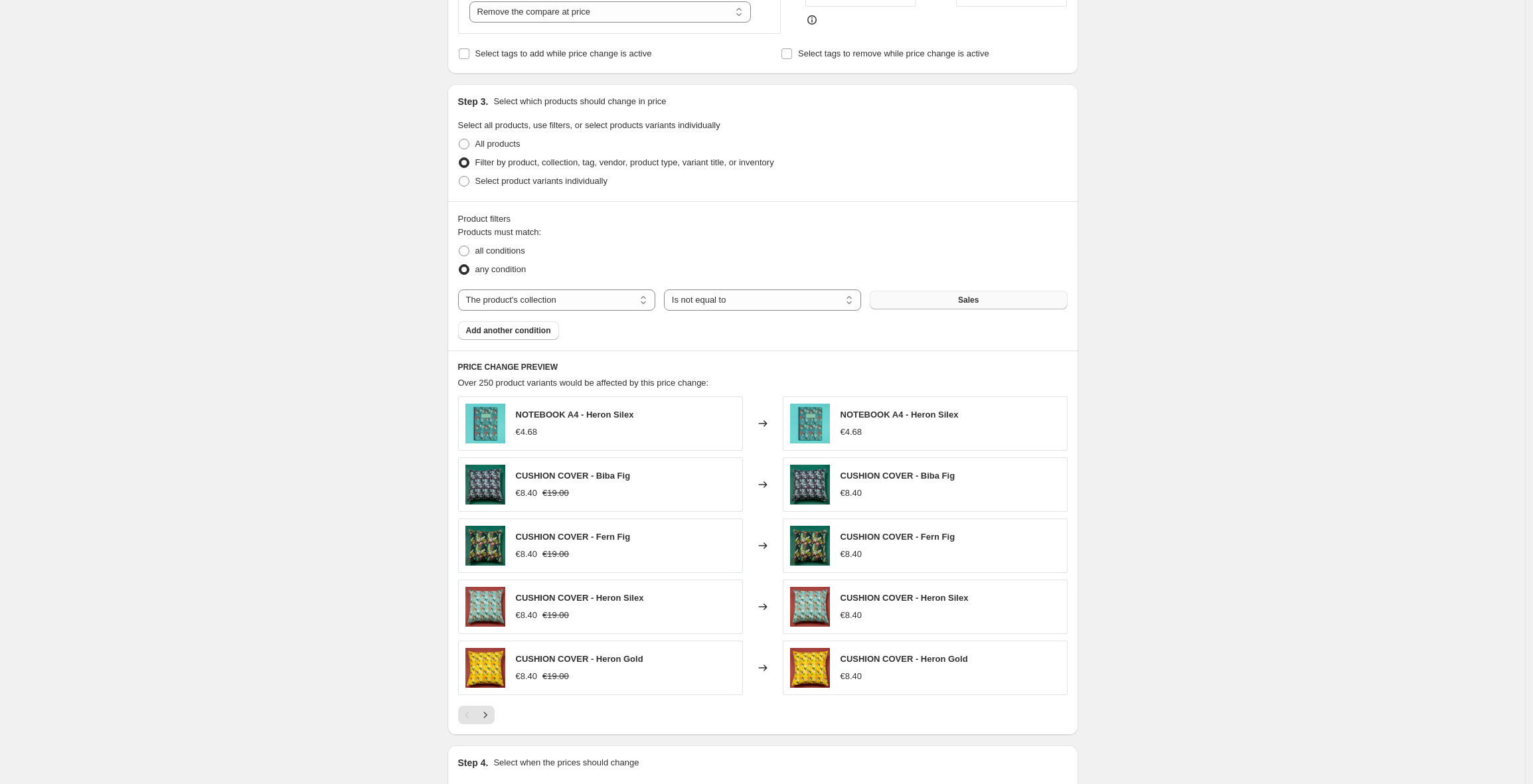
scroll to position [0, 0]
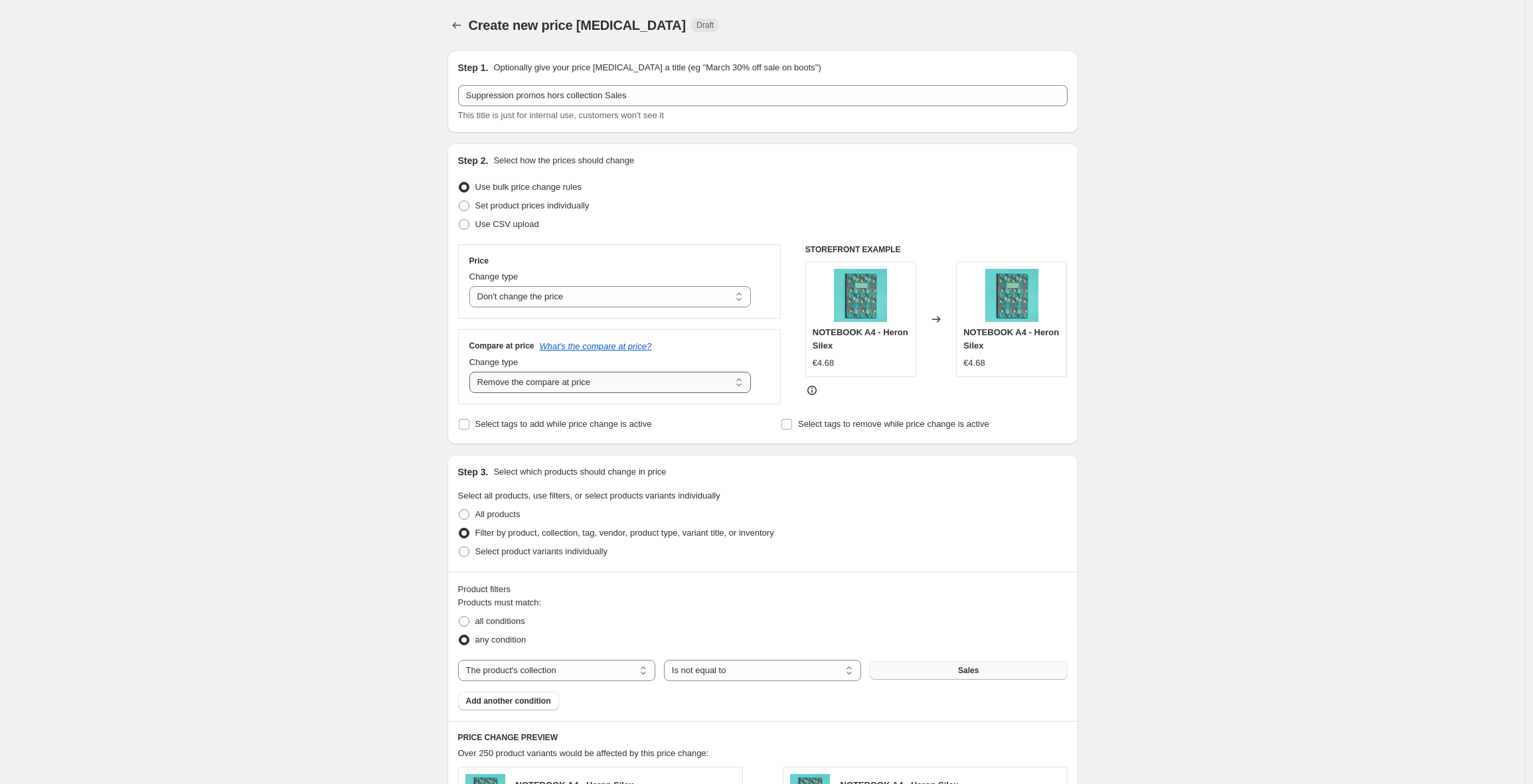
click at [631, 386] on select "Change the compare at price to the current price (sale) Change the compare at p…" at bounding box center [610, 382] width 282 height 21
click at [473, 372] on select "Change the compare at price to the current price (sale) Change the compare at p…" at bounding box center [610, 382] width 282 height 21
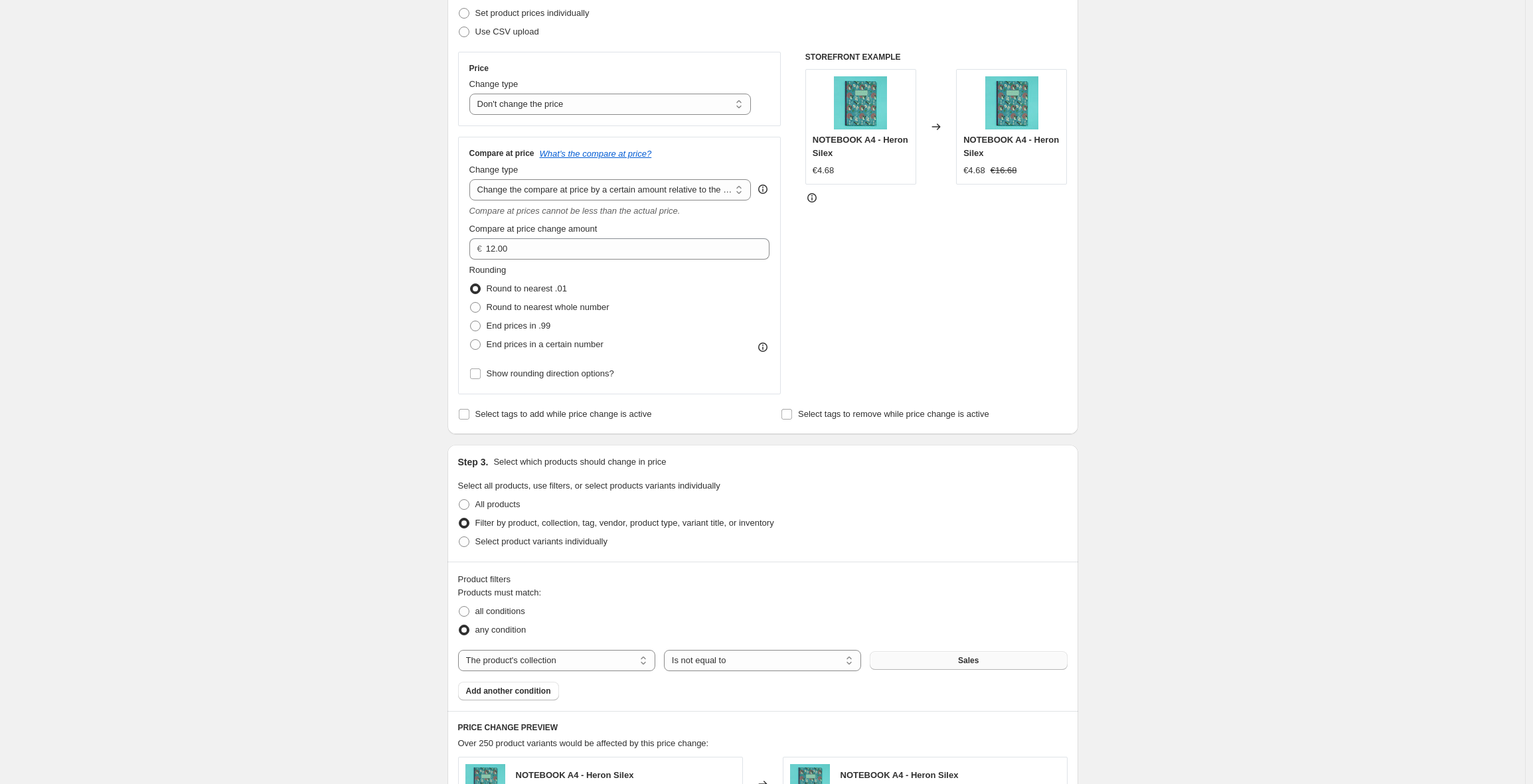
scroll to position [102, 0]
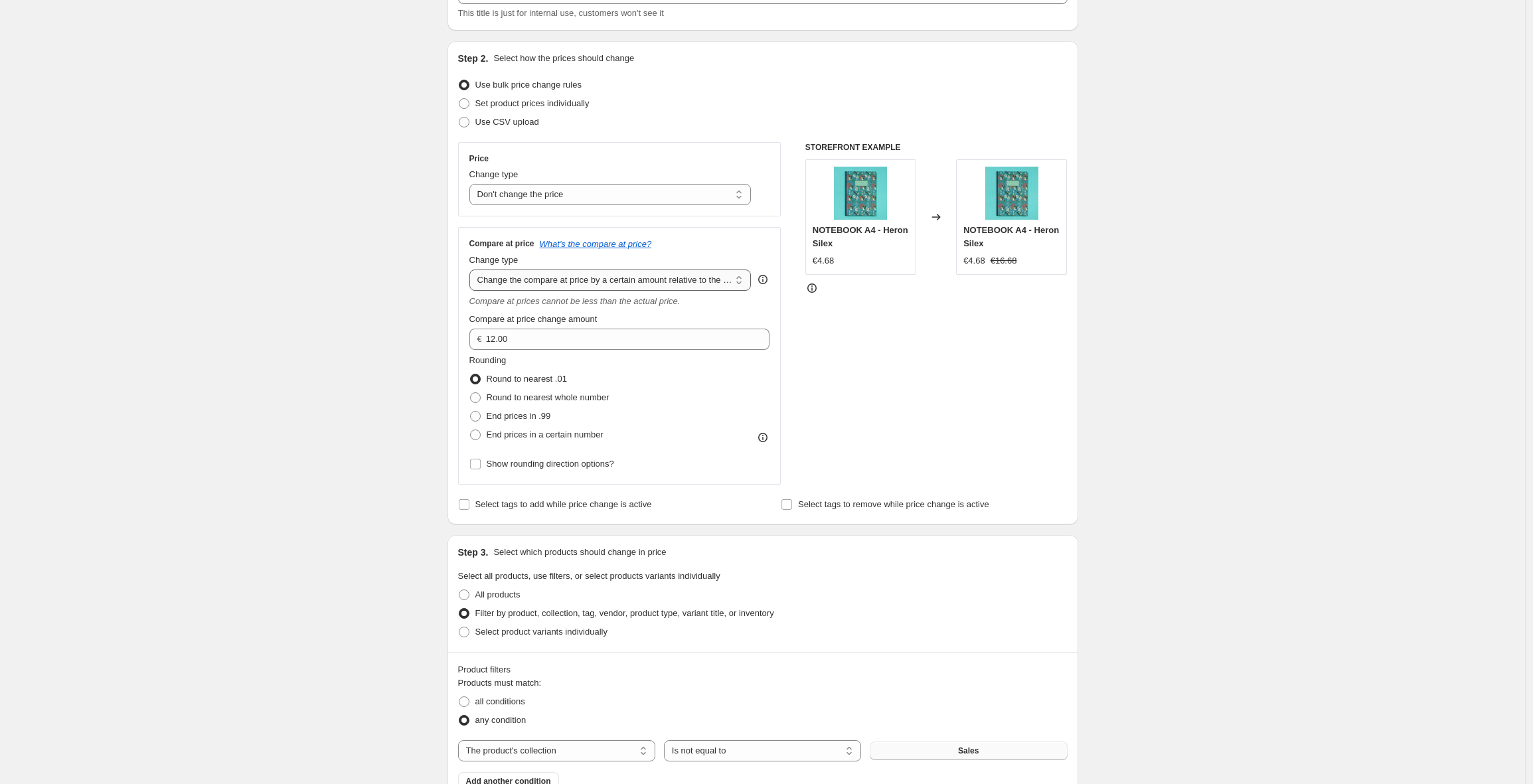
click at [589, 281] on select "Change the compare at price to the current price (sale) Change the compare at p…" at bounding box center [610, 280] width 282 height 21
select select "remove"
click at [473, 269] on select "Change the compare at price to the current price (sale) Change the compare at p…" at bounding box center [610, 280] width 282 height 21
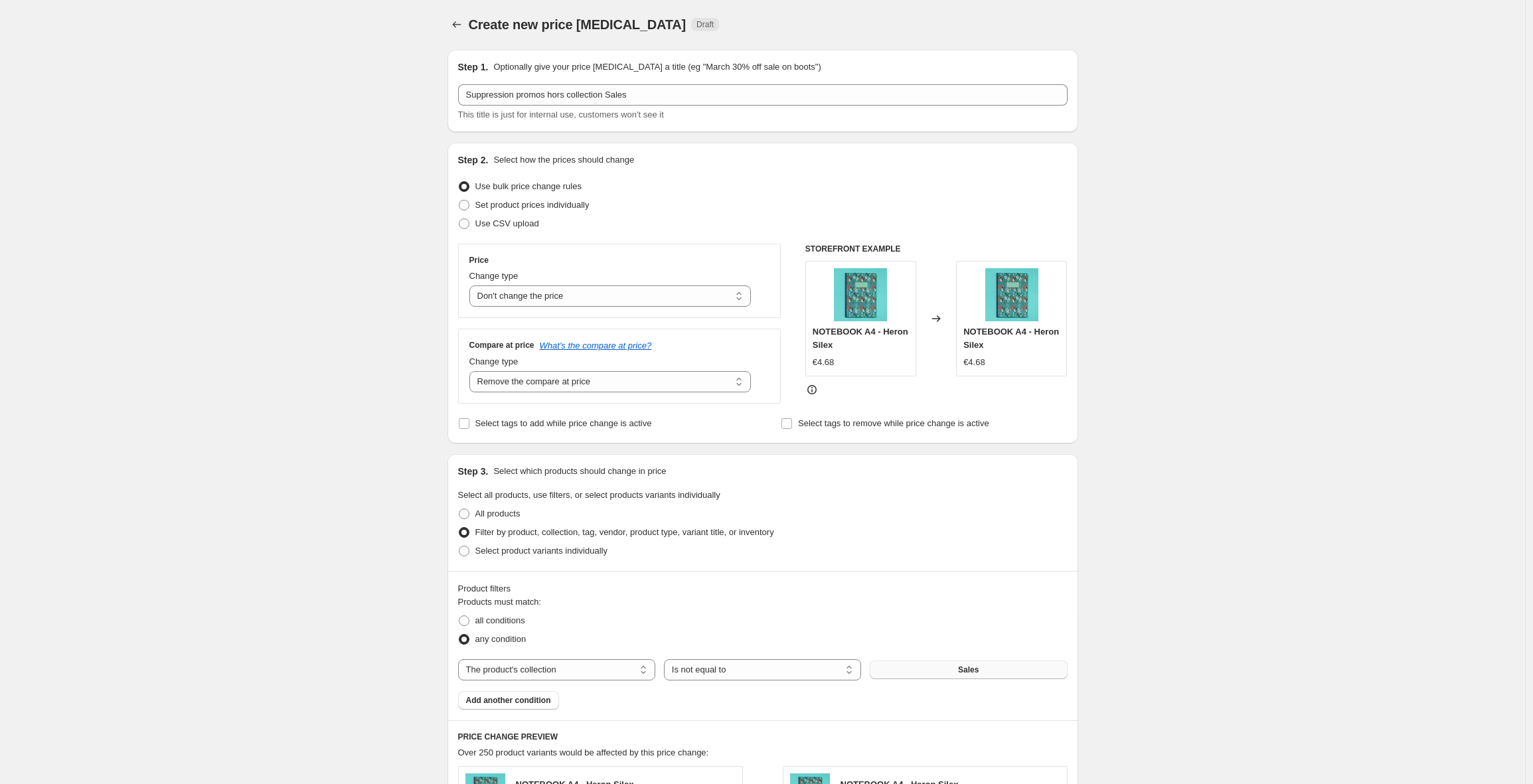
scroll to position [0, 0]
click at [567, 300] on select "Change the price to a certain amount Change the price by a certain amount Chang…" at bounding box center [610, 297] width 282 height 21
select select "ecap"
click at [473, 286] on select "Change the price to a certain amount Change the price by a certain amount Chang…" at bounding box center [610, 297] width 282 height 21
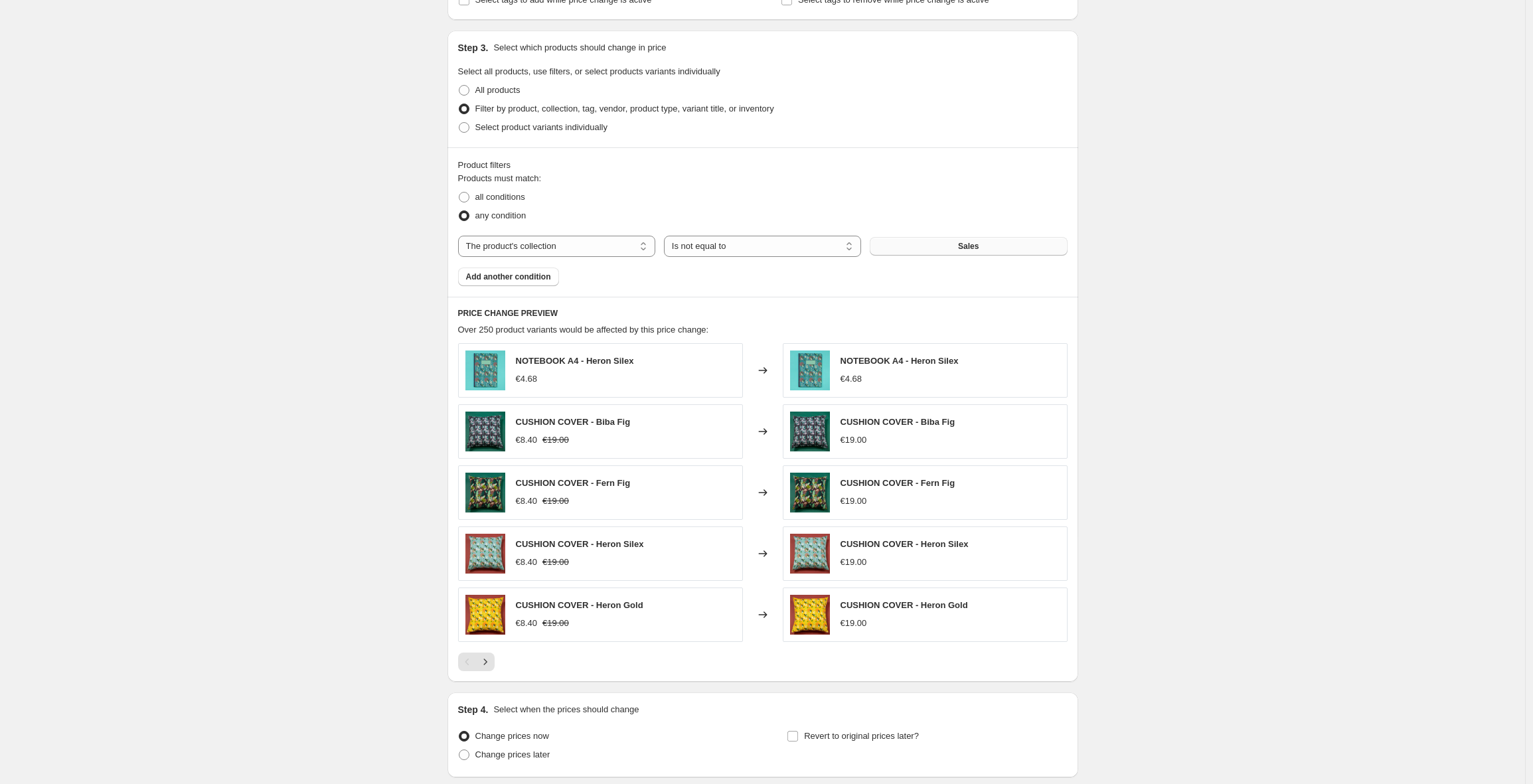
scroll to position [489, 0]
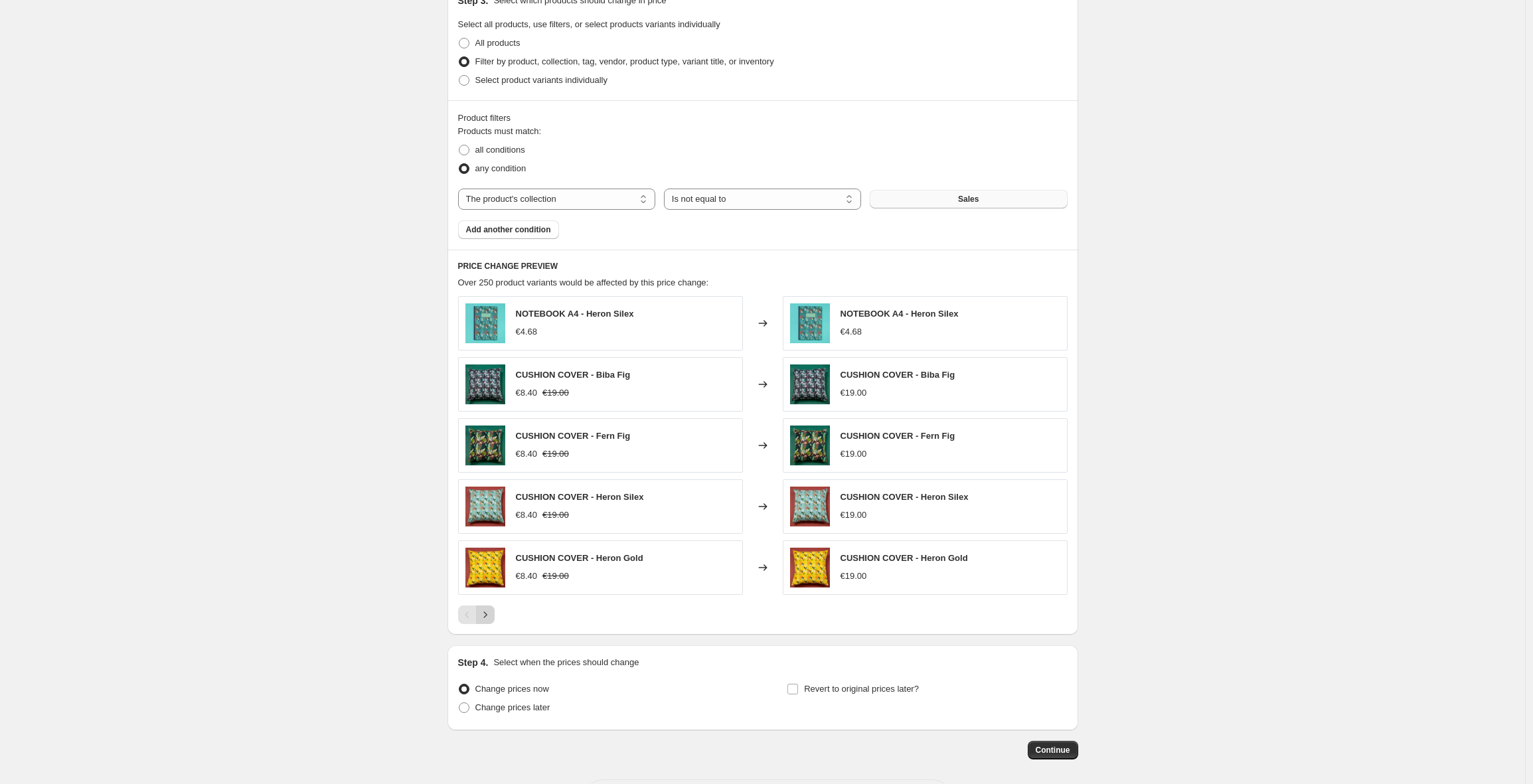
click at [492, 613] on icon "Next" at bounding box center [485, 614] width 13 height 13
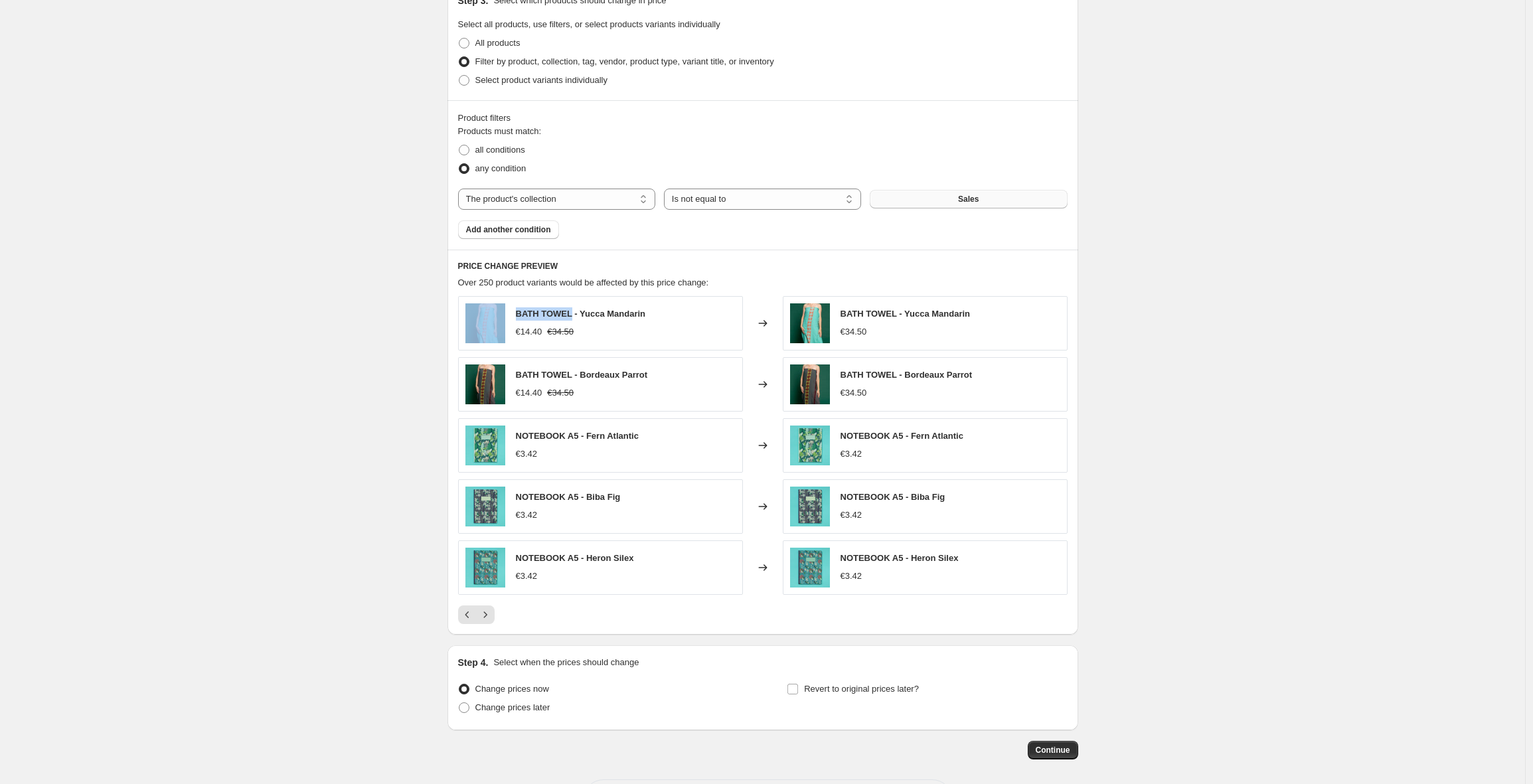
drag, startPoint x: 565, startPoint y: 314, endPoint x: 507, endPoint y: 312, distance: 58.0
click at [507, 312] on div "BATH TOWEL - Yucca Mandarin €14.40 €34.50" at bounding box center [600, 323] width 285 height 54
copy div "BATH TOWEL"
click at [491, 614] on icon "Next" at bounding box center [485, 614] width 13 height 13
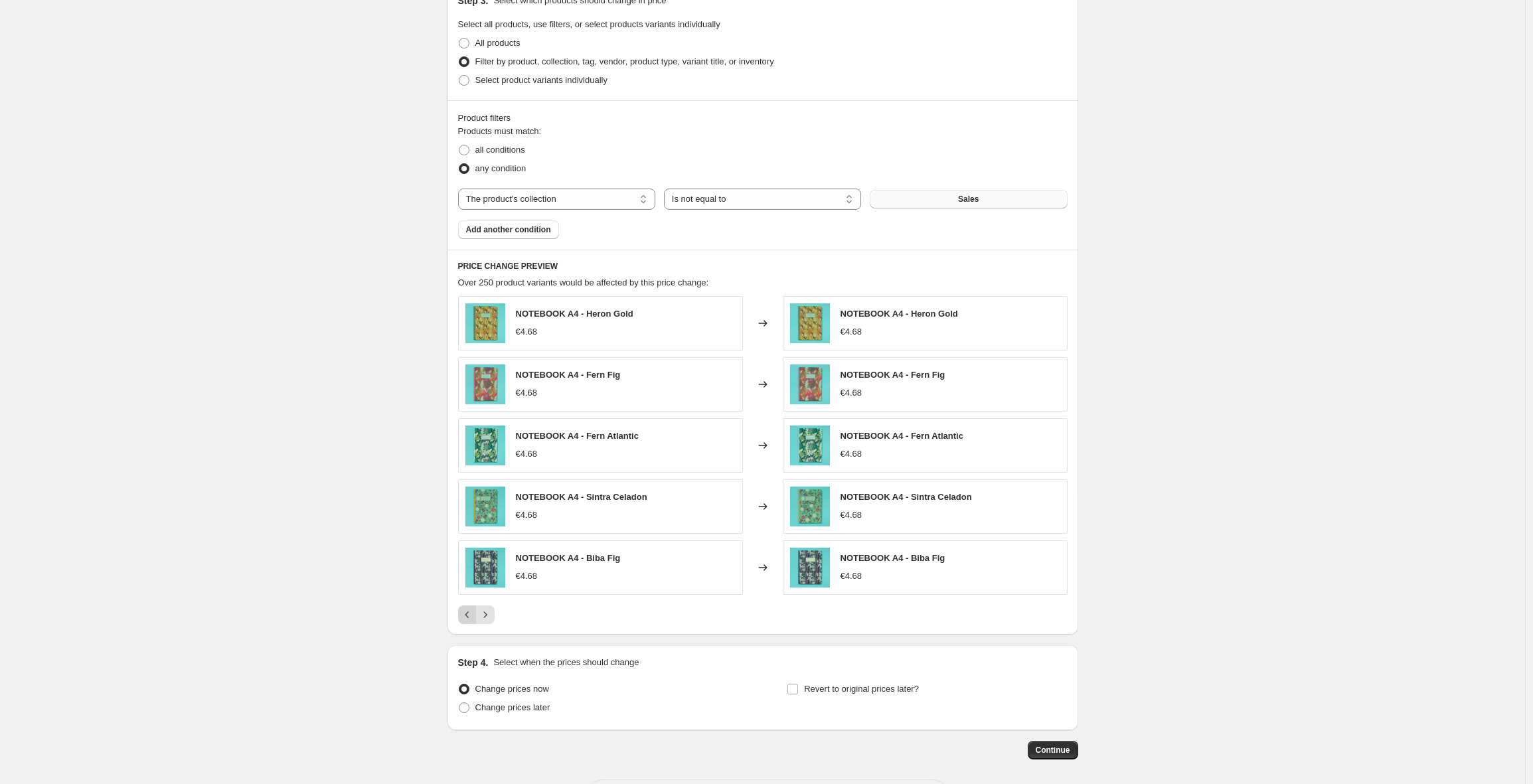
click at [477, 613] on button "Previous" at bounding box center [467, 614] width 18 height 18
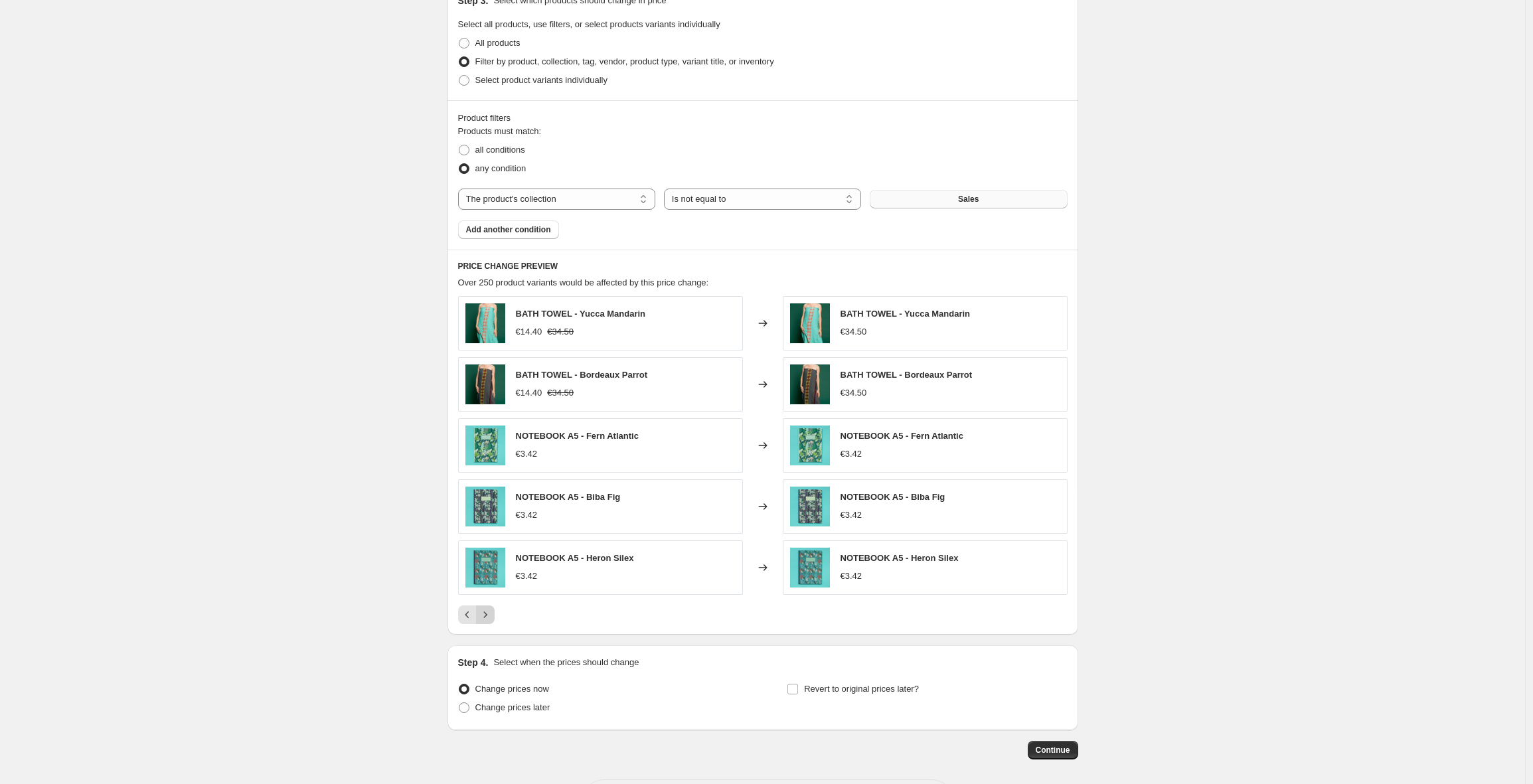
click at [490, 614] on icon "Next" at bounding box center [485, 614] width 13 height 13
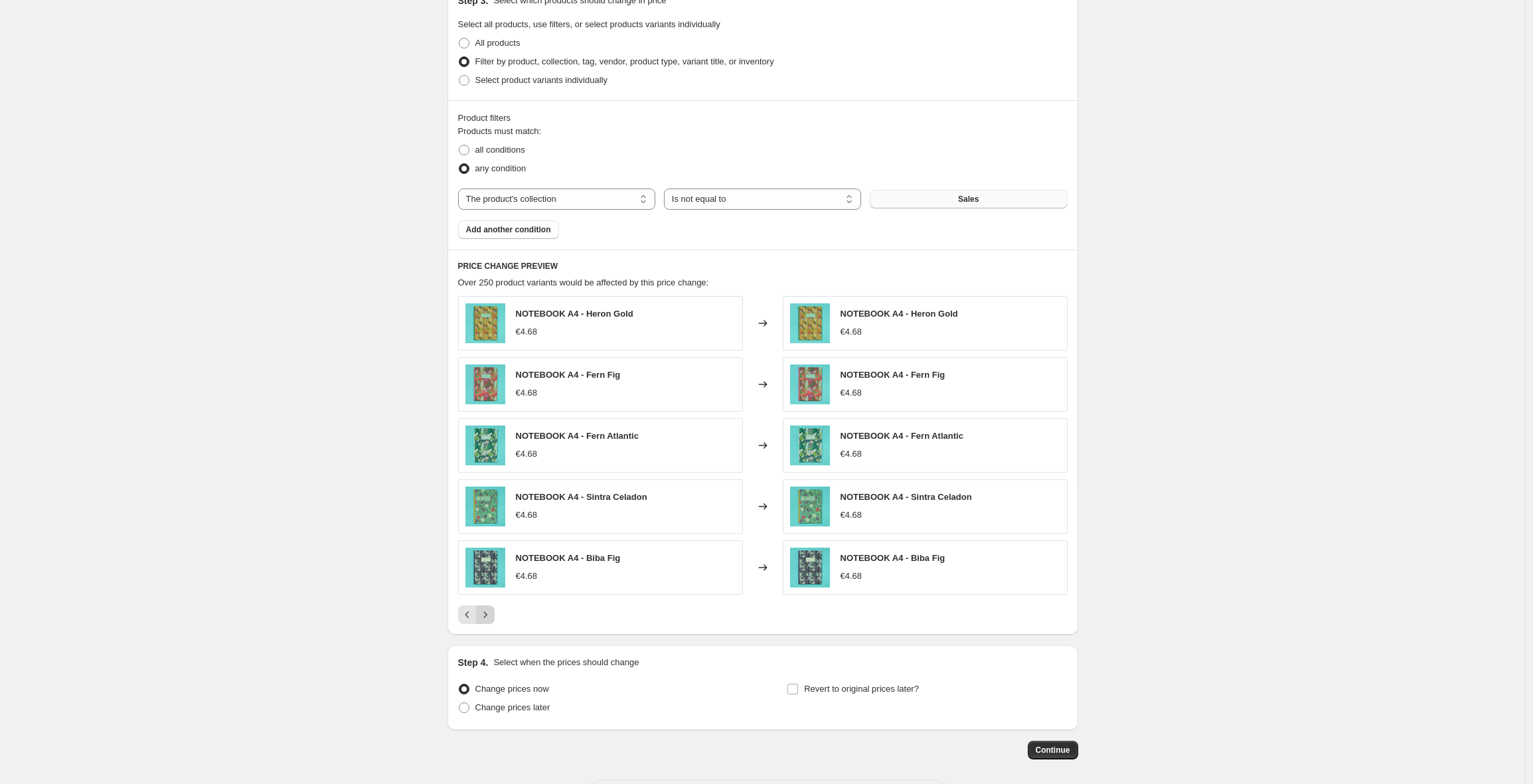
click at [487, 615] on icon "Next" at bounding box center [485, 614] width 4 height 6
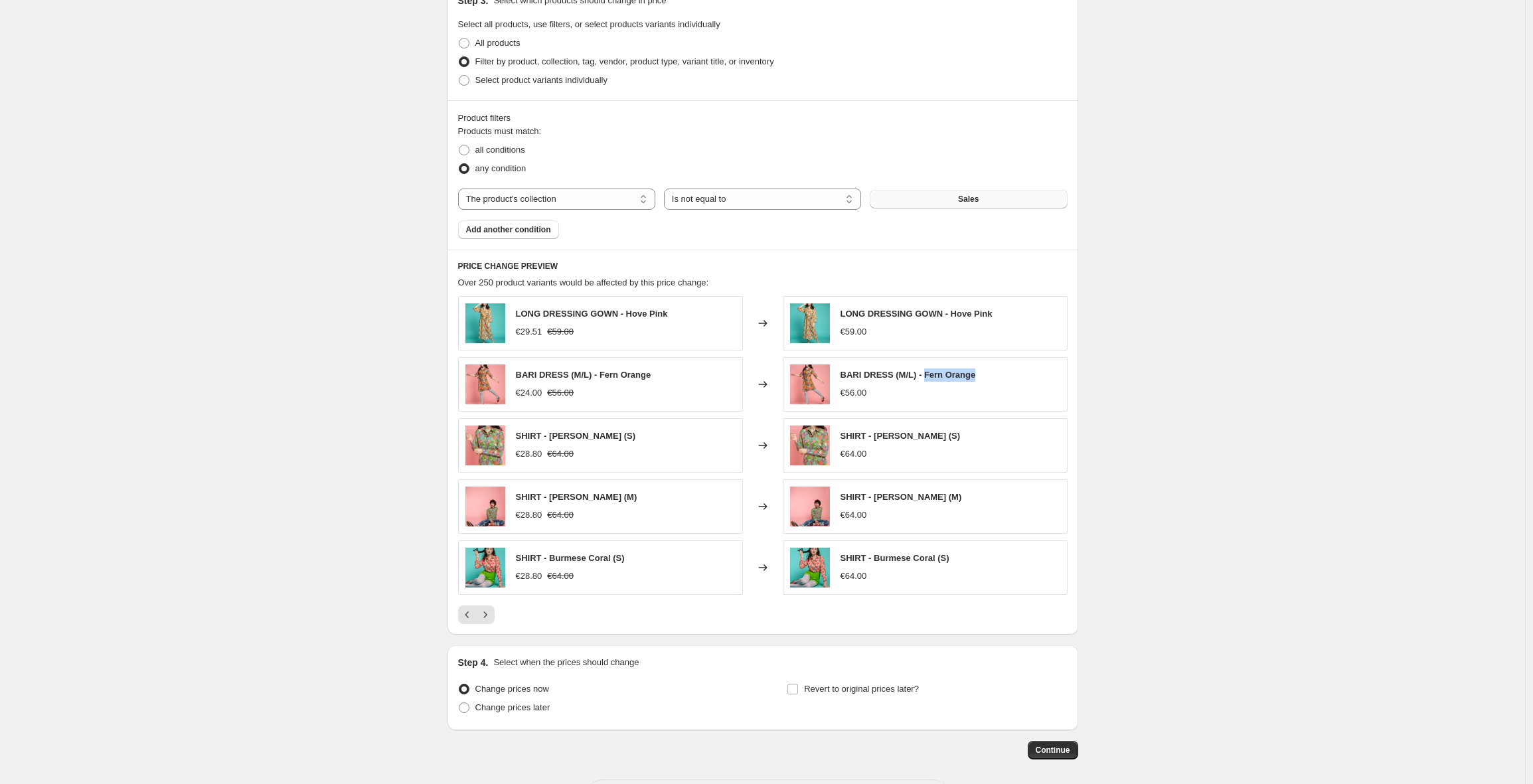
drag, startPoint x: 997, startPoint y: 373, endPoint x: 930, endPoint y: 376, distance: 67.1
click at [930, 376] on div "BARI DRESS (M/L) - Fern Orange €56.00" at bounding box center [926, 384] width 285 height 54
copy span "Fern Orange"
drag, startPoint x: 925, startPoint y: 436, endPoint x: 880, endPoint y: 438, distance: 45.0
click at [880, 438] on span "SHIRT - Fern Green (S)" at bounding box center [901, 436] width 120 height 10
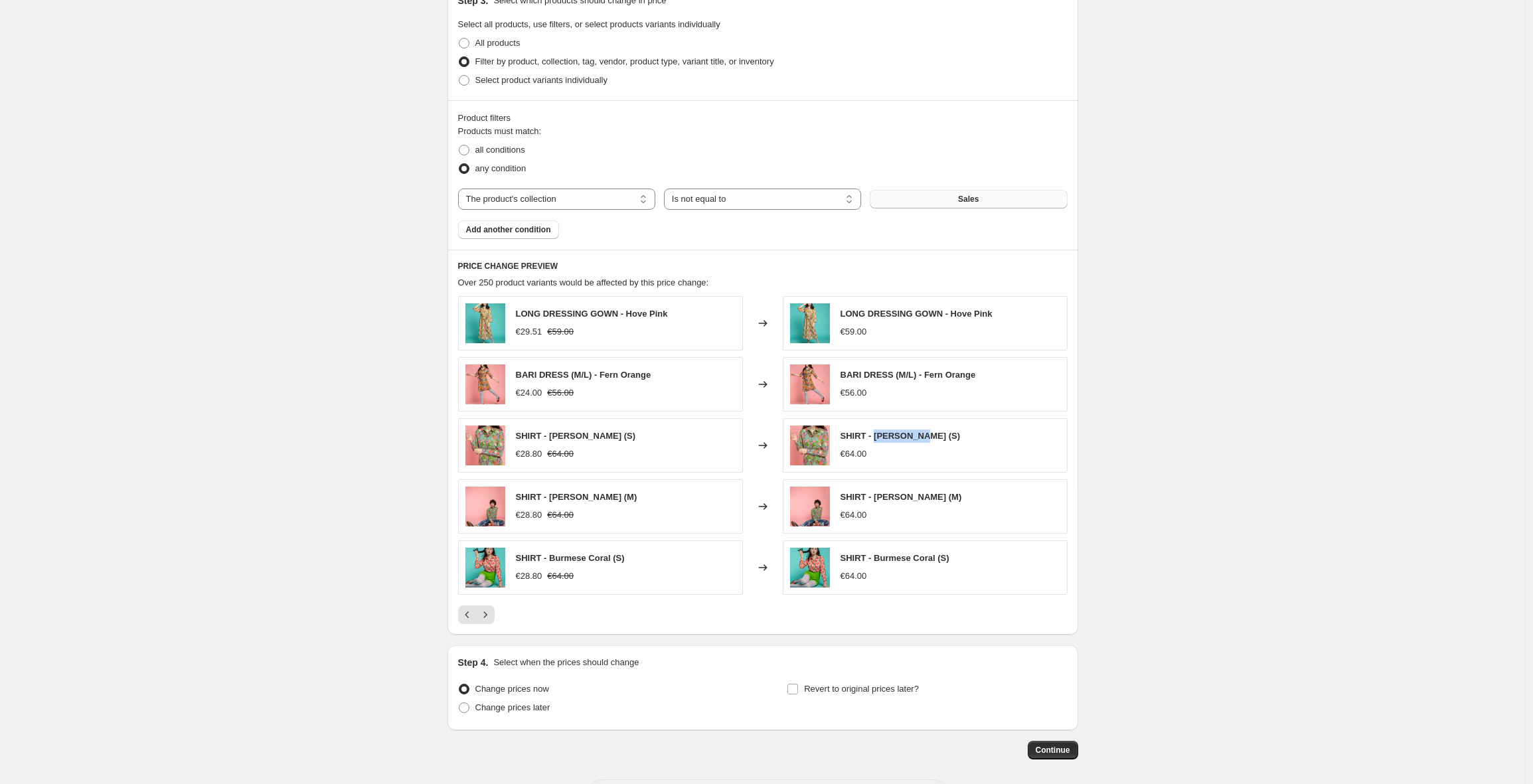
copy span "Fern Green"
click at [1058, 749] on span "Continue" at bounding box center [1053, 749] width 35 height 11
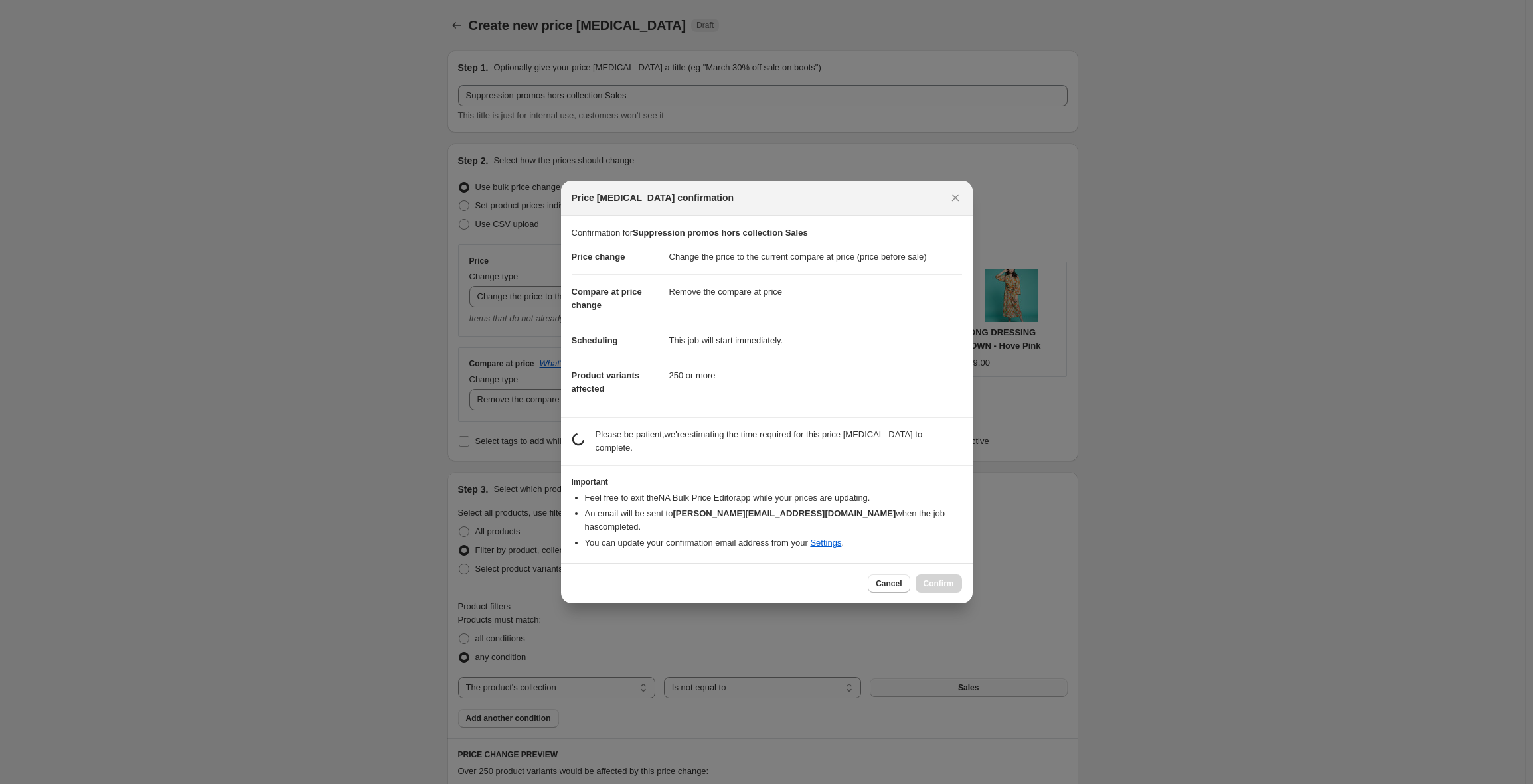
scroll to position [0, 0]
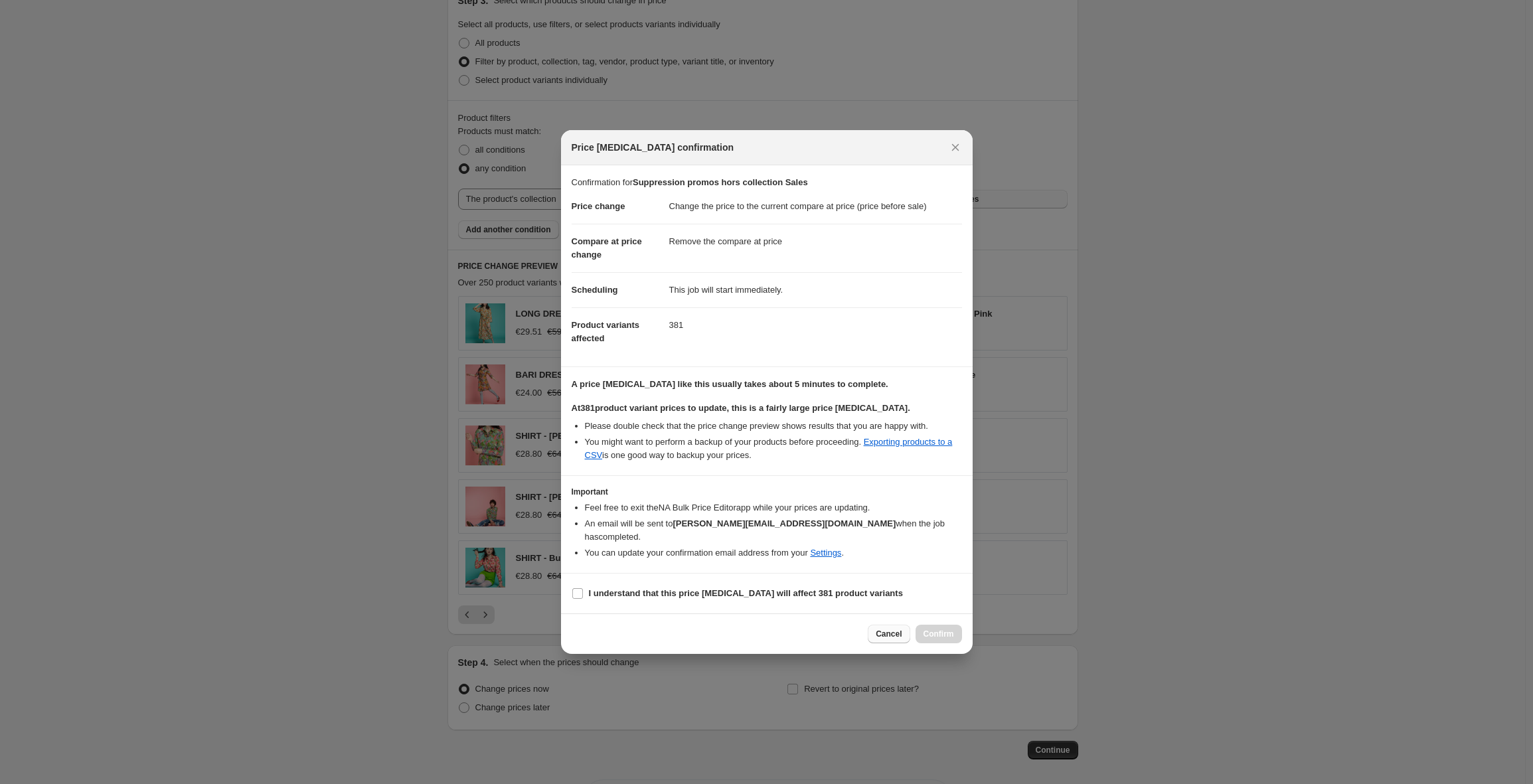
click at [878, 628] on span "Cancel" at bounding box center [889, 633] width 26 height 11
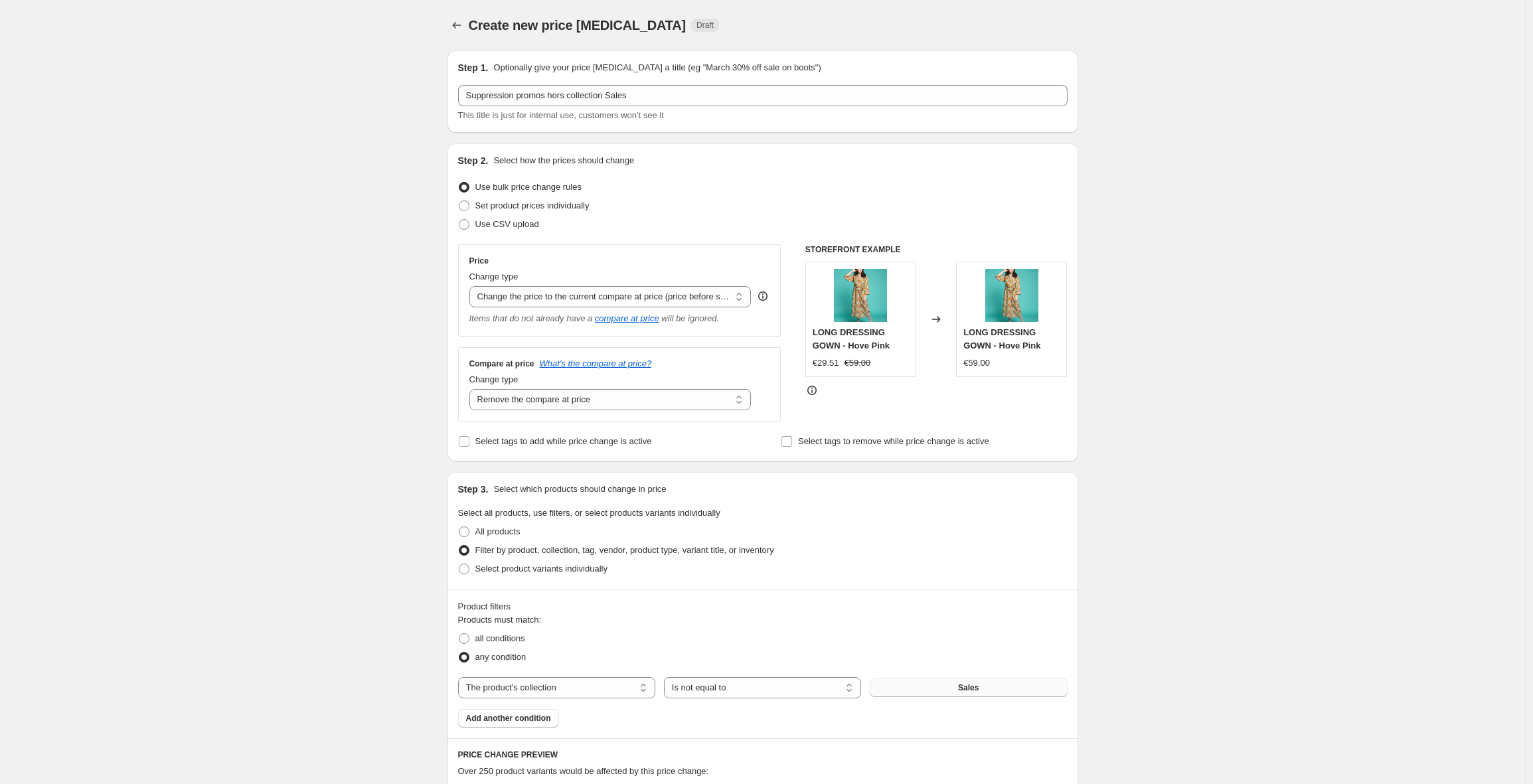
scroll to position [489, 0]
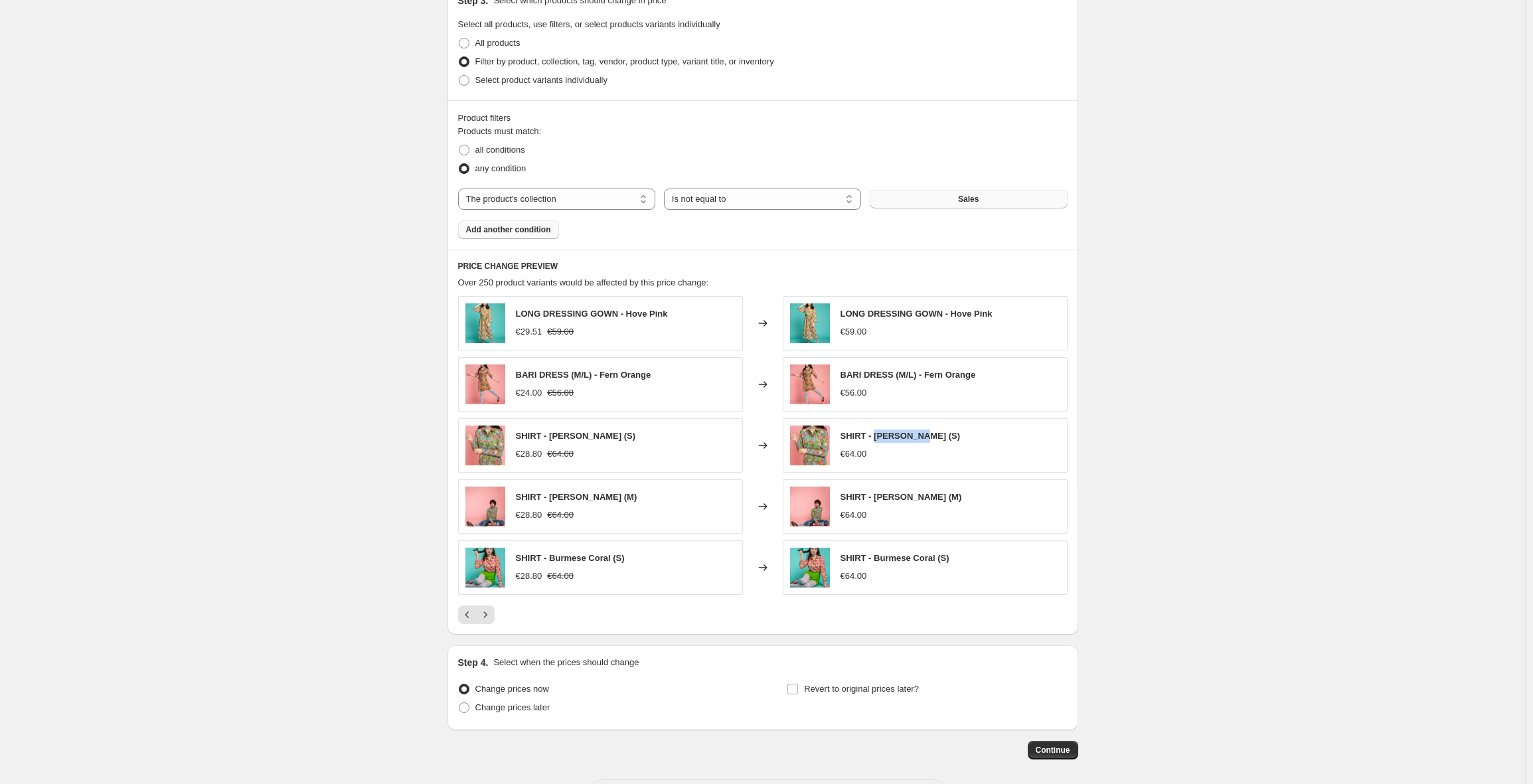
click at [532, 231] on span "Add another condition" at bounding box center [509, 229] width 85 height 11
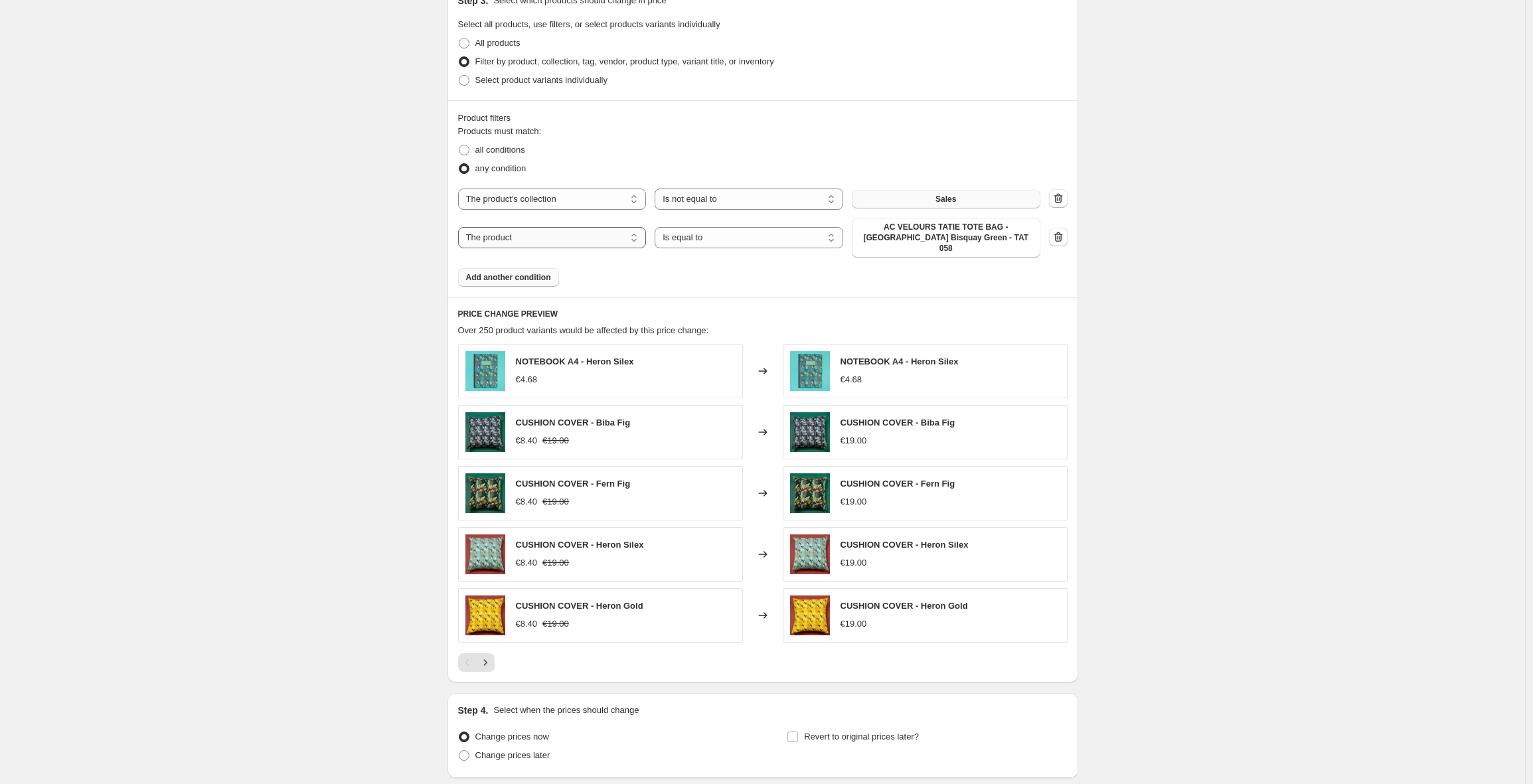
click at [579, 240] on select "The product The product's collection The product's vendor The product's status …" at bounding box center [552, 238] width 188 height 21
click at [1062, 232] on icon "button" at bounding box center [1058, 237] width 8 height 10
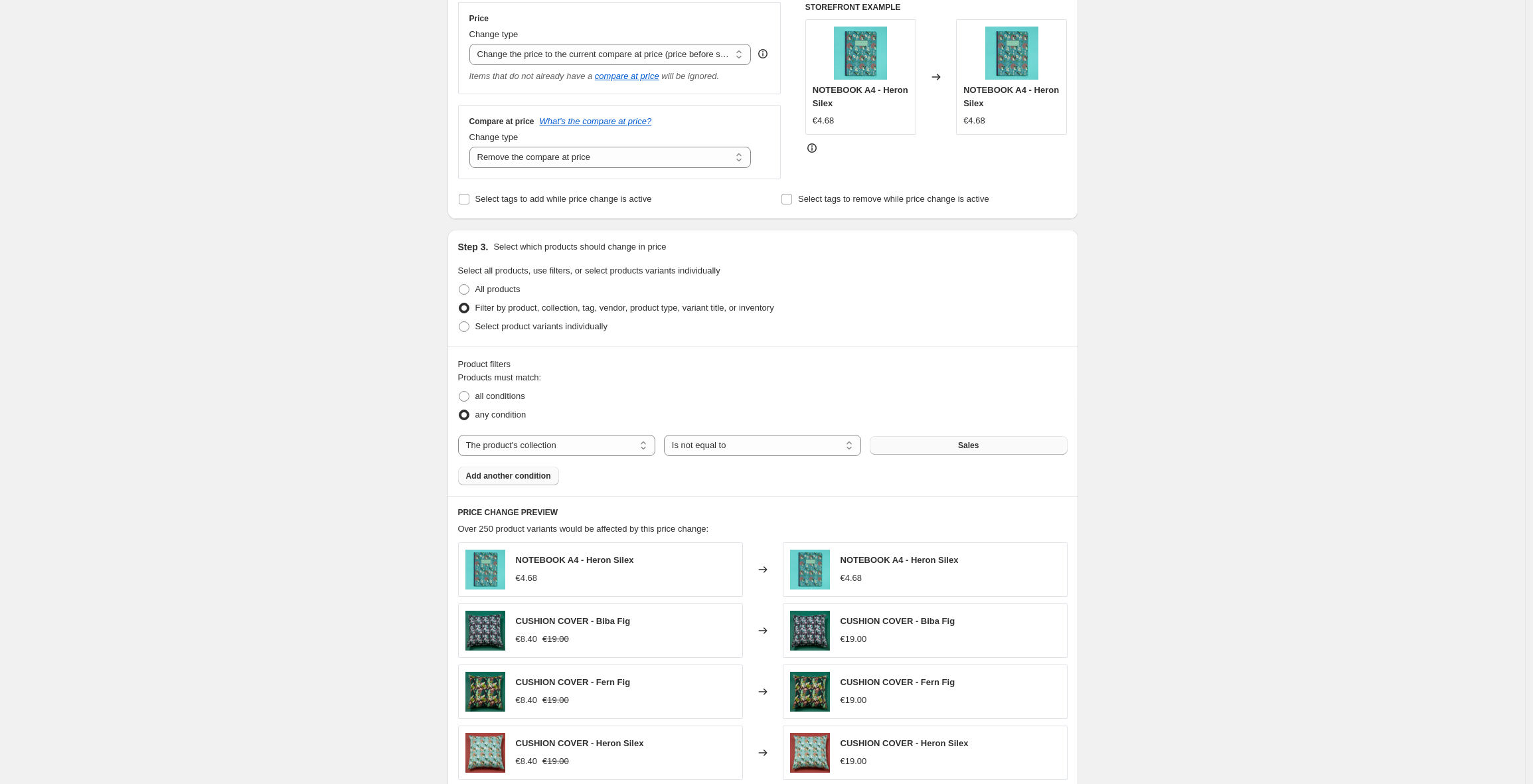
scroll to position [545, 0]
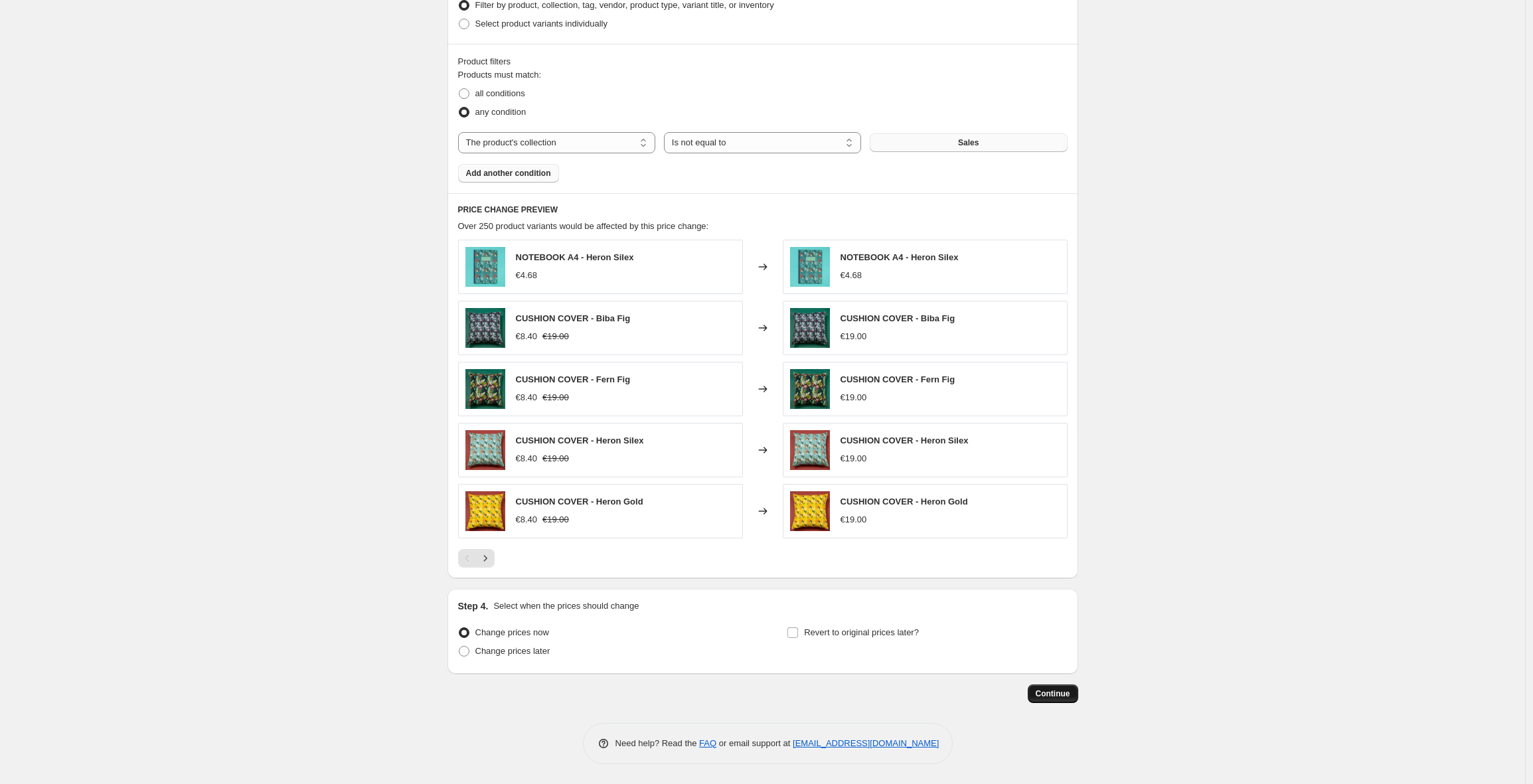
click at [1055, 692] on span "Continue" at bounding box center [1053, 693] width 35 height 11
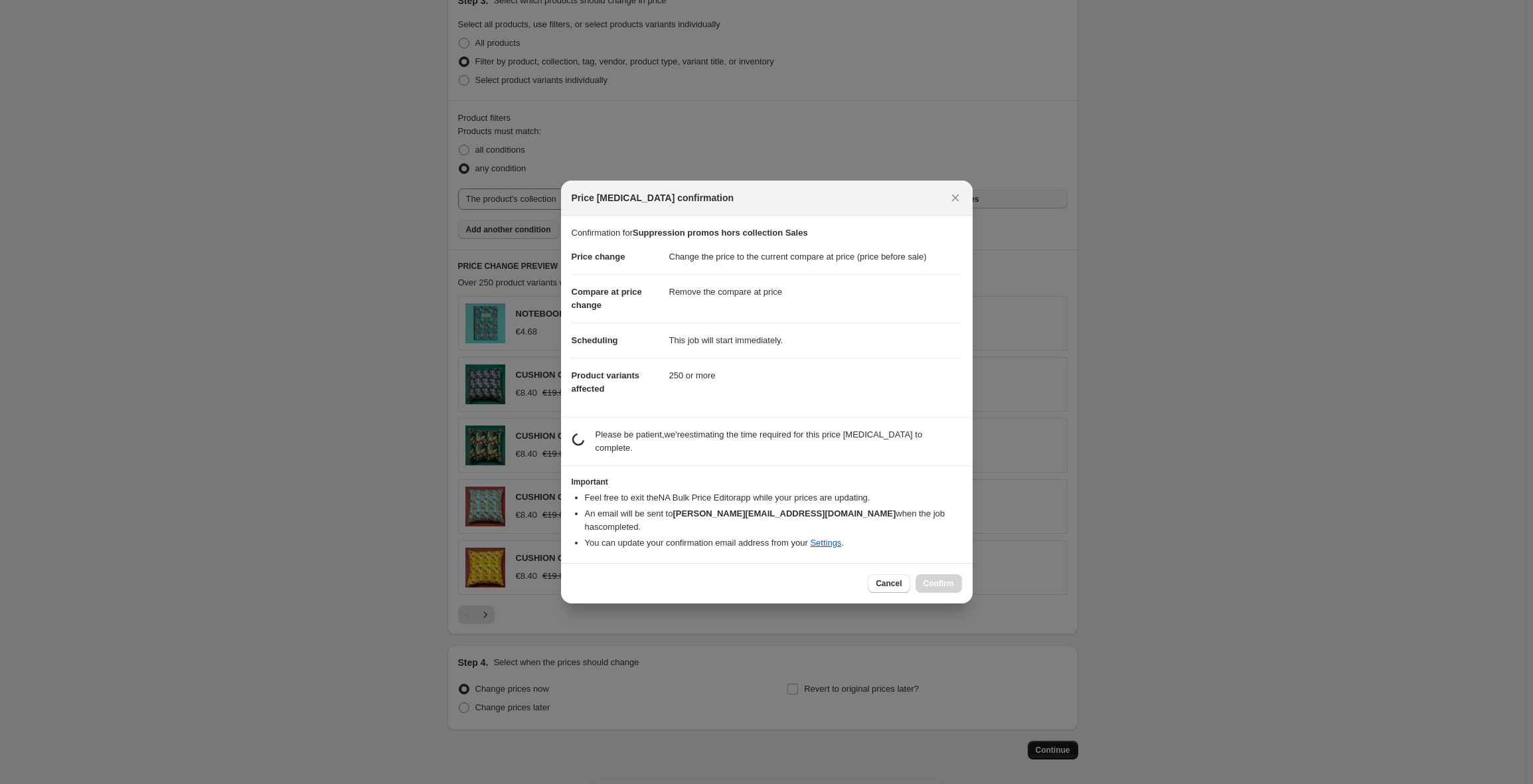
scroll to position [0, 0]
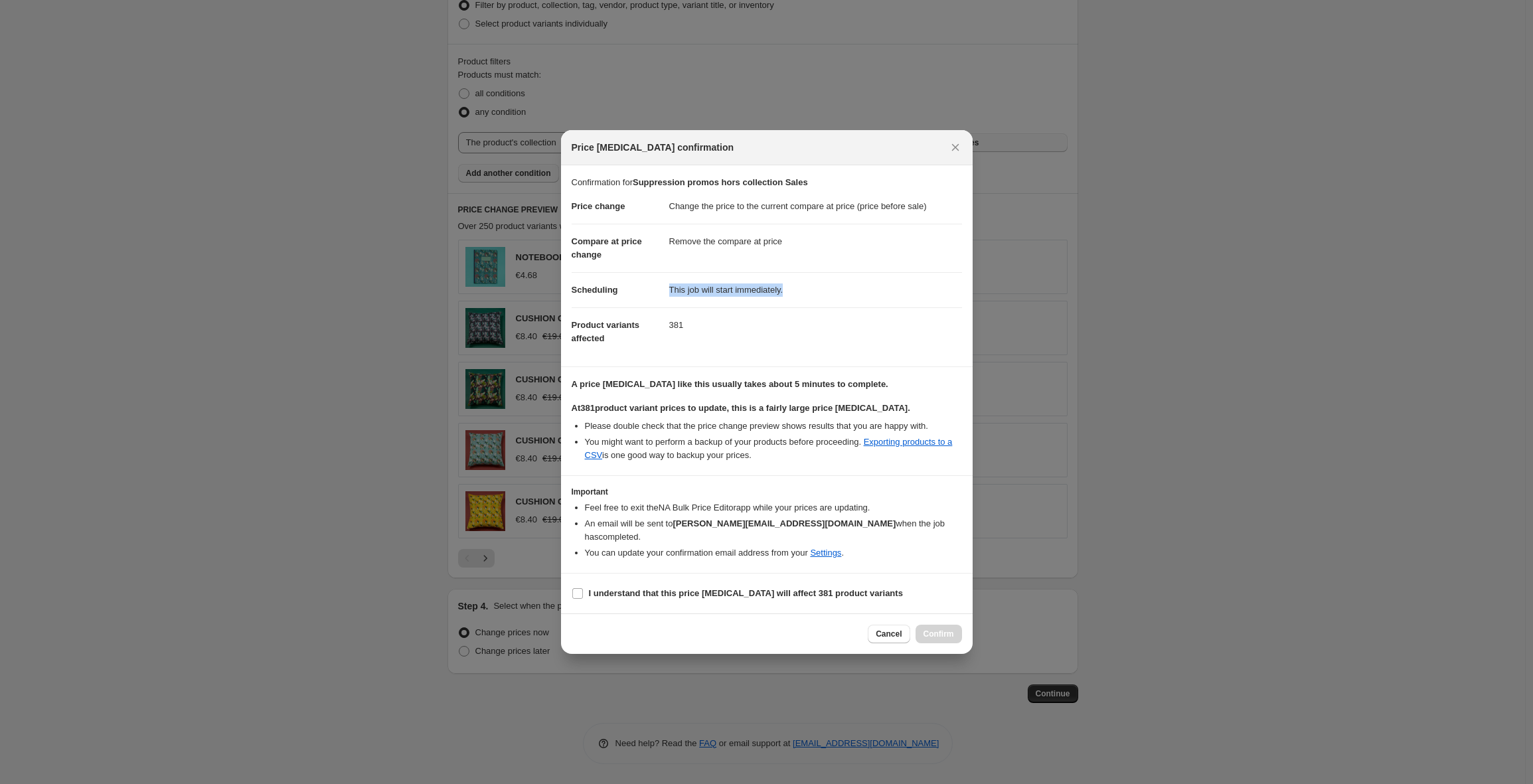
drag, startPoint x: 665, startPoint y: 300, endPoint x: 877, endPoint y: 296, distance: 212.0
click at [872, 297] on dl "Price change Change the price to the current compare at price (price before sal…" at bounding box center [766, 272] width 390 height 166
click at [877, 296] on dd "This job will start immediately." at bounding box center [816, 290] width 293 height 35
click at [685, 588] on b "I understand that this price change job will affect 381 product variants" at bounding box center [746, 593] width 314 height 10
click at [583, 588] on input "I understand that this price change job will affect 381 product variants" at bounding box center [577, 593] width 11 height 11
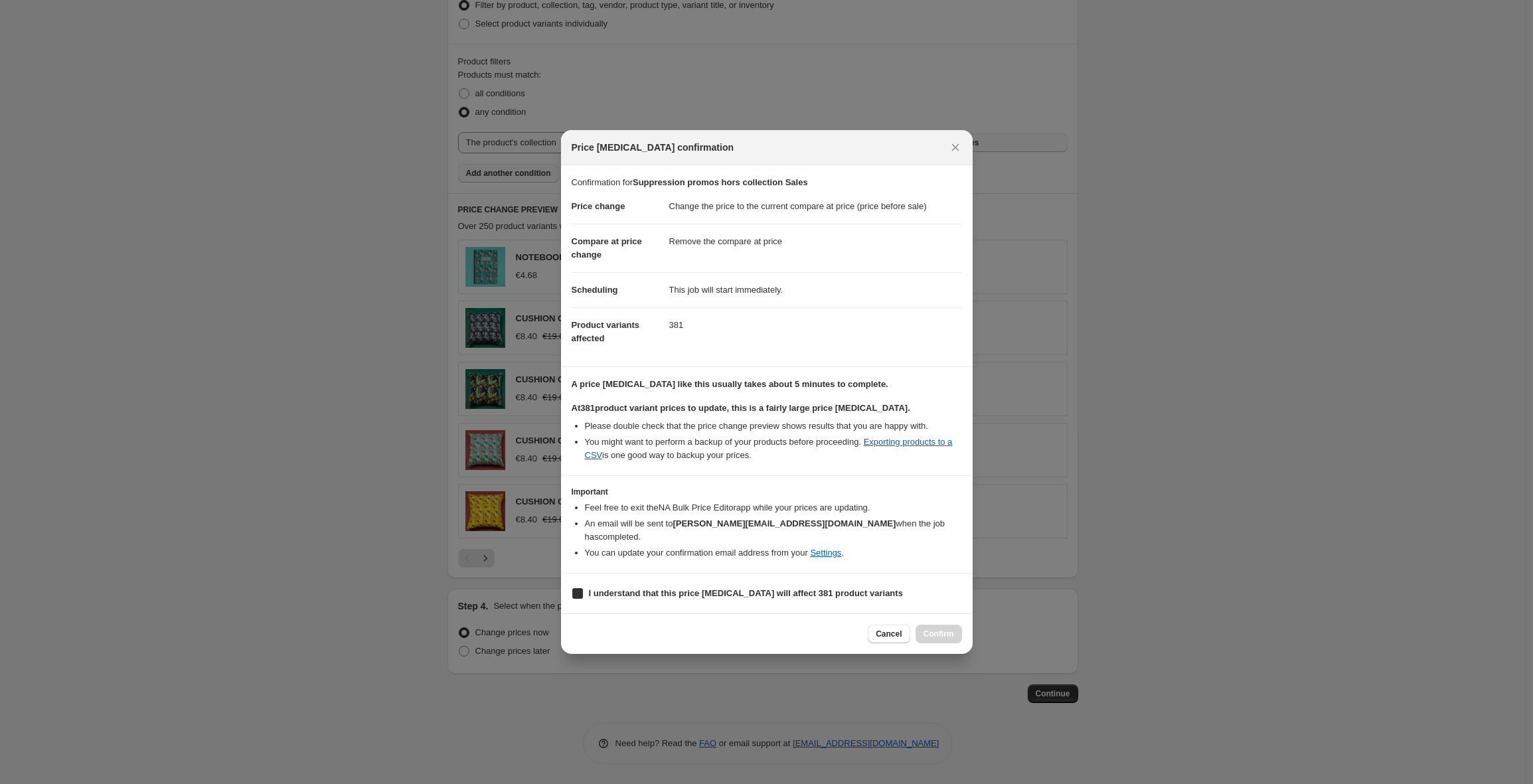
checkbox input "true"
click at [935, 628] on span "Confirm" at bounding box center [938, 633] width 30 height 11
